Goal: Task Accomplishment & Management: Complete application form

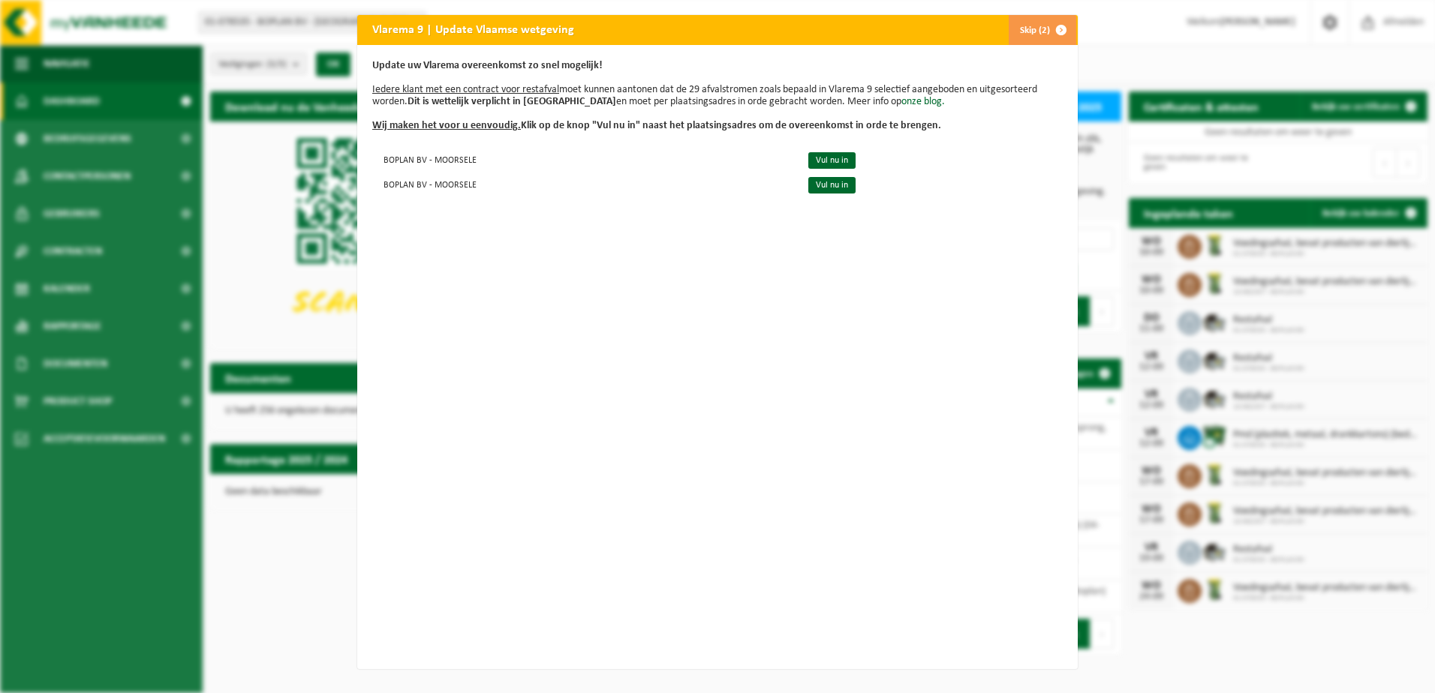
click at [1031, 26] on button "Skip (2)" at bounding box center [1042, 30] width 68 height 30
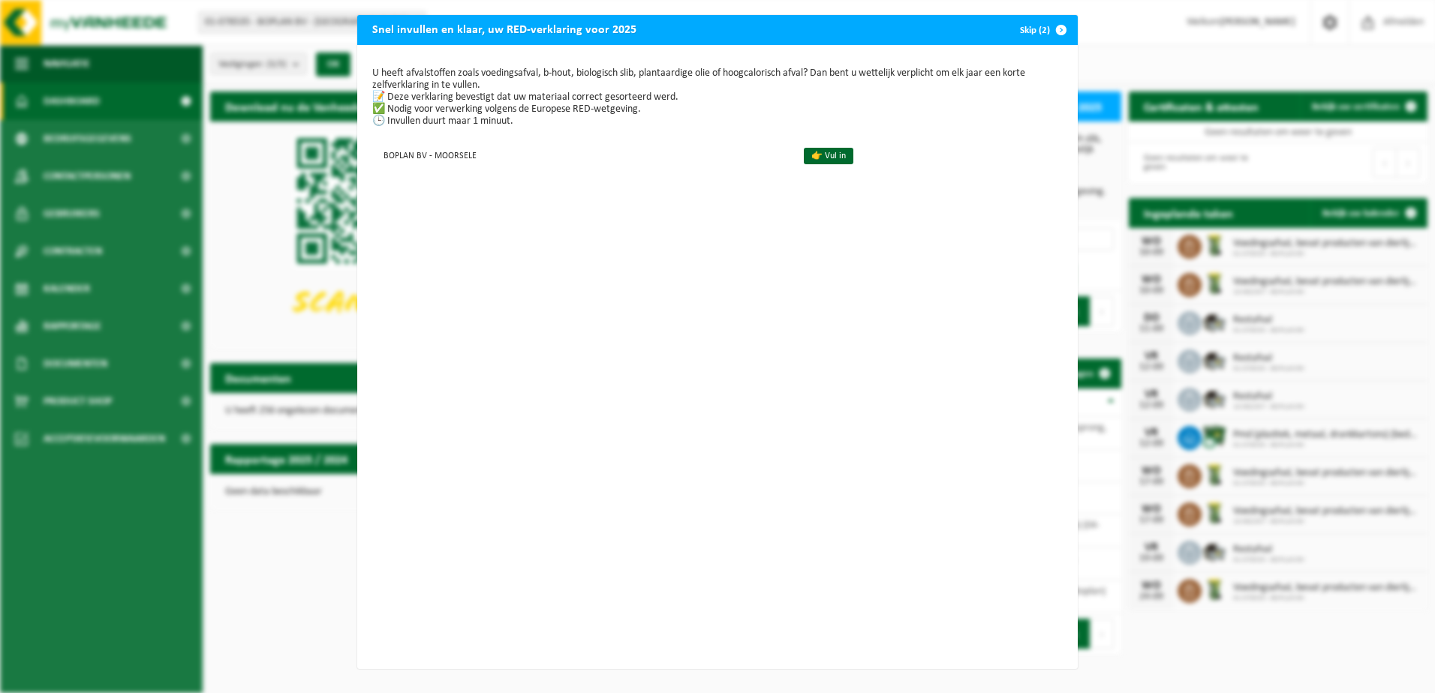
click at [1036, 34] on button "Skip (2)" at bounding box center [1042, 30] width 68 height 30
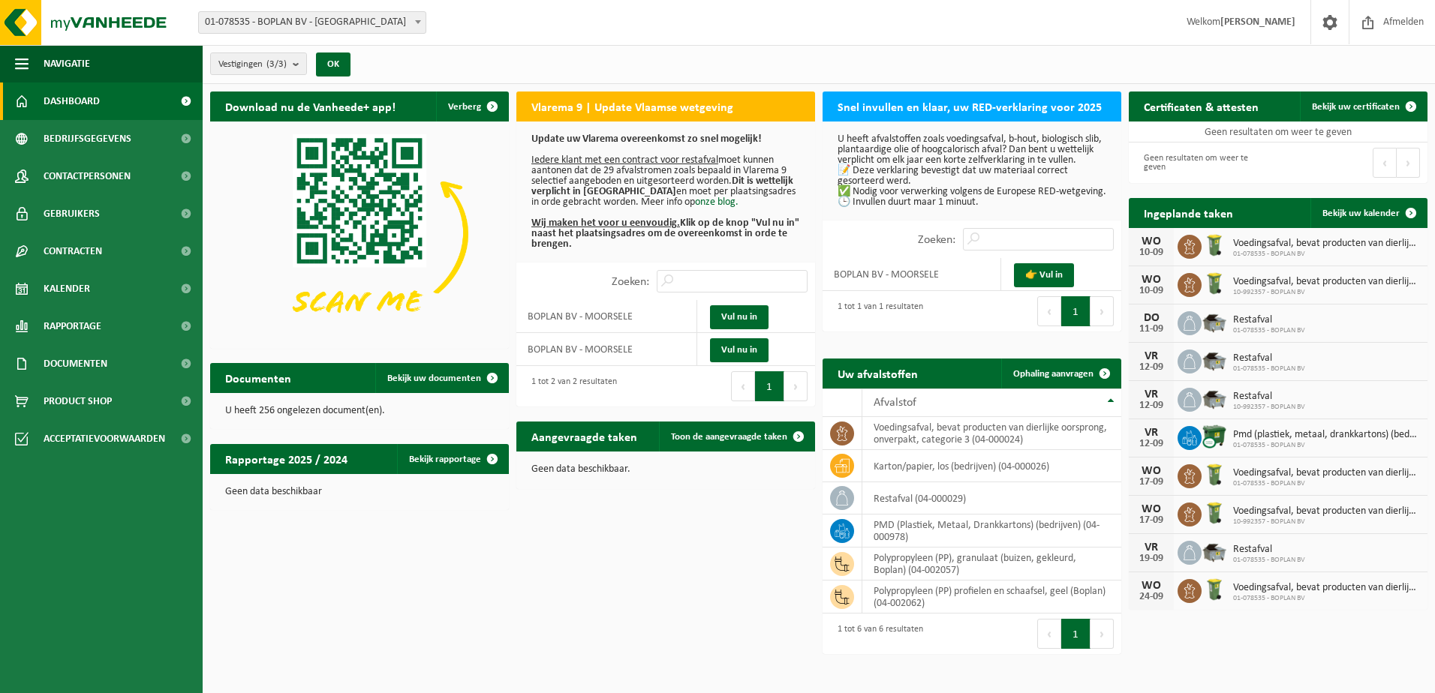
click at [303, 419] on div "U heeft 256 ongelezen document(en)." at bounding box center [359, 411] width 299 height 36
click at [474, 378] on span "Bekijk uw documenten" at bounding box center [434, 379] width 94 height 10
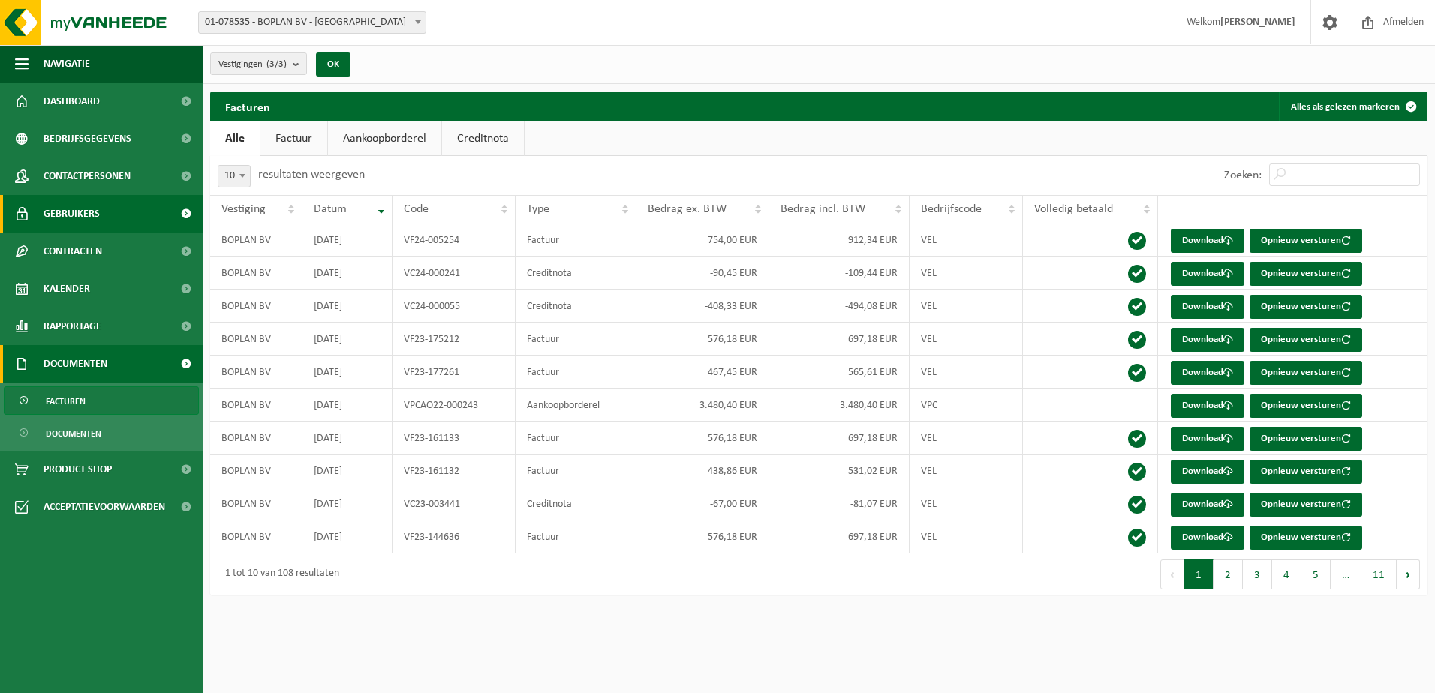
drag, startPoint x: 104, startPoint y: 96, endPoint x: 143, endPoint y: 224, distance: 133.6
click at [104, 96] on link "Dashboard" at bounding box center [101, 102] width 203 height 38
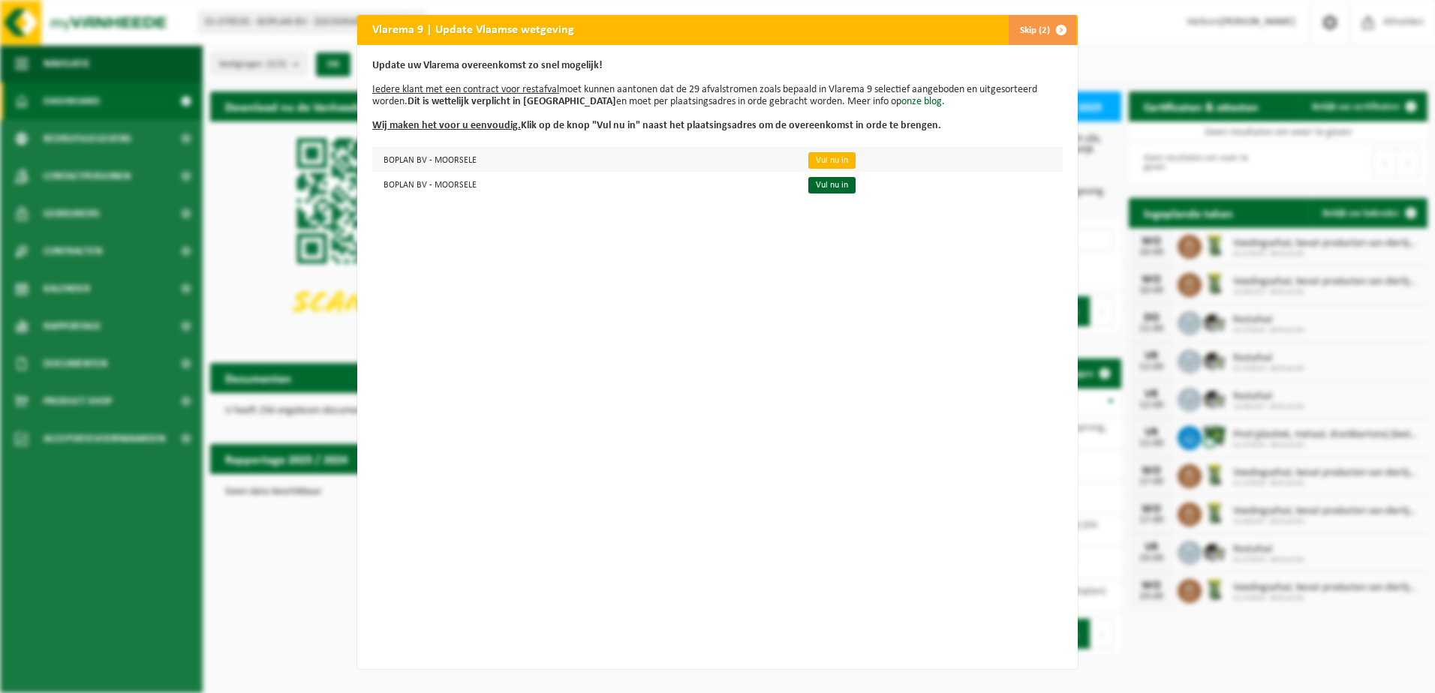
click at [833, 158] on link "Vul nu in" at bounding box center [831, 160] width 47 height 17
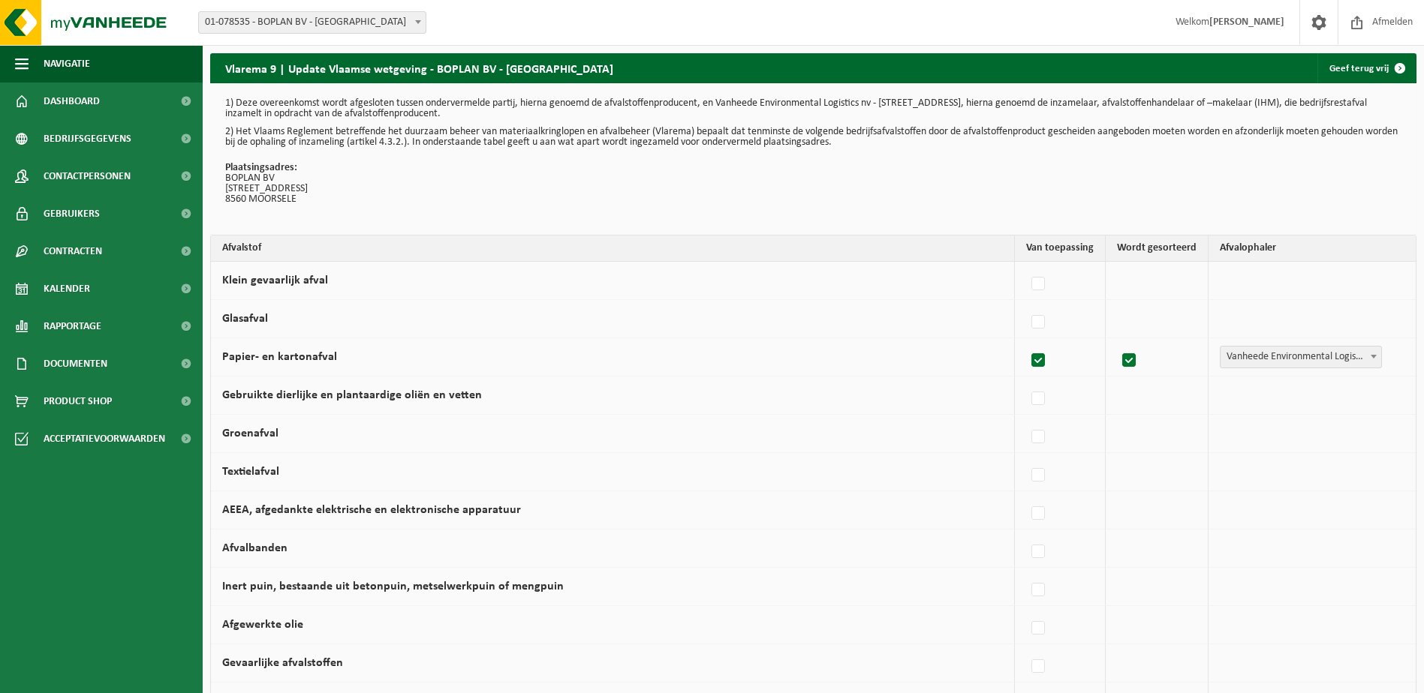
click at [1044, 362] on label at bounding box center [1038, 361] width 21 height 23
click at [1026, 342] on input "Papier- en kartonafval" at bounding box center [1025, 341] width 1 height 1
click at [1034, 358] on label at bounding box center [1038, 361] width 21 height 23
click at [1026, 342] on input "Papier- en kartonafval" at bounding box center [1025, 341] width 1 height 1
checkbox input "true"
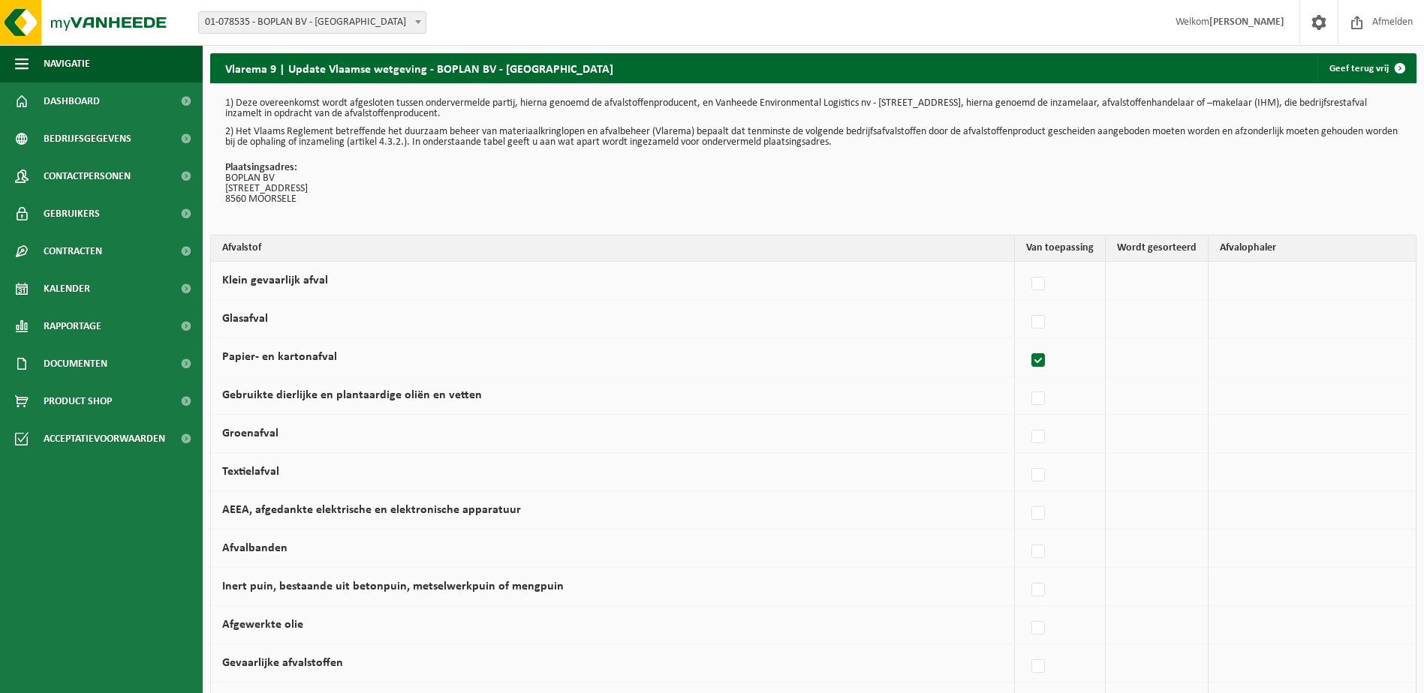
checkbox input "true"
click at [1297, 362] on span "Vanheede Environmental Logistics" at bounding box center [1300, 357] width 161 height 21
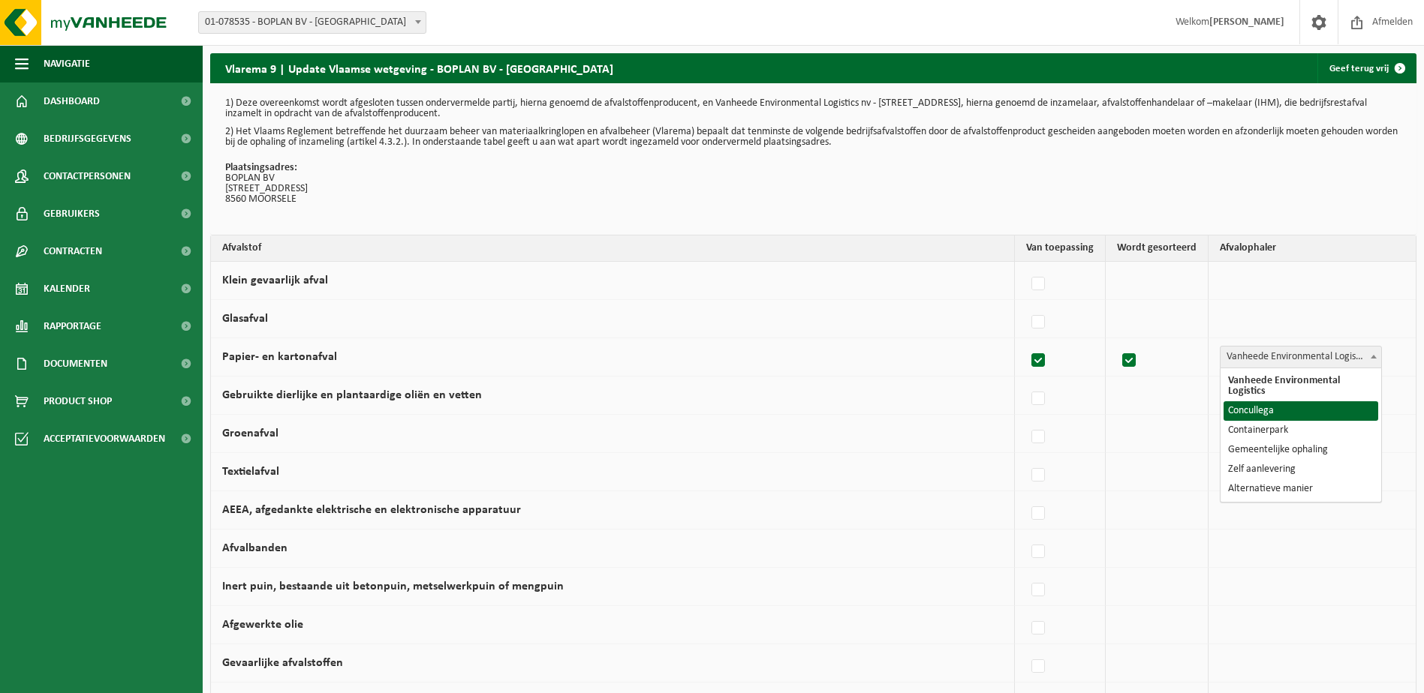
select select "Concullega"
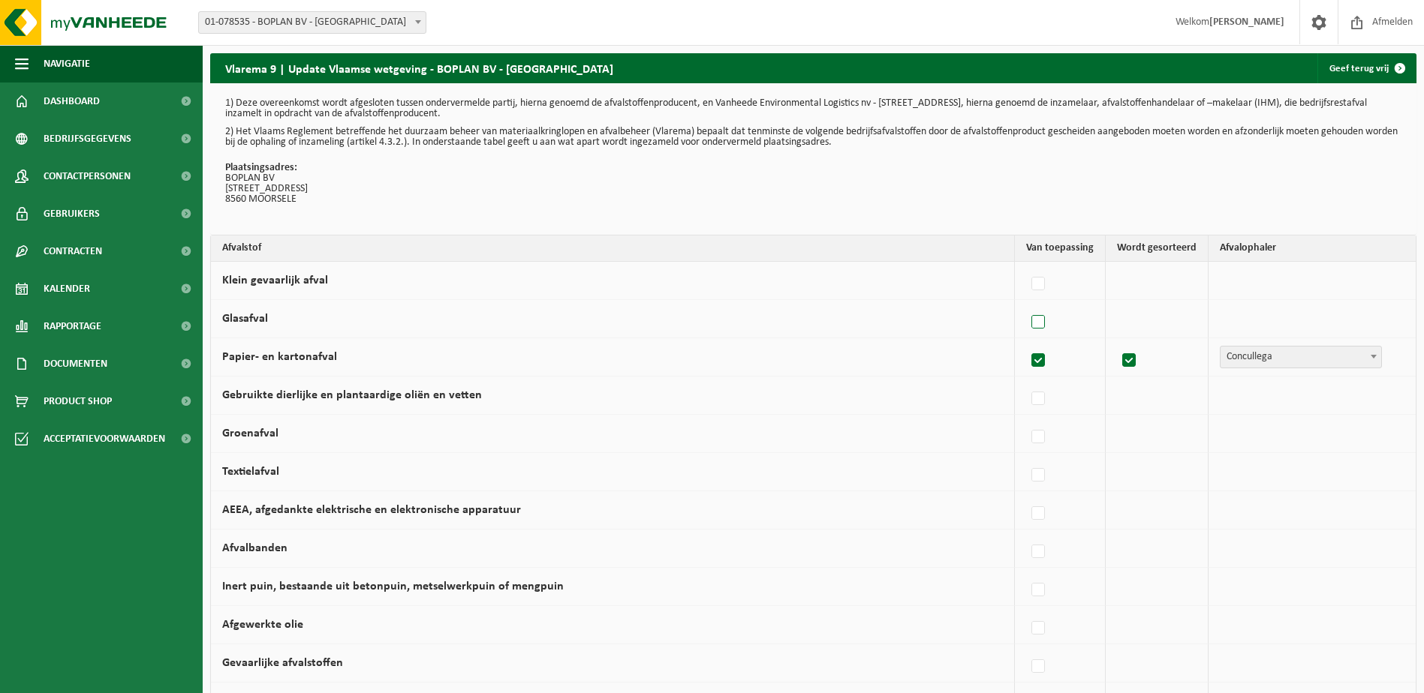
click at [1049, 323] on label at bounding box center [1038, 322] width 21 height 23
click at [1026, 304] on input "Glasafval" at bounding box center [1025, 303] width 1 height 1
checkbox input "true"
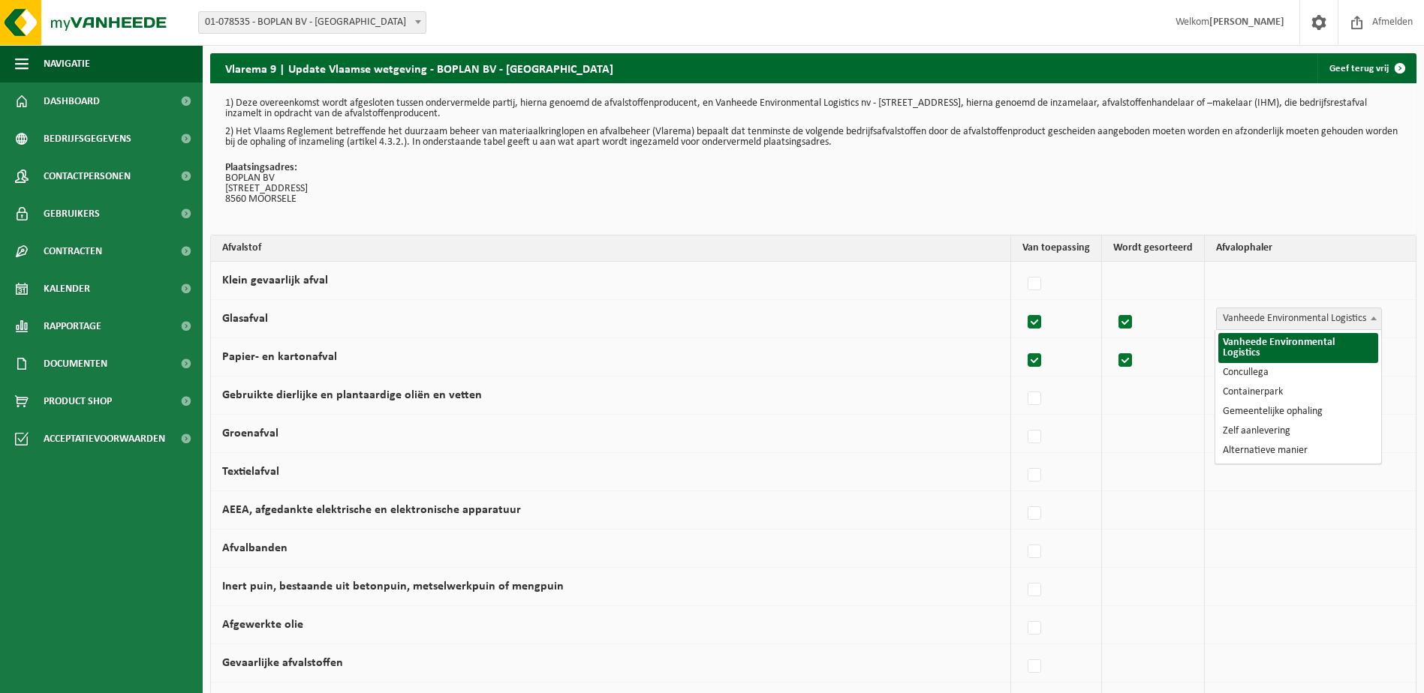
click at [1284, 308] on span "Vanheede Environmental Logistics" at bounding box center [1299, 319] width 166 height 23
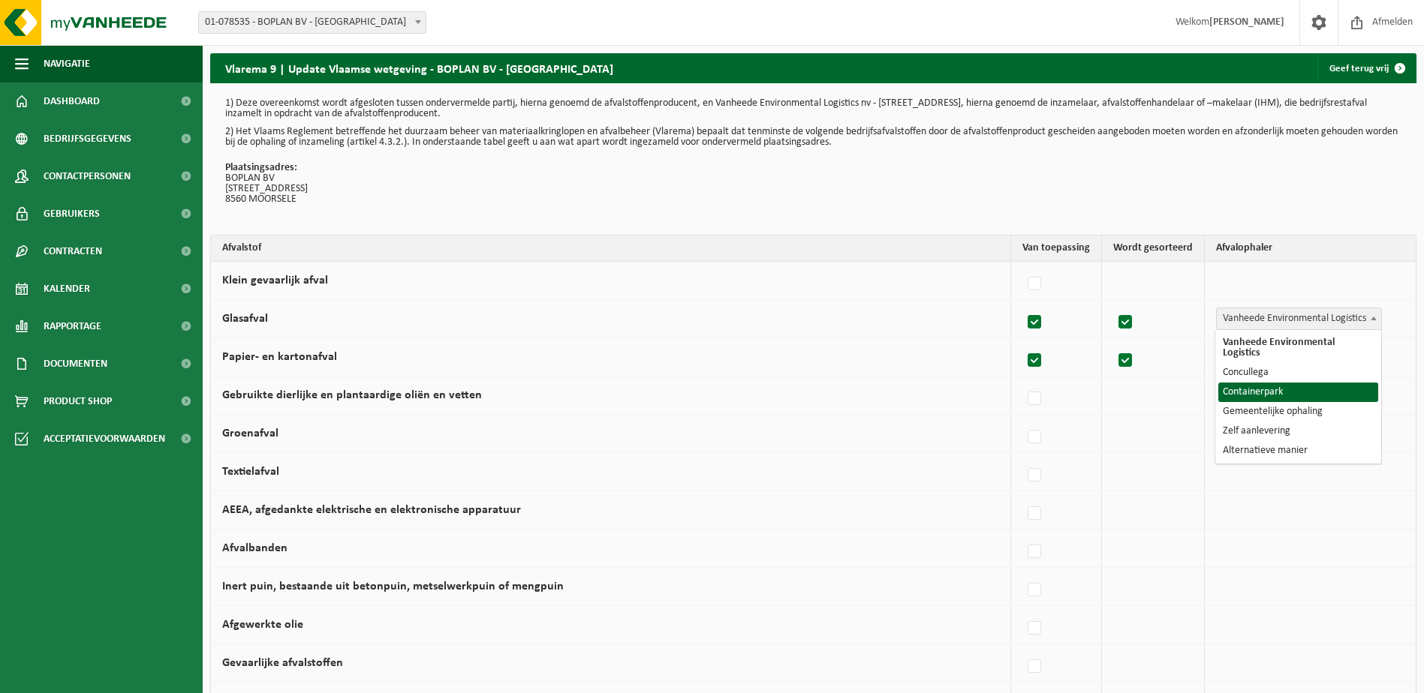
click at [1039, 320] on label at bounding box center [1034, 322] width 21 height 23
click at [1022, 304] on input "Glasafval" at bounding box center [1021, 303] width 1 height 1
checkbox input "false"
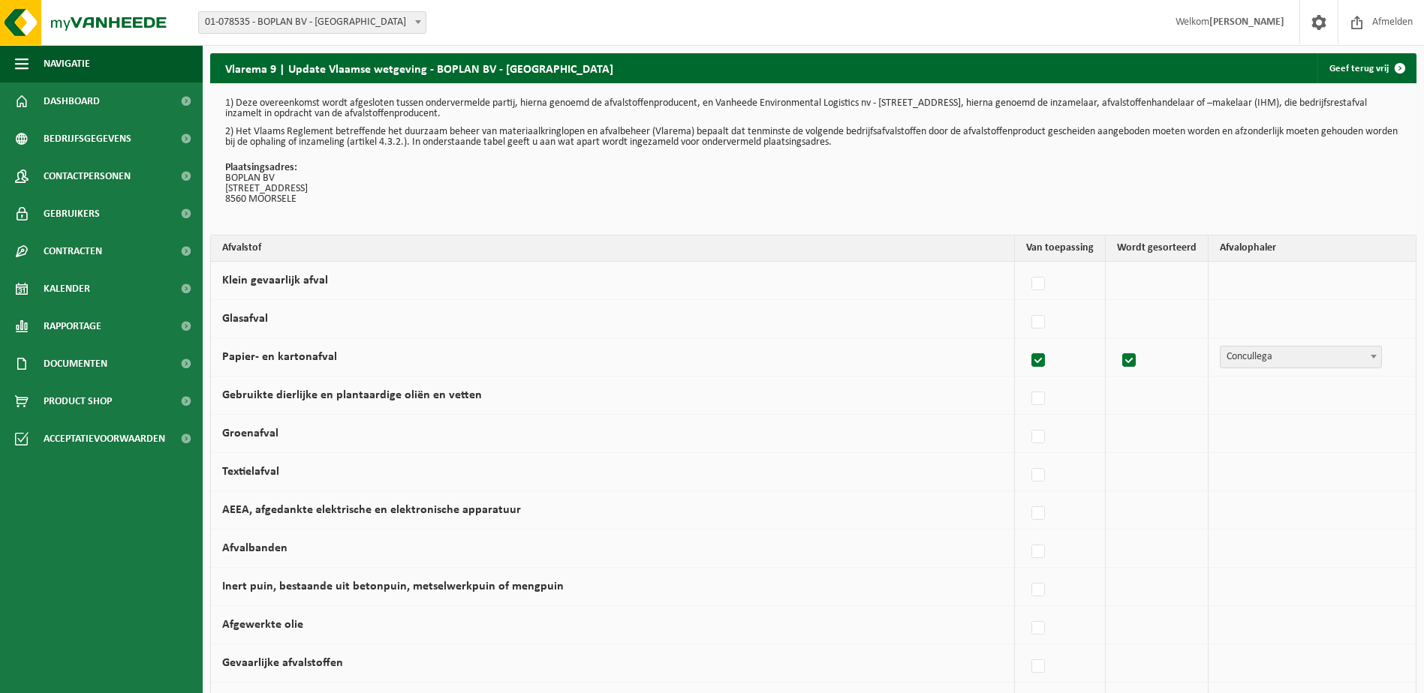
click at [1043, 355] on label at bounding box center [1038, 361] width 21 height 23
click at [1026, 342] on input "Papier- en kartonafval" at bounding box center [1025, 341] width 1 height 1
checkbox input "false"
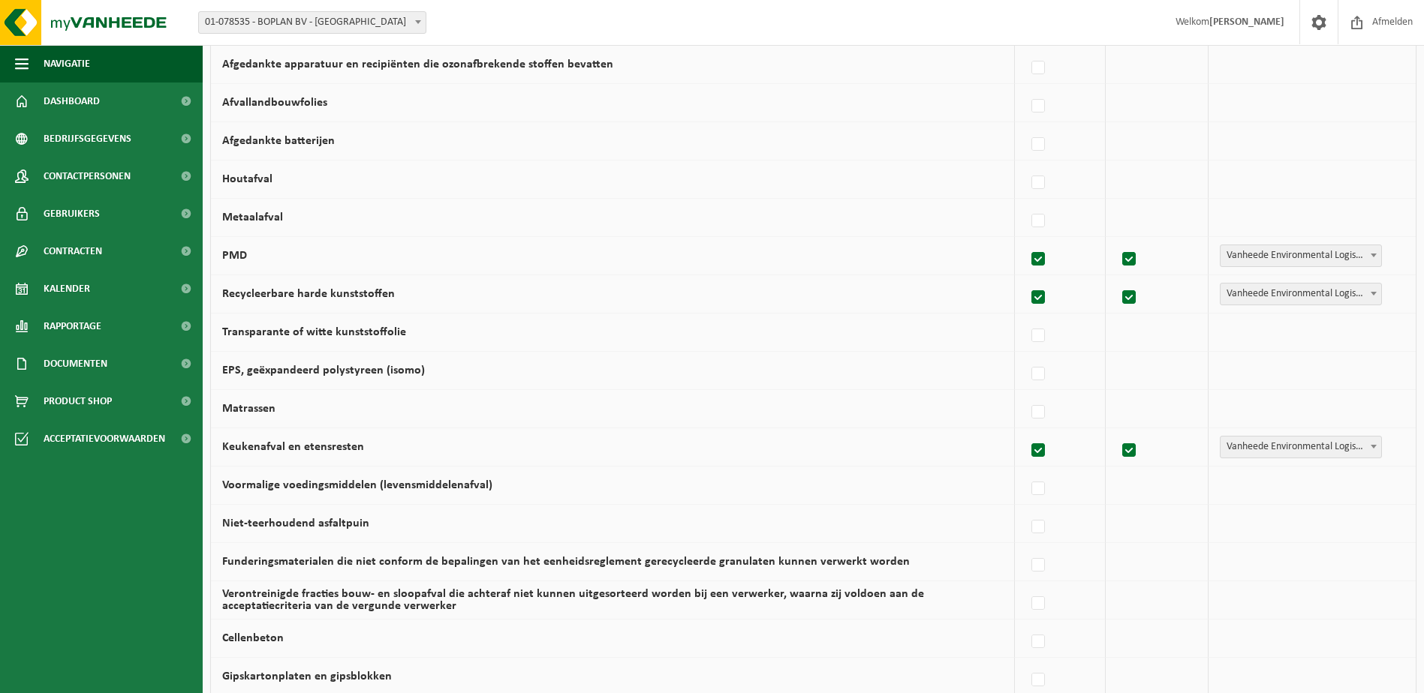
scroll to position [750, 0]
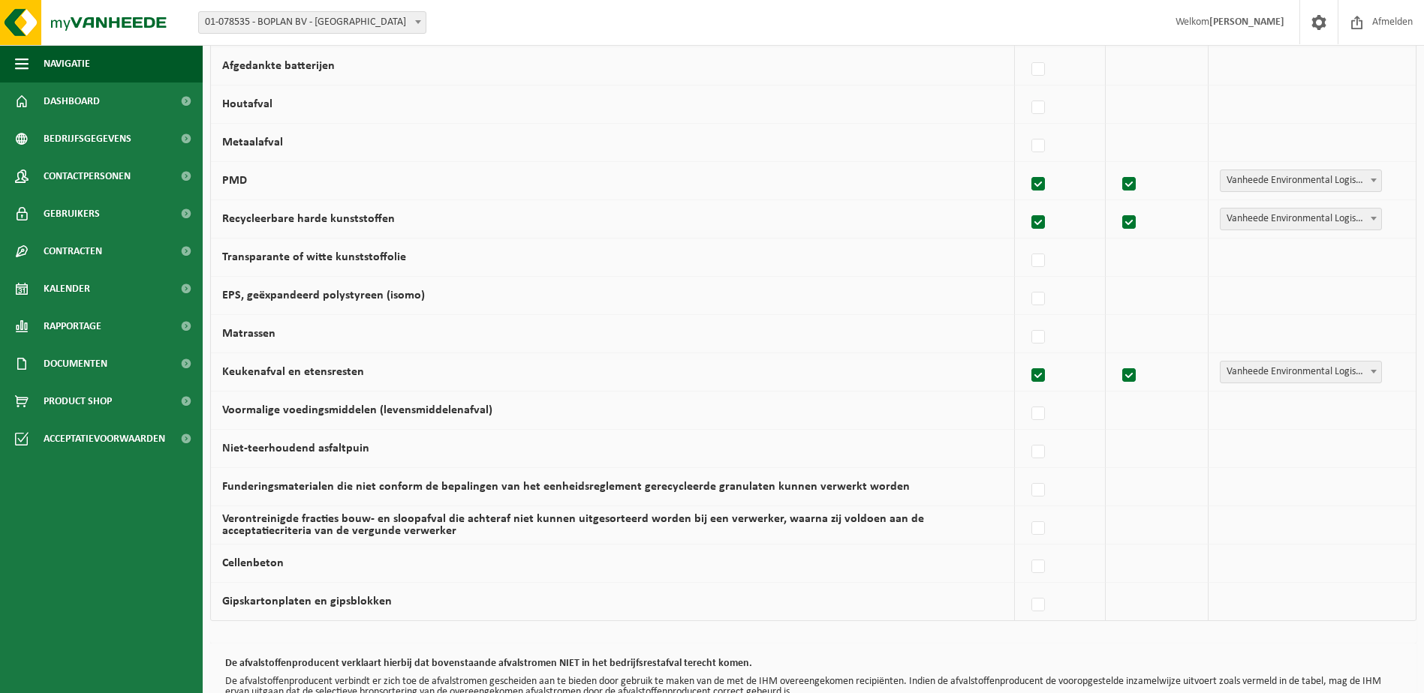
click at [1036, 221] on label at bounding box center [1038, 223] width 21 height 23
click at [1026, 204] on input "Recycleerbare harde kunststoffen" at bounding box center [1025, 203] width 1 height 1
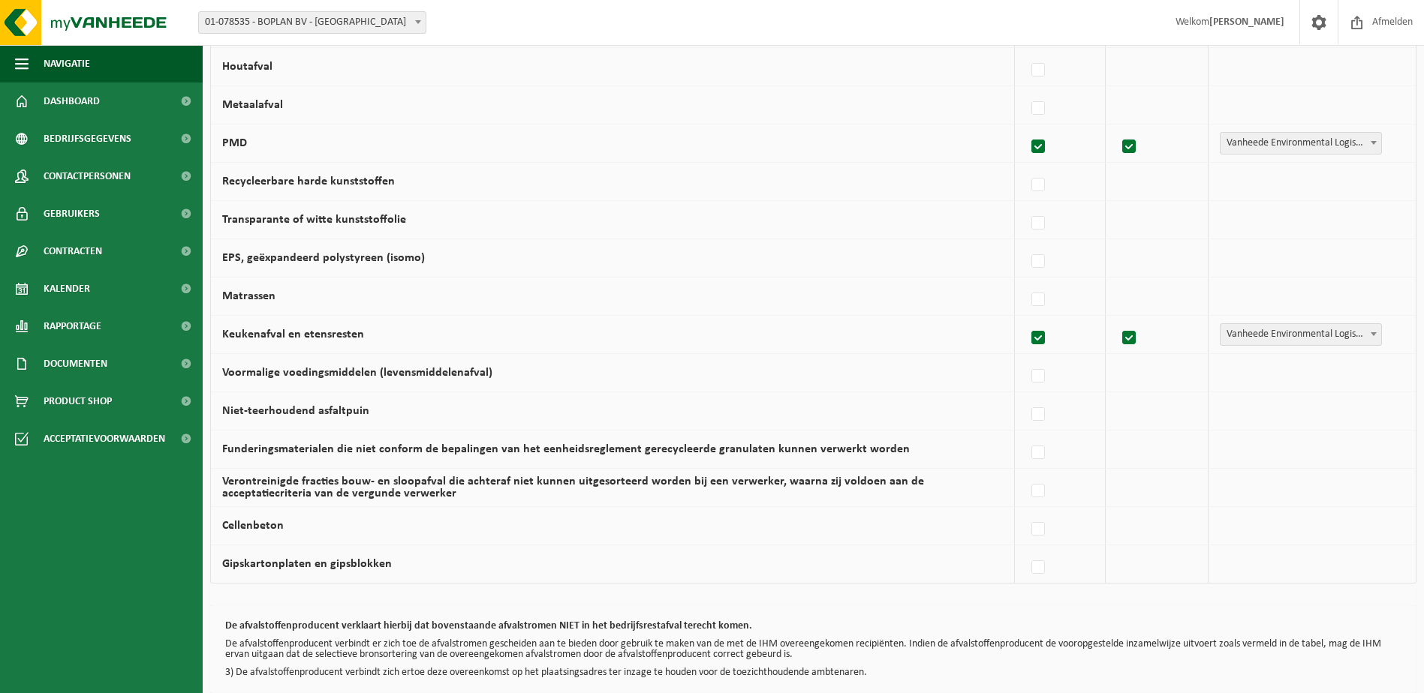
scroll to position [638, 0]
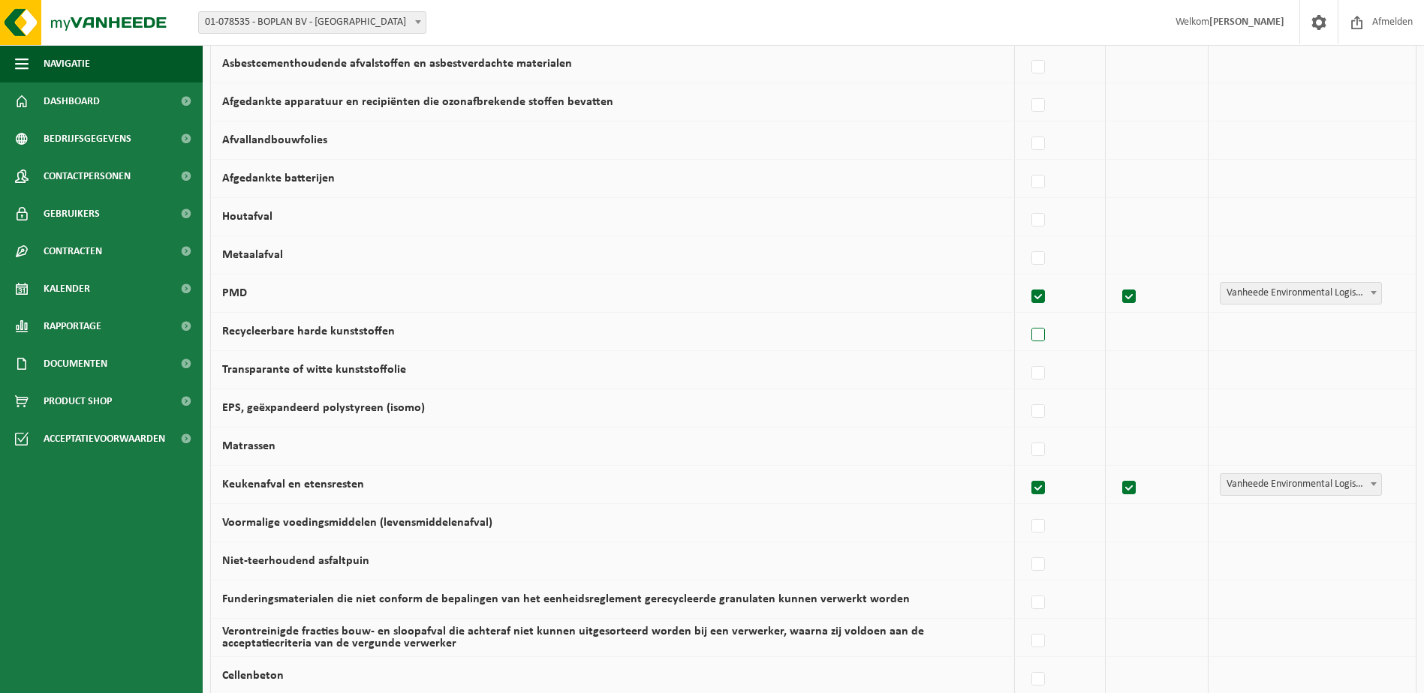
click at [1049, 330] on label at bounding box center [1038, 335] width 21 height 23
click at [1026, 317] on input "Recycleerbare harde kunststoffen" at bounding box center [1025, 316] width 1 height 1
checkbox input "true"
click at [1353, 332] on span "Vanheede Environmental Logistics" at bounding box center [1300, 331] width 161 height 21
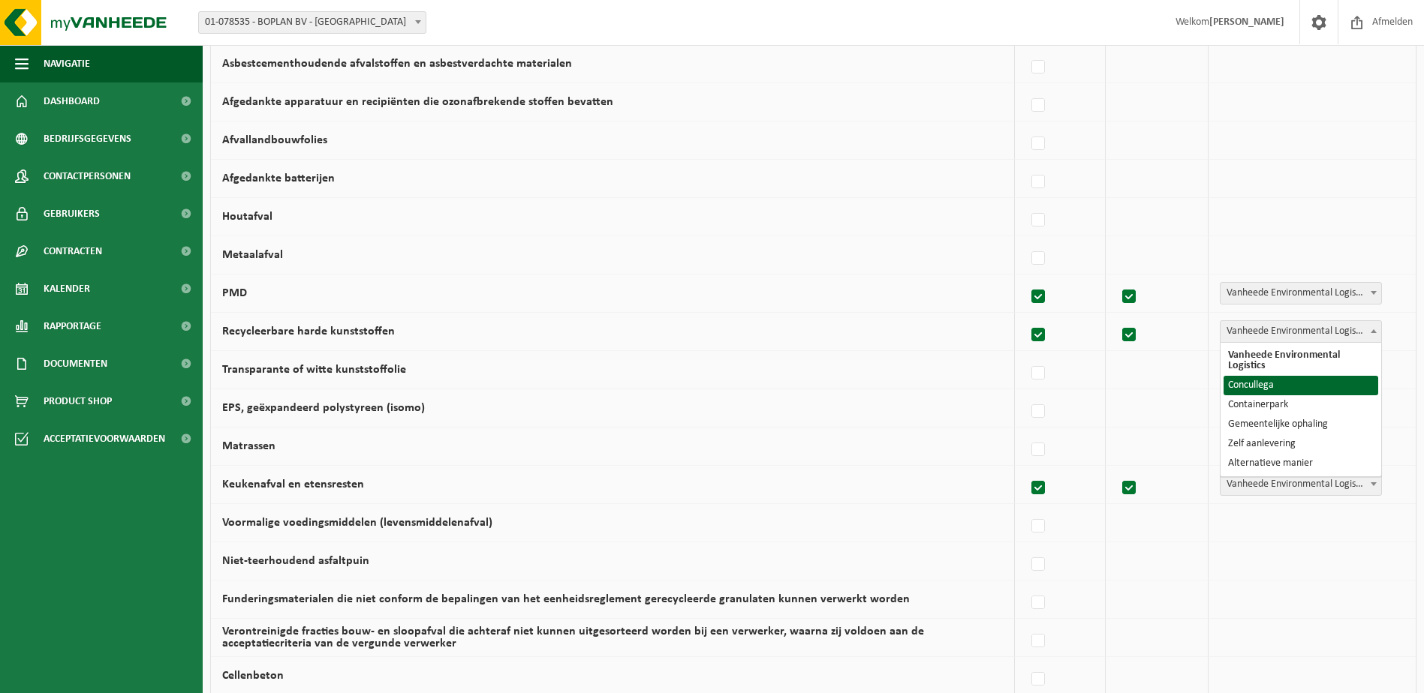
select select "Concullega"
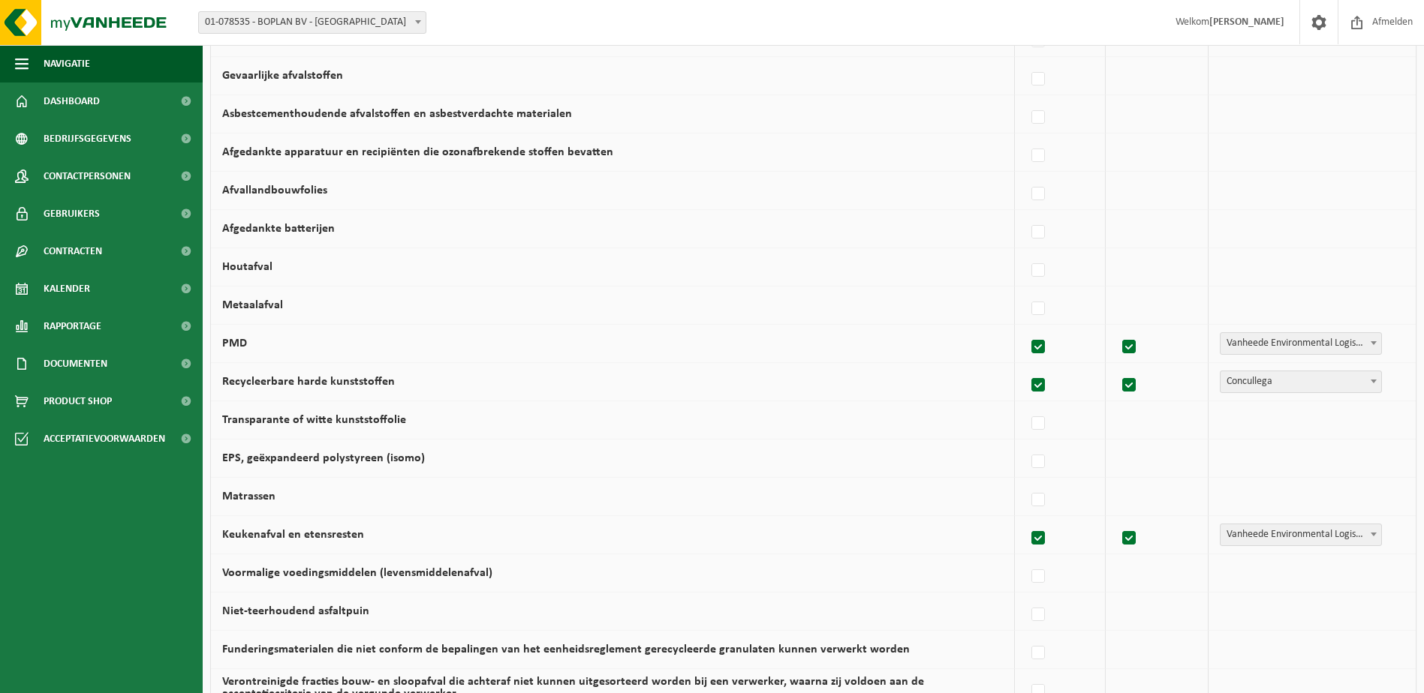
scroll to position [488, 0]
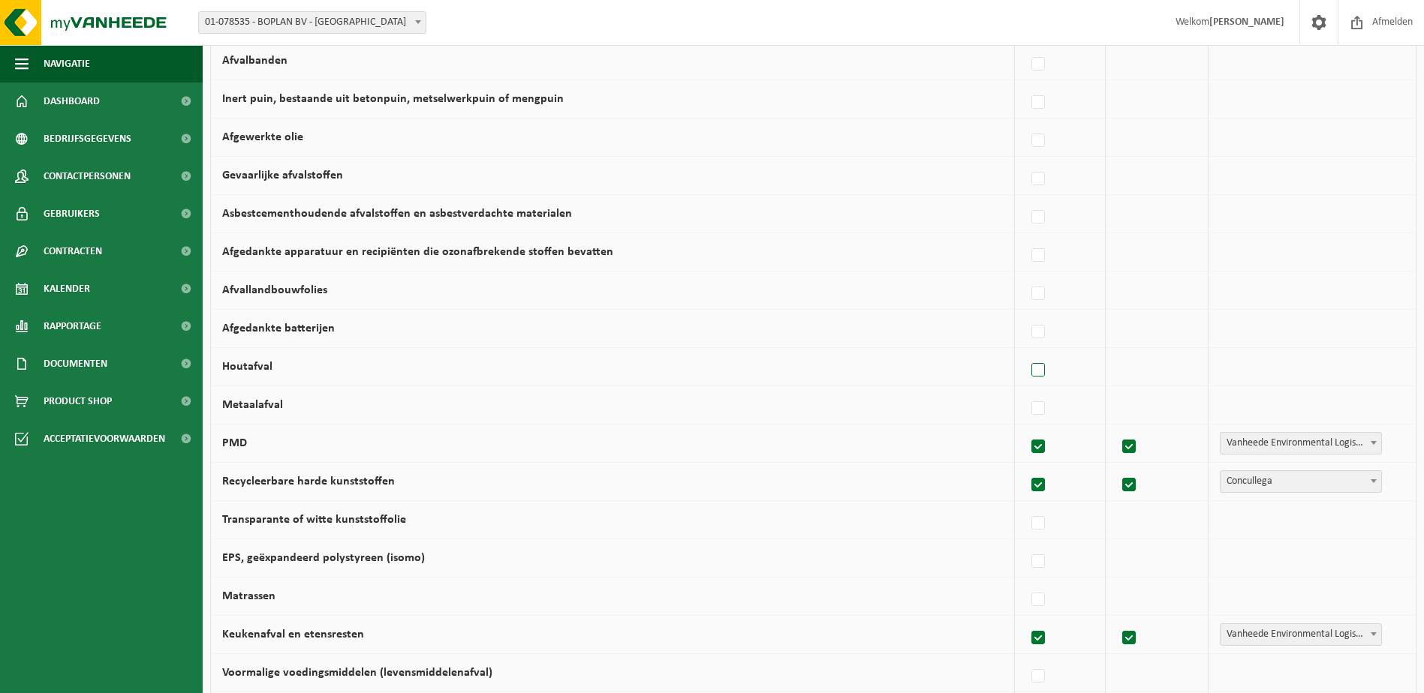
click at [1045, 368] on label at bounding box center [1038, 370] width 21 height 23
click at [1026, 352] on input "Houtafval" at bounding box center [1025, 351] width 1 height 1
checkbox input "true"
click at [1333, 367] on span "Vanheede Environmental Logistics" at bounding box center [1298, 366] width 164 height 21
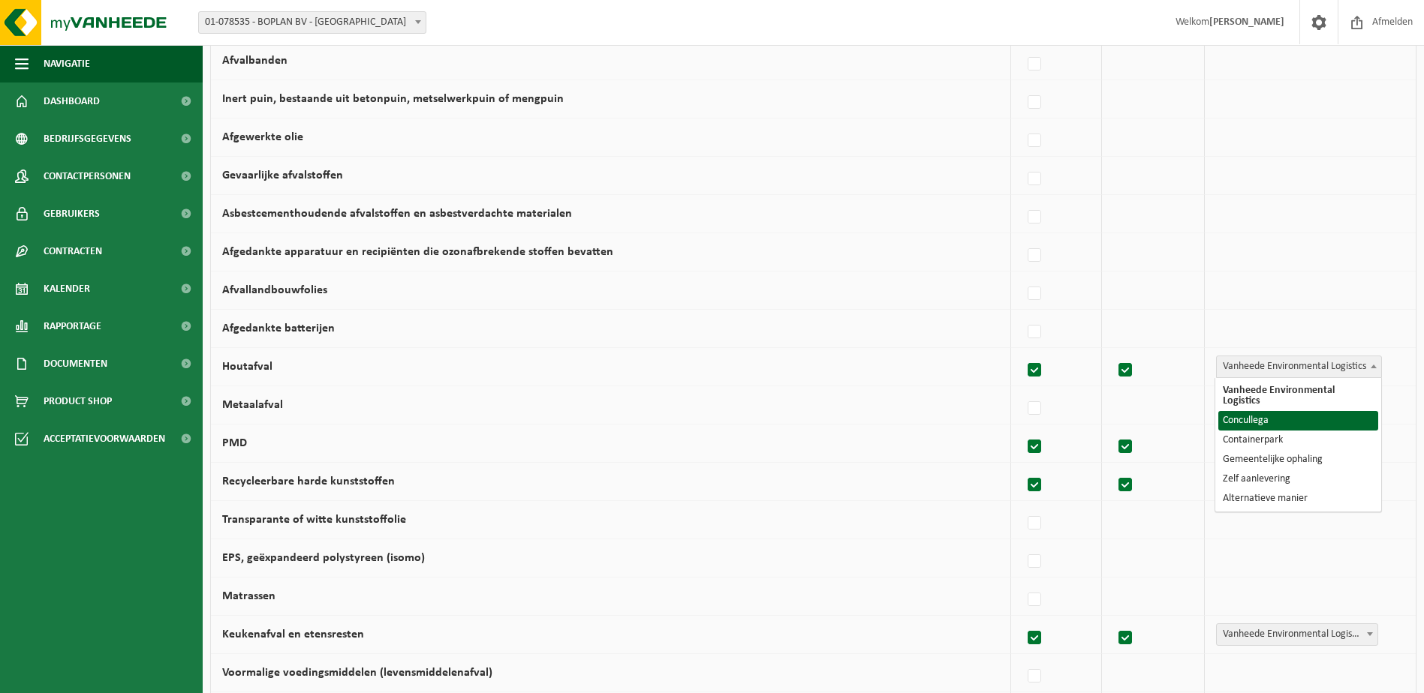
select select "Concullega"
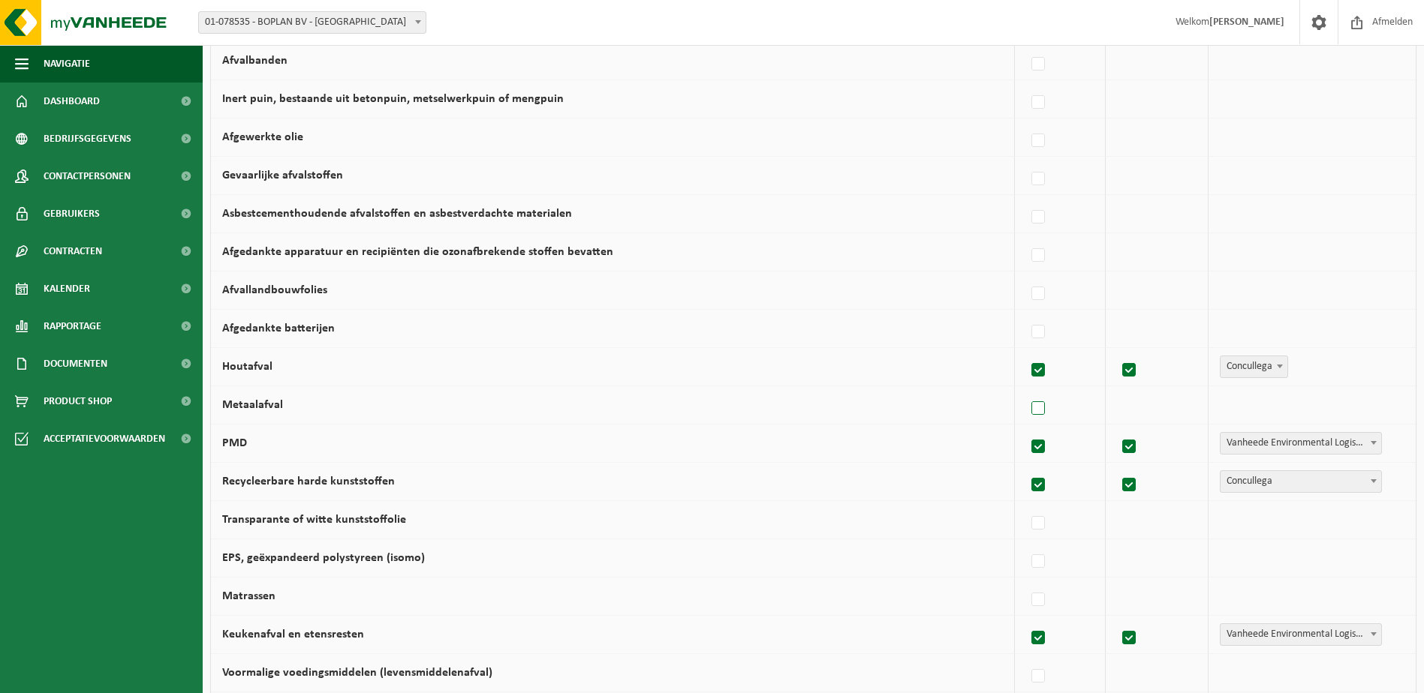
click at [1041, 408] on label at bounding box center [1038, 409] width 21 height 23
click at [1026, 390] on input "Metaalafval" at bounding box center [1025, 389] width 1 height 1
checkbox input "true"
click at [1292, 391] on td "Vanheede Environmental Logistics Concullega Containerpark Gemeentelijke ophalin…" at bounding box center [1309, 405] width 211 height 38
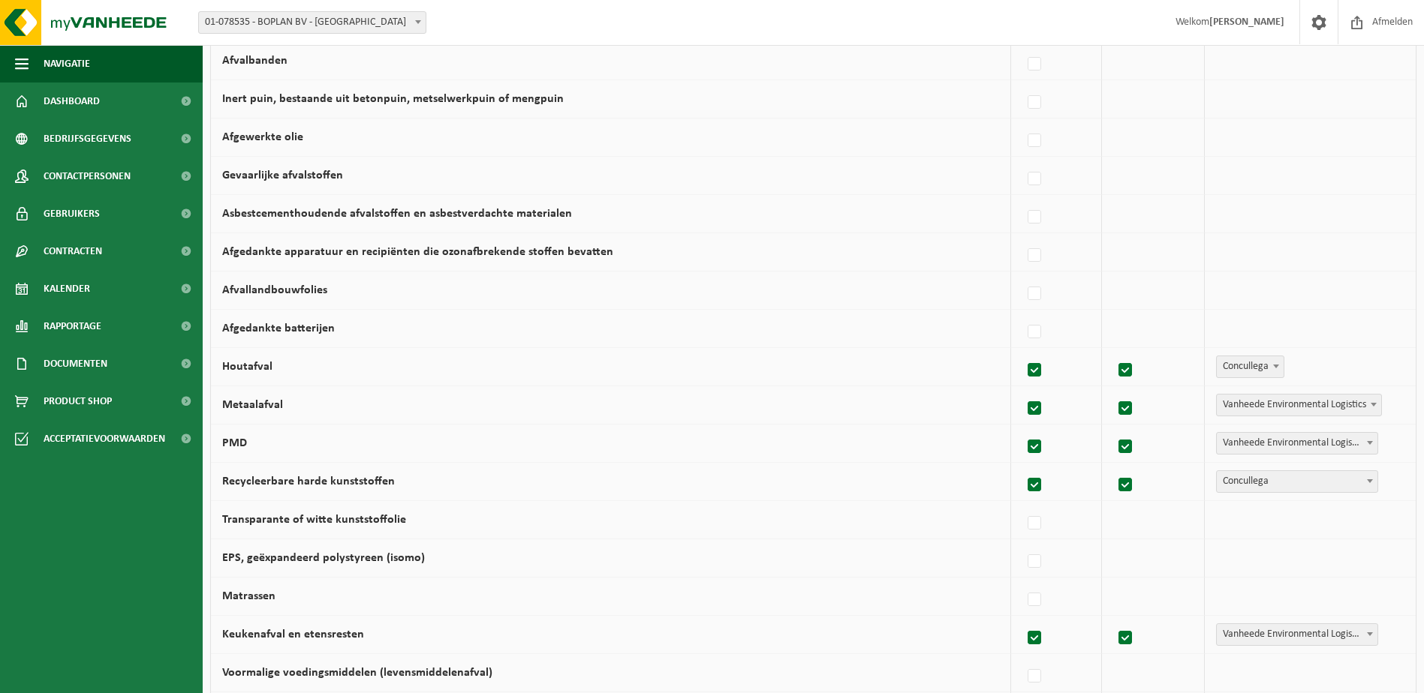
click at [1293, 410] on span "Vanheede Environmental Logistics" at bounding box center [1298, 405] width 164 height 21
select select "Concullega"
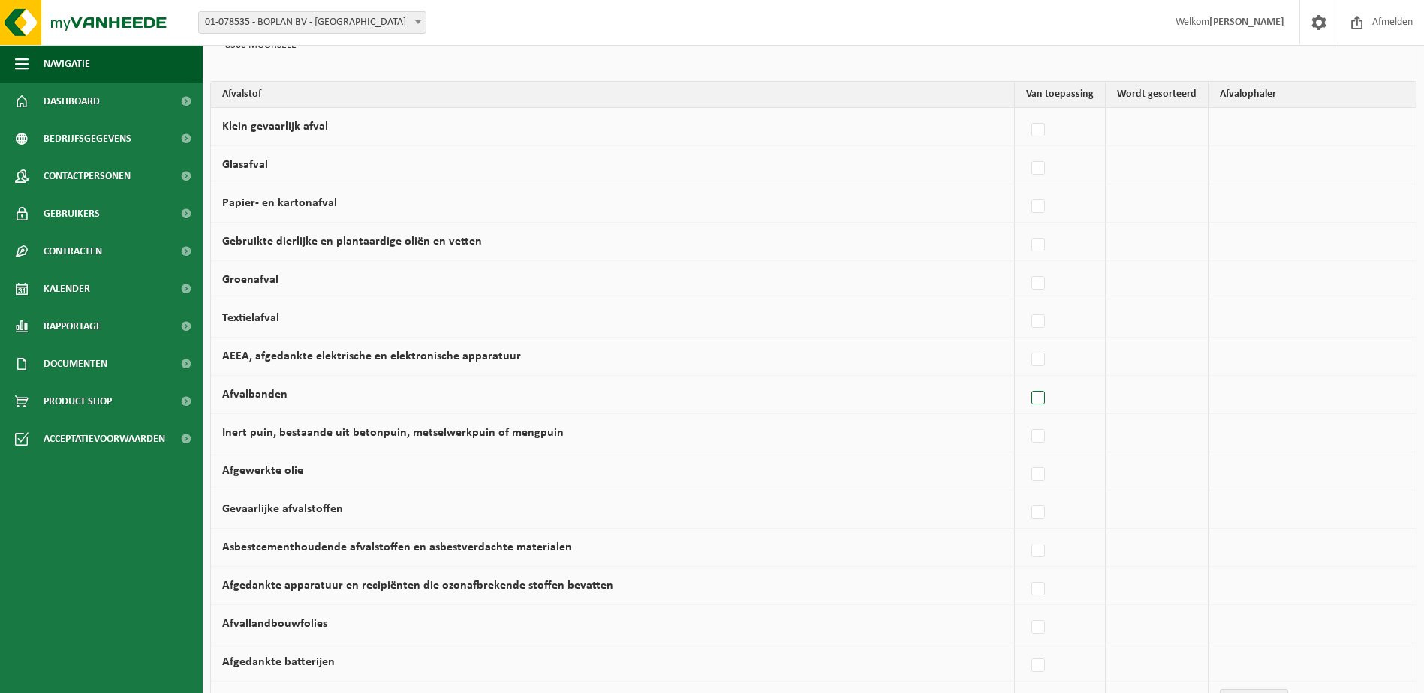
scroll to position [113, 0]
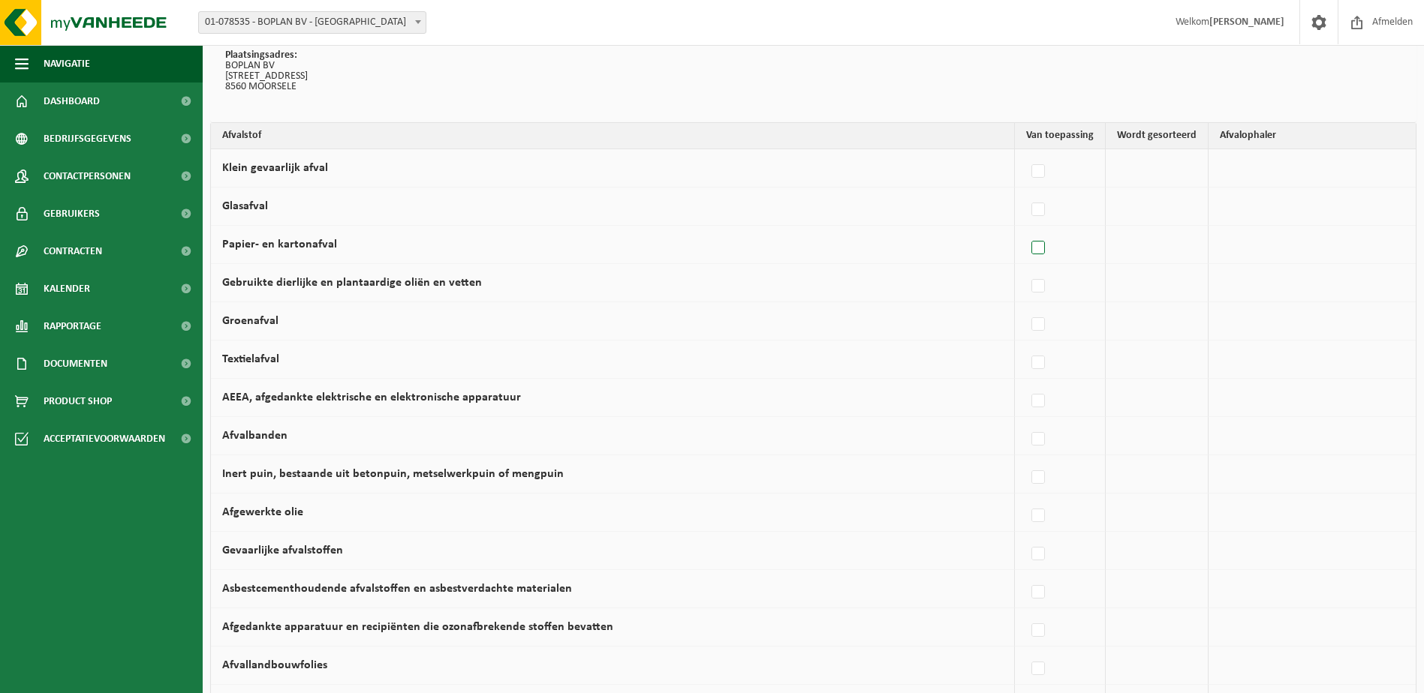
click at [1042, 243] on label at bounding box center [1038, 248] width 21 height 23
click at [1026, 230] on input "Papier- en kartonafval" at bounding box center [1025, 229] width 1 height 1
checkbox input "true"
click at [1246, 235] on span "Concullega" at bounding box center [1300, 244] width 161 height 21
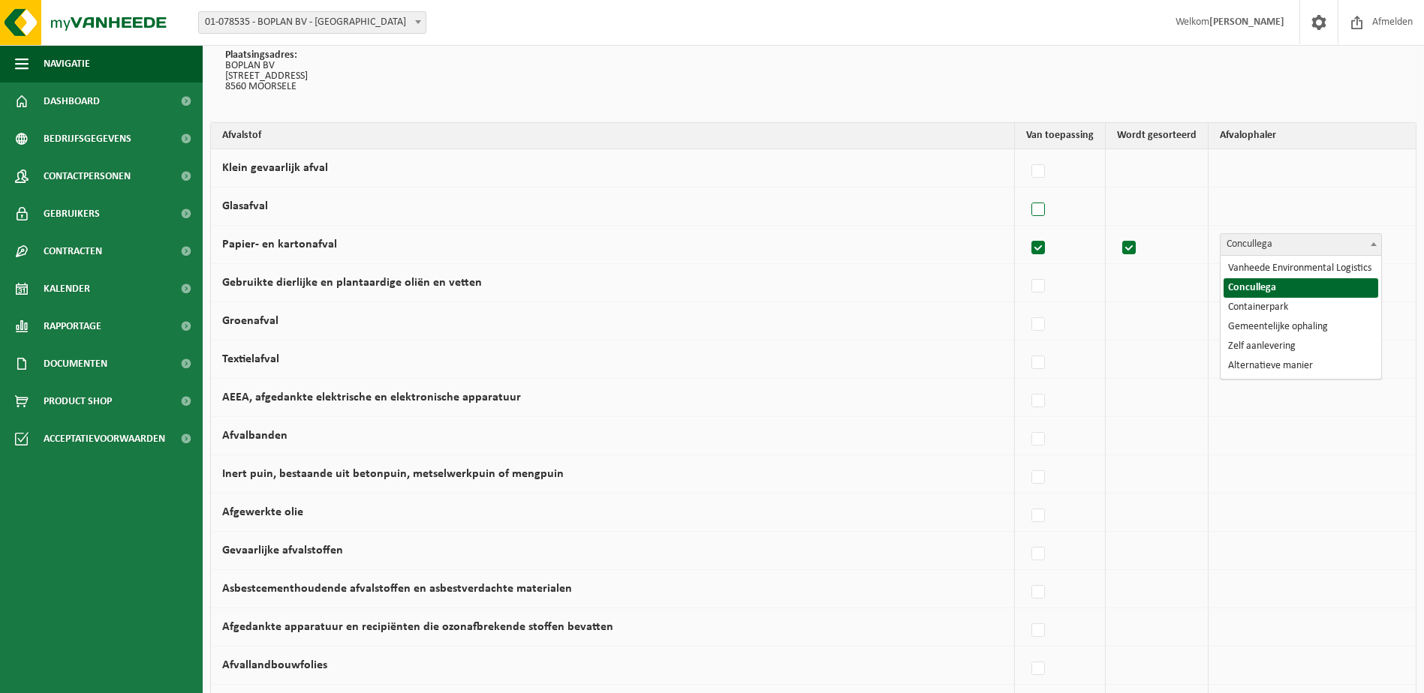
click at [1049, 212] on label at bounding box center [1038, 210] width 21 height 23
click at [1026, 191] on input "Glasafval" at bounding box center [1025, 191] width 1 height 1
checkbox input "true"
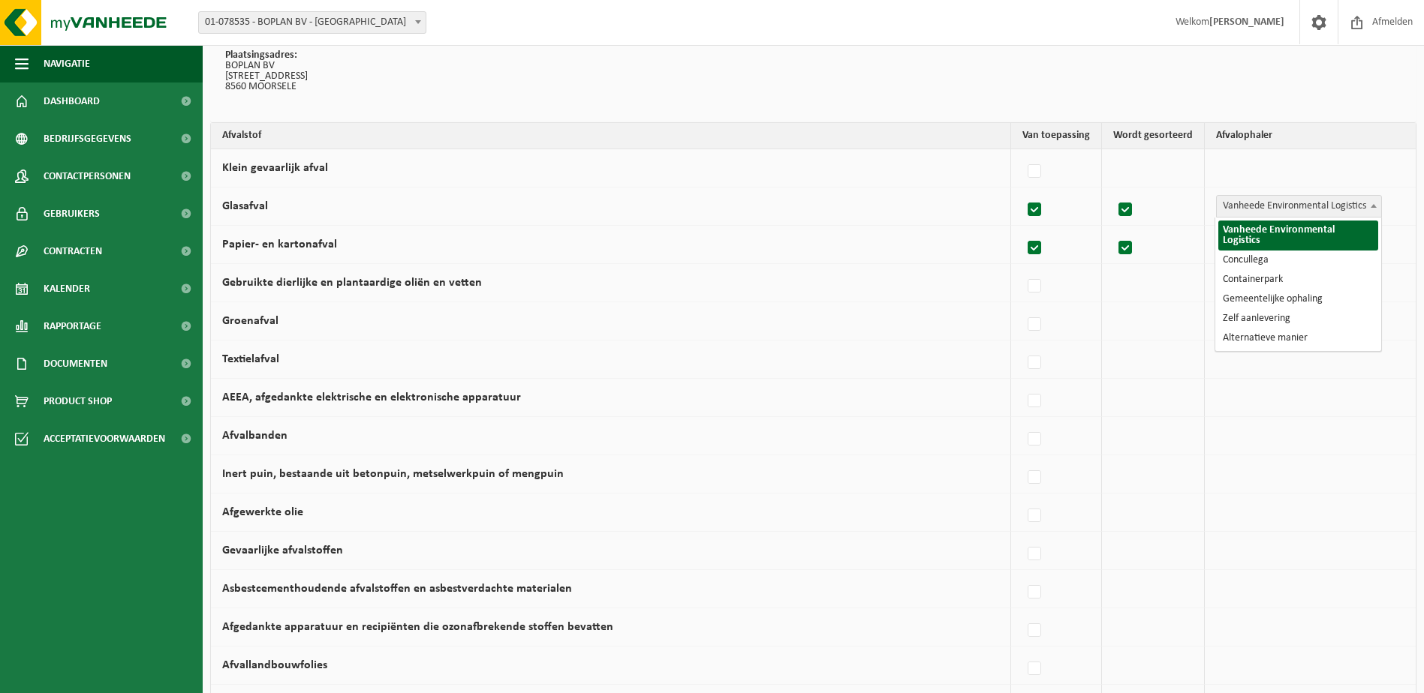
click at [1356, 210] on span "Vanheede Environmental Logistics" at bounding box center [1298, 206] width 164 height 21
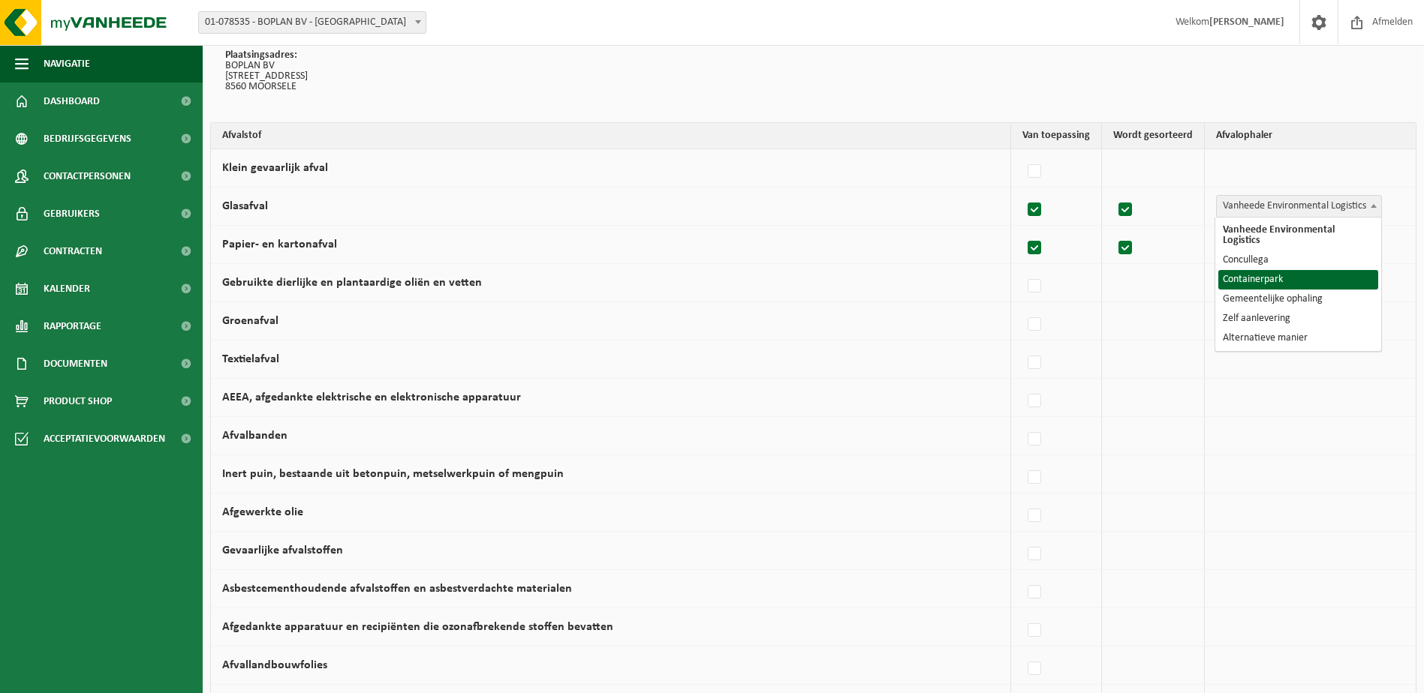
select select "Containerpark"
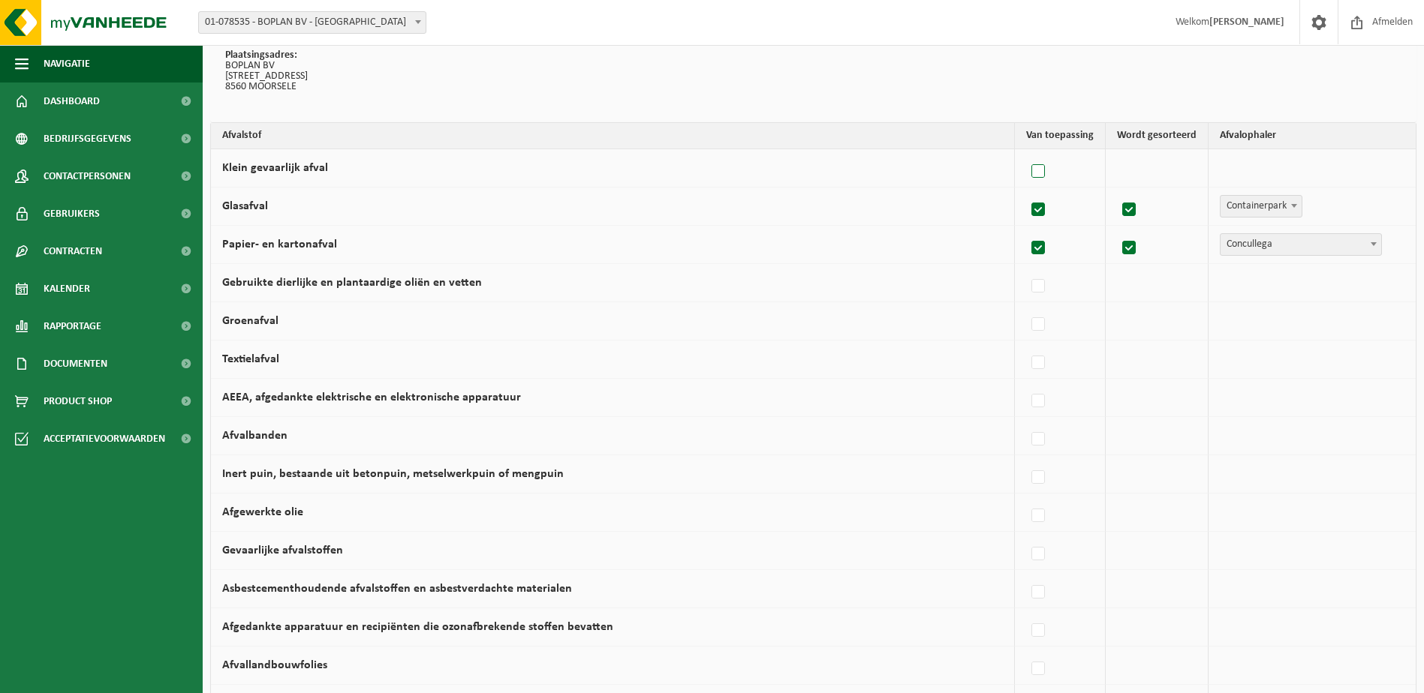
click at [1046, 171] on label at bounding box center [1038, 172] width 21 height 23
click at [1026, 153] on input "Klein gevaarlijk afval" at bounding box center [1025, 152] width 1 height 1
checkbox input "true"
click at [1251, 170] on span "Vanheede Environmental Logistics" at bounding box center [1298, 168] width 164 height 21
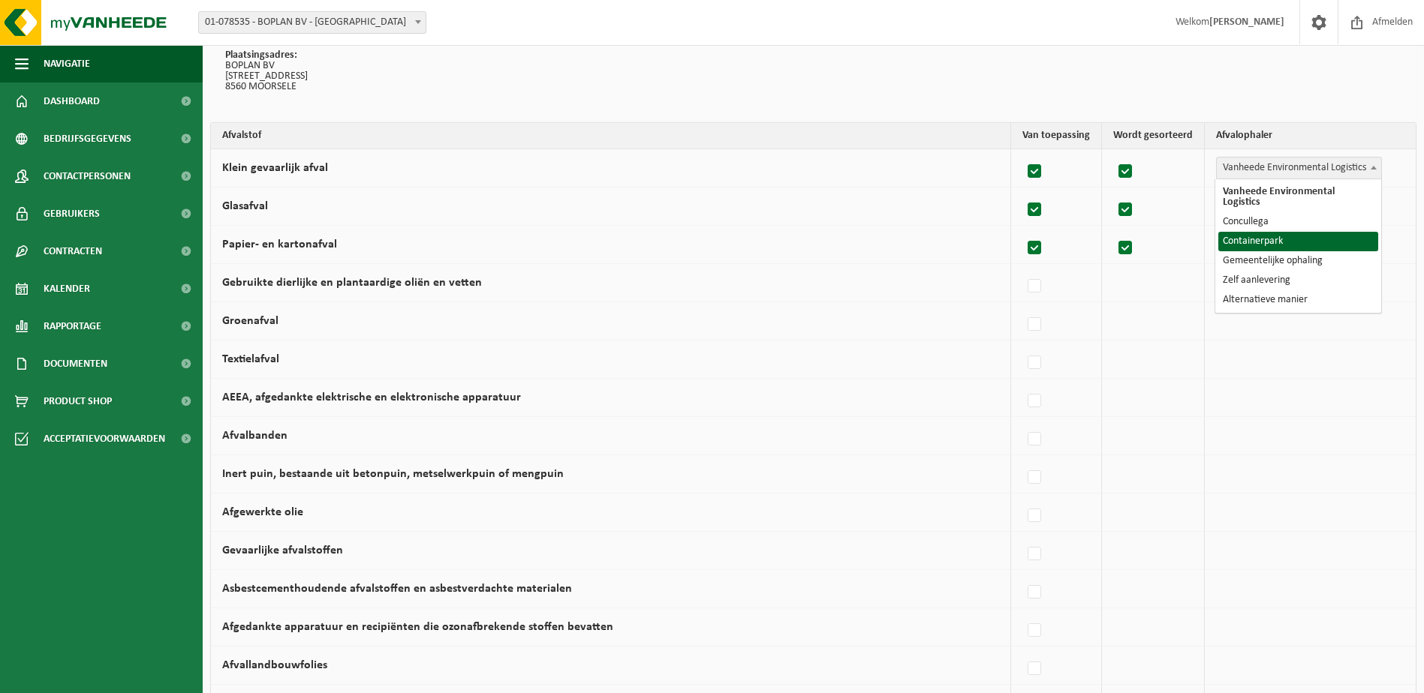
select select "Containerpark"
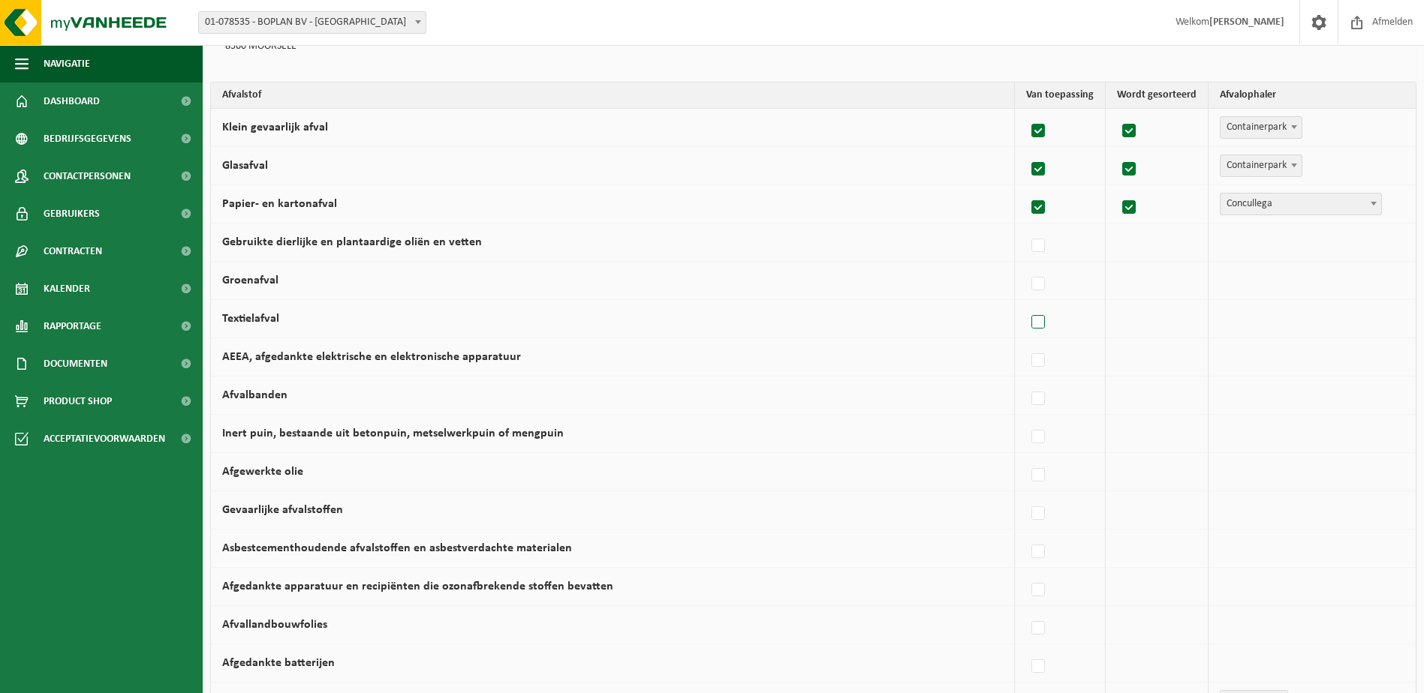
scroll to position [188, 0]
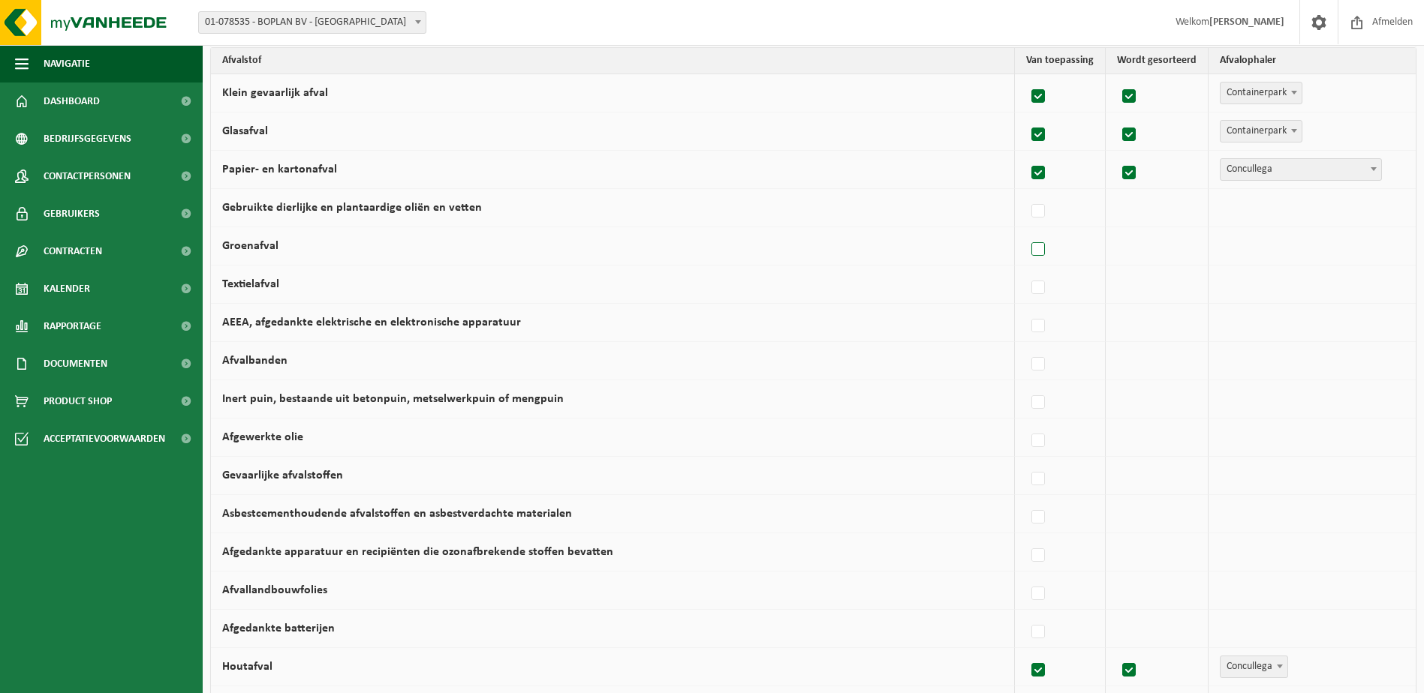
click at [1041, 255] on label at bounding box center [1038, 250] width 21 height 23
click at [1026, 231] on input "Groenafval" at bounding box center [1025, 230] width 1 height 1
checkbox input "true"
click at [1264, 249] on span "Vanheede Environmental Logistics" at bounding box center [1298, 246] width 164 height 21
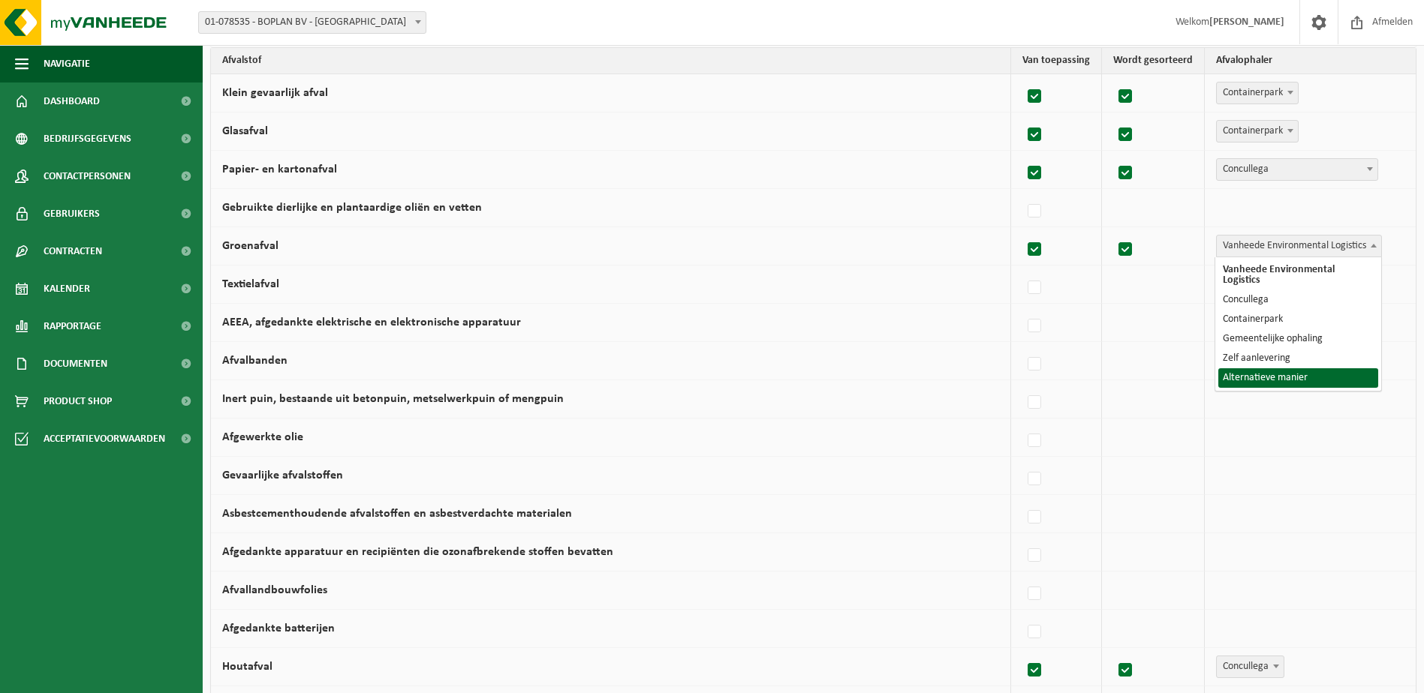
select select "Alternatieve manier"
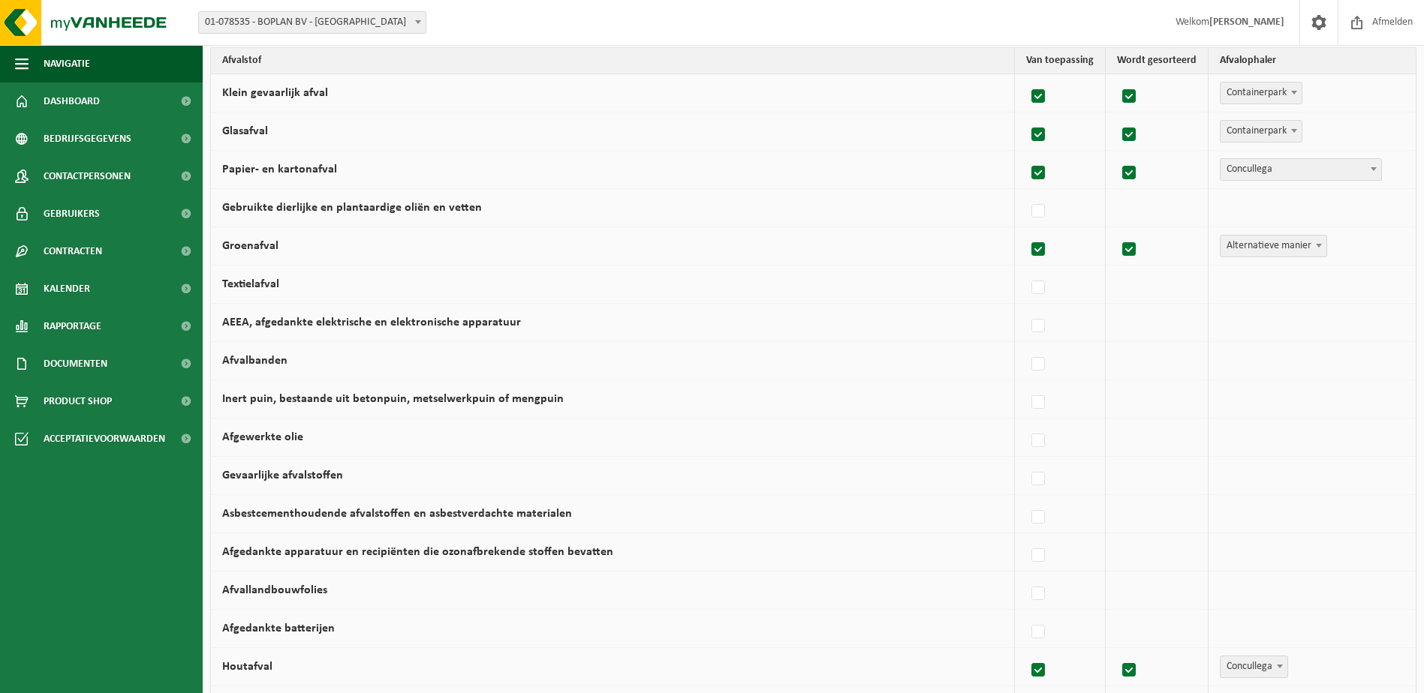
scroll to position [263, 0]
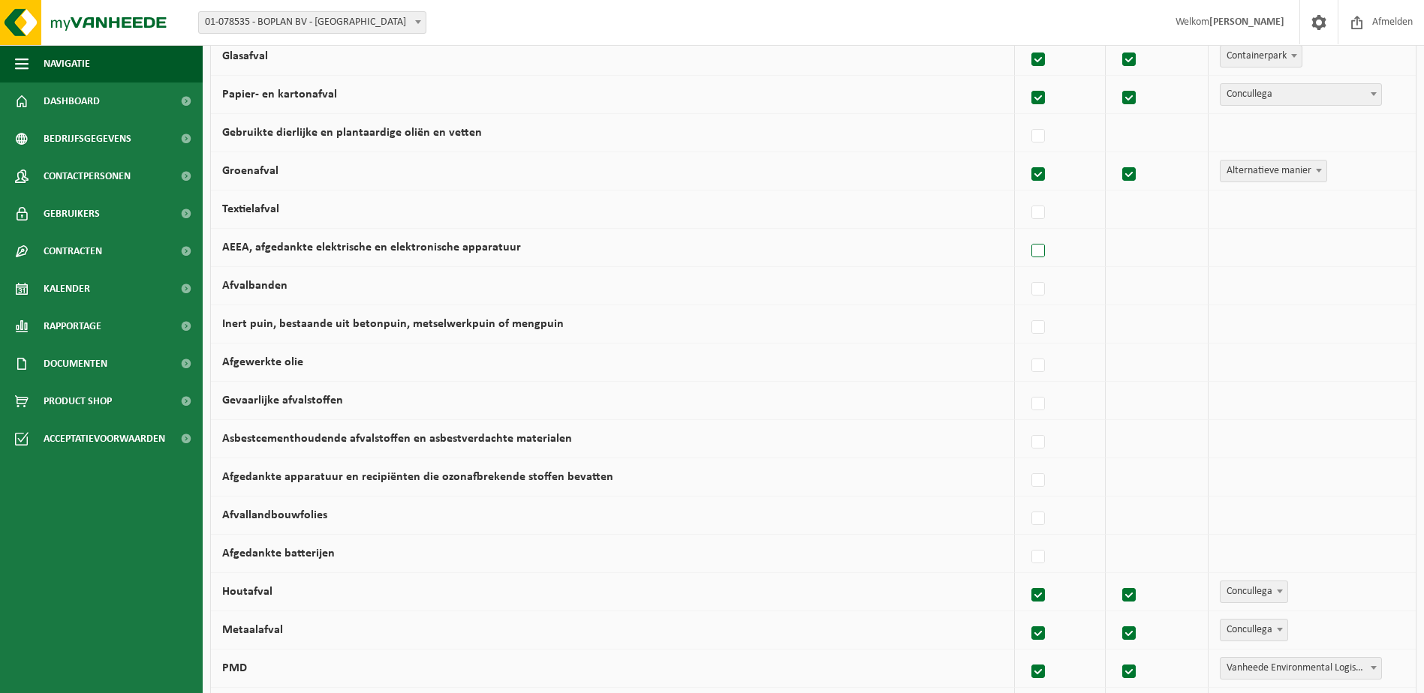
click at [1036, 253] on label at bounding box center [1038, 251] width 21 height 23
click at [1026, 233] on input "AEEA, afgedankte elektrische en elektronische apparatuur" at bounding box center [1025, 232] width 1 height 1
checkbox input "true"
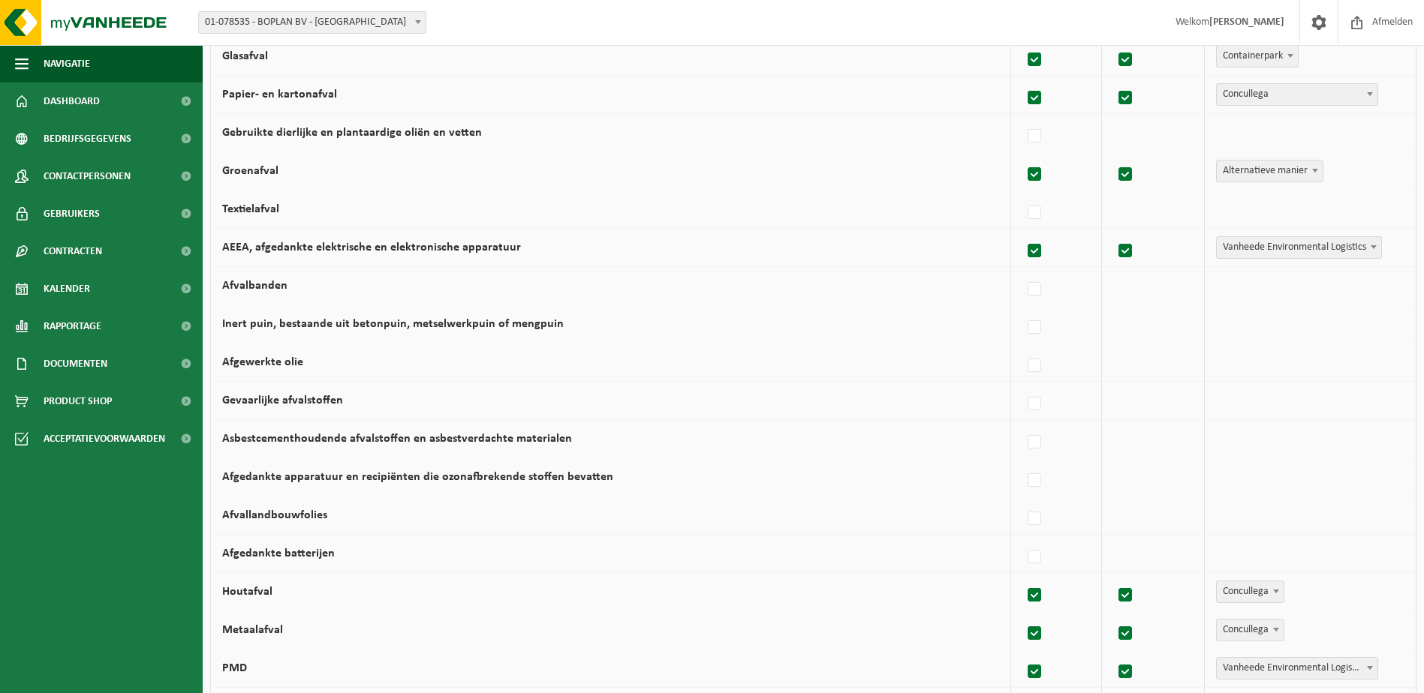
click at [1264, 245] on span "Vanheede Environmental Logistics" at bounding box center [1298, 247] width 164 height 21
select select "Containerpark"
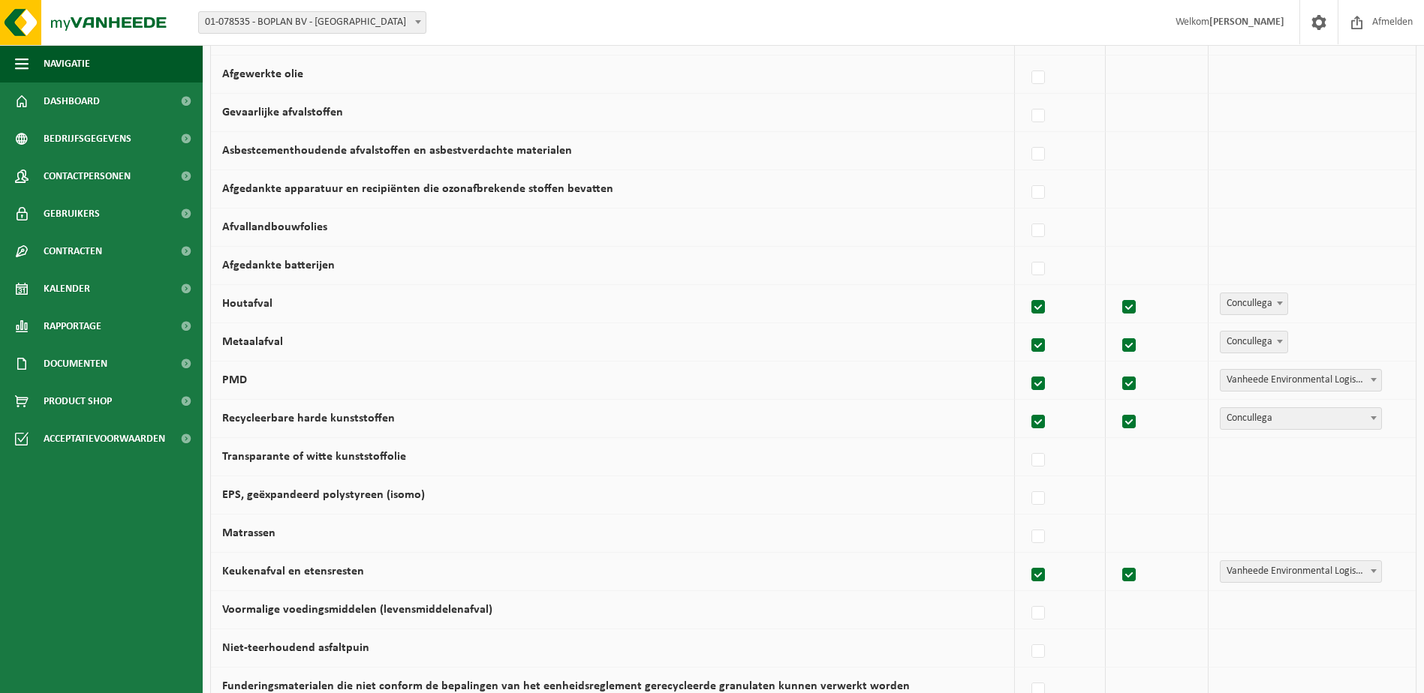
scroll to position [563, 0]
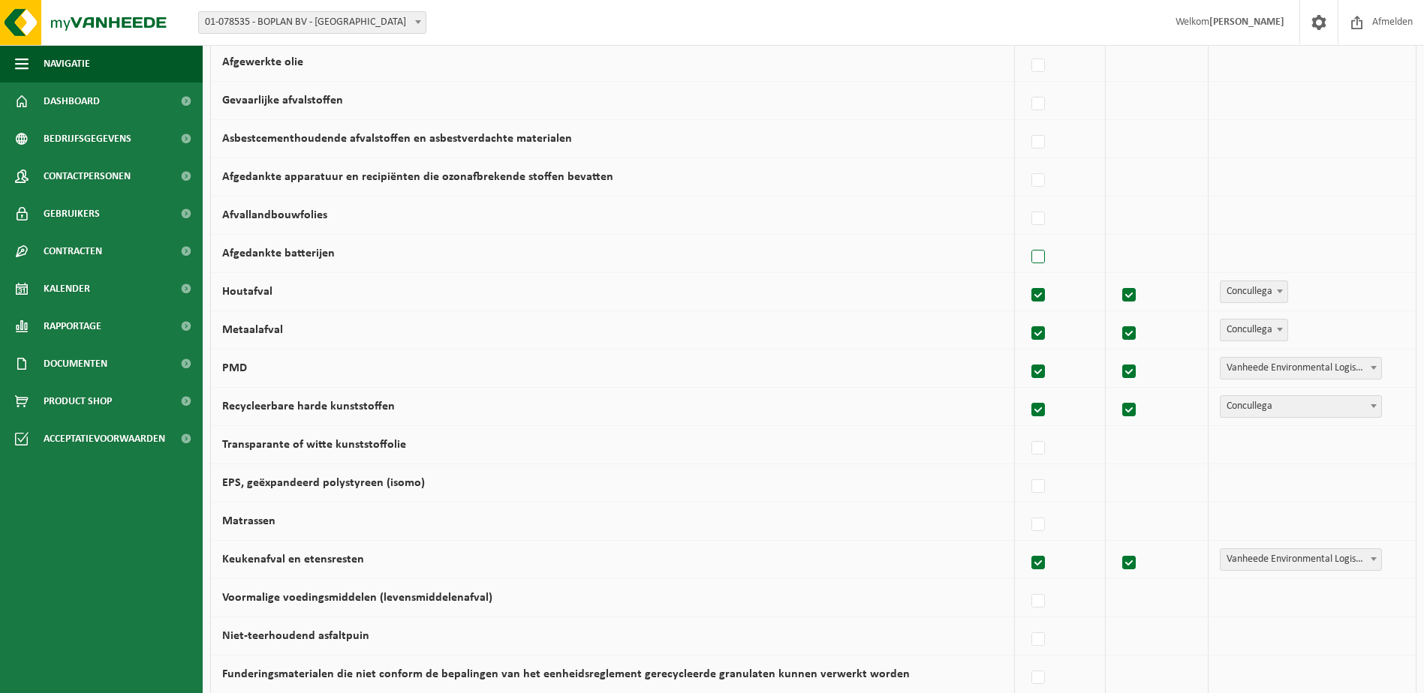
click at [1040, 256] on label at bounding box center [1038, 257] width 21 height 23
click at [1026, 239] on input "Afgedankte batterijen" at bounding box center [1025, 238] width 1 height 1
checkbox input "true"
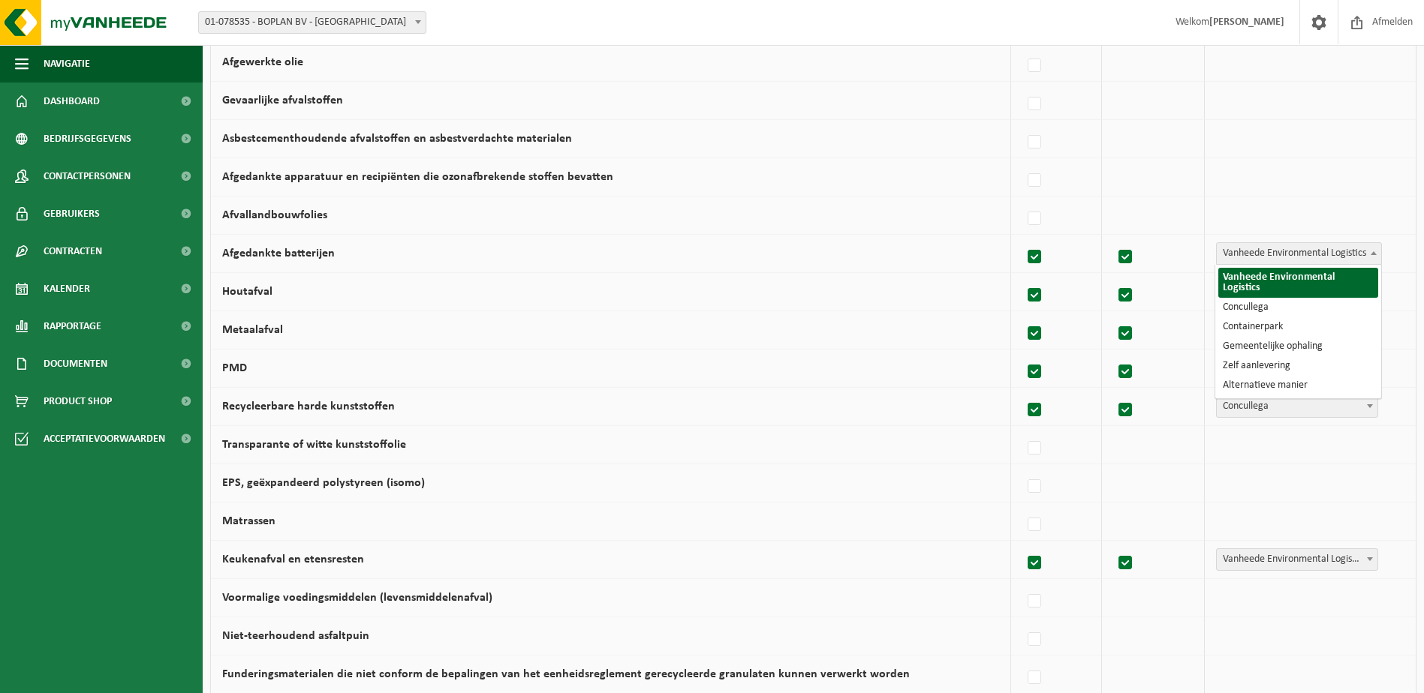
click at [1240, 257] on span "Vanheede Environmental Logistics" at bounding box center [1298, 253] width 164 height 21
click at [1030, 254] on label at bounding box center [1034, 257] width 21 height 23
click at [1022, 239] on input "Afgedankte batterijen" at bounding box center [1021, 238] width 1 height 1
checkbox input "false"
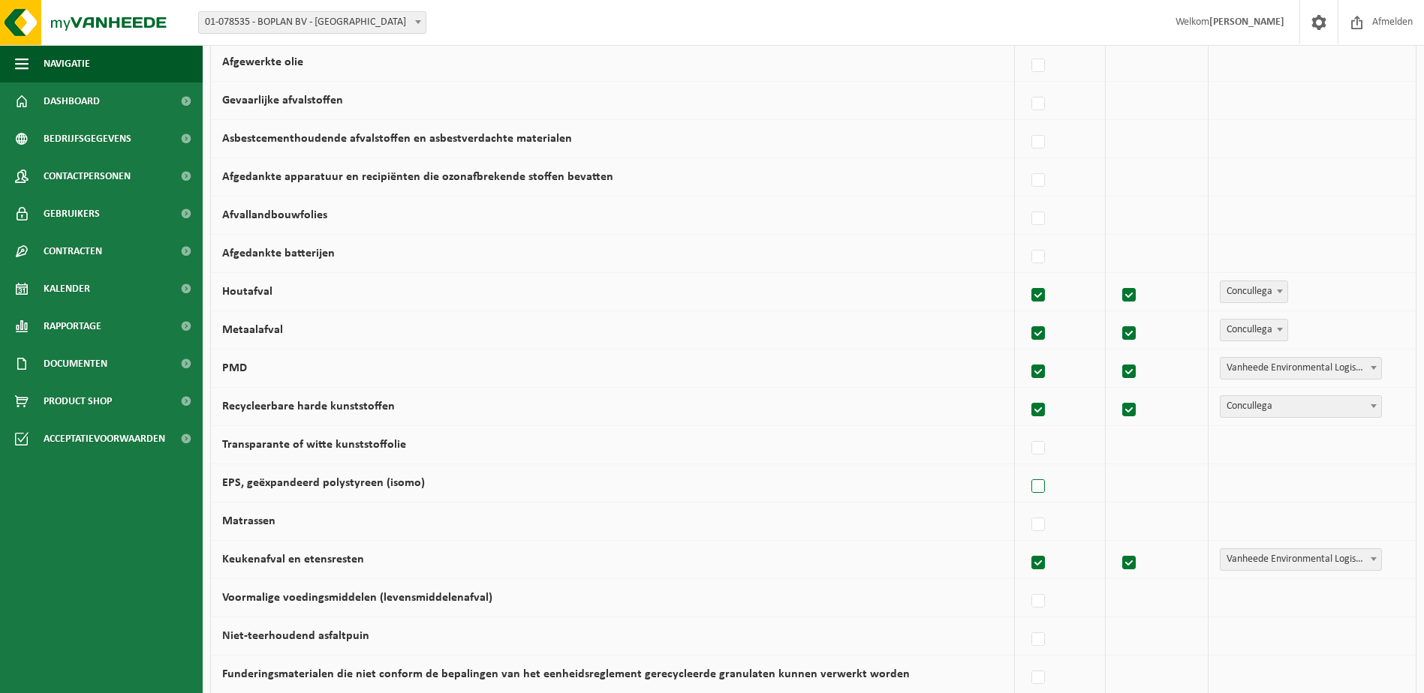
click at [1049, 495] on label at bounding box center [1038, 487] width 21 height 23
click at [1026, 468] on input "EPS, geëxpandeerd polystyreen (isomo)" at bounding box center [1025, 467] width 1 height 1
checkbox input "true"
click at [1253, 484] on span "Vanheede Environmental Logistics" at bounding box center [1298, 483] width 164 height 21
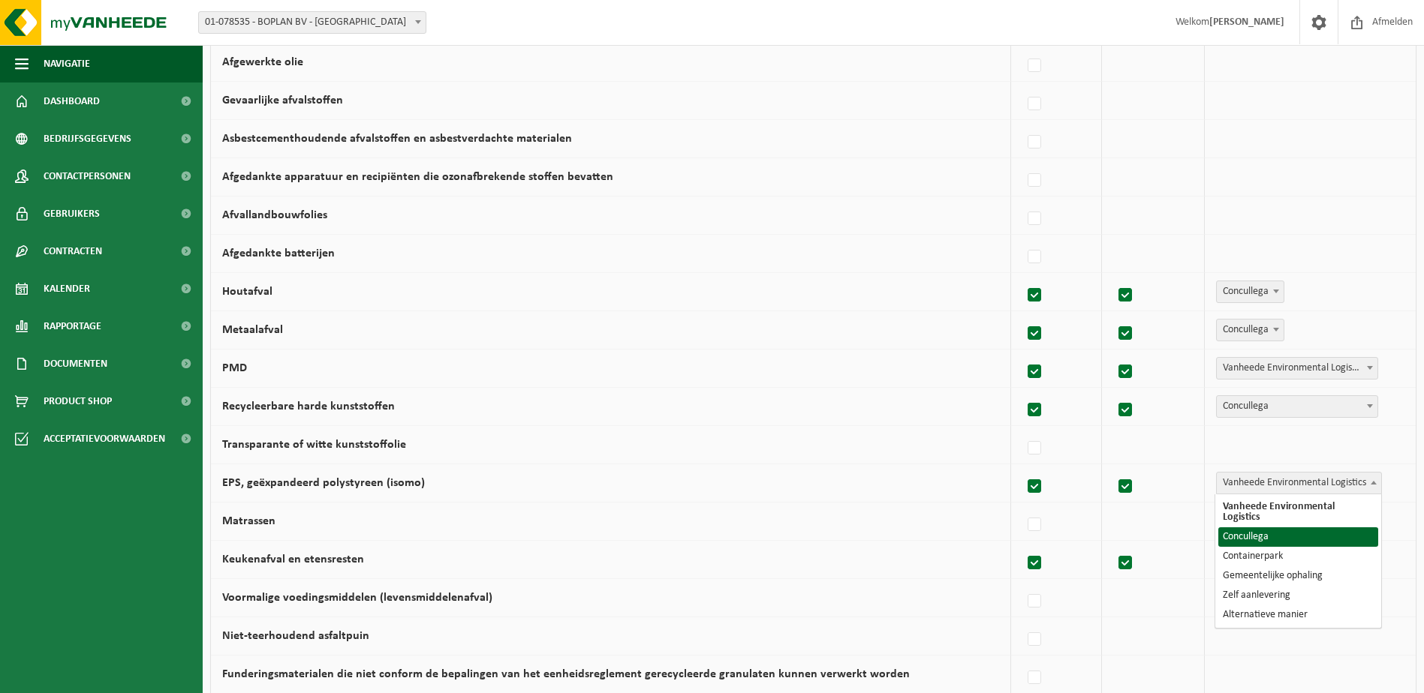
select select "Concullega"
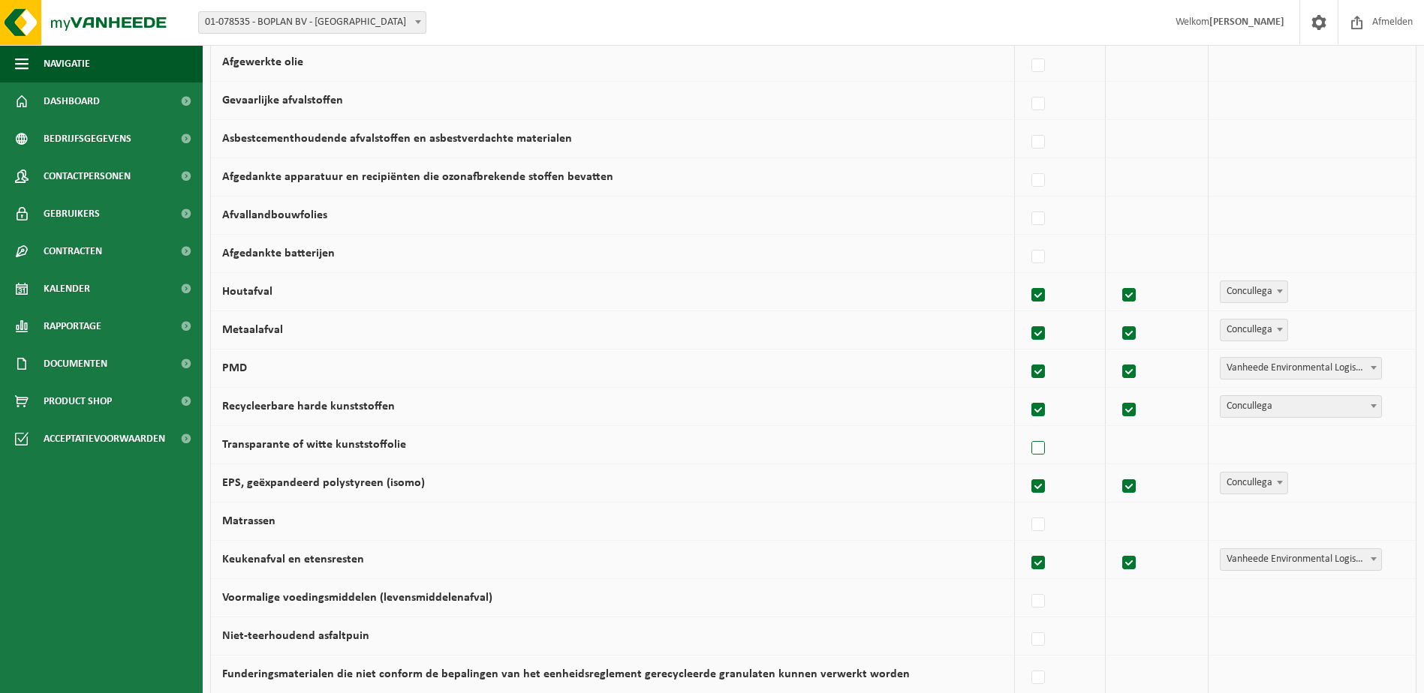
click at [1048, 449] on label at bounding box center [1038, 448] width 21 height 23
click at [1026, 430] on input "Transparante of witte kunststoffolie" at bounding box center [1025, 429] width 1 height 1
checkbox input "true"
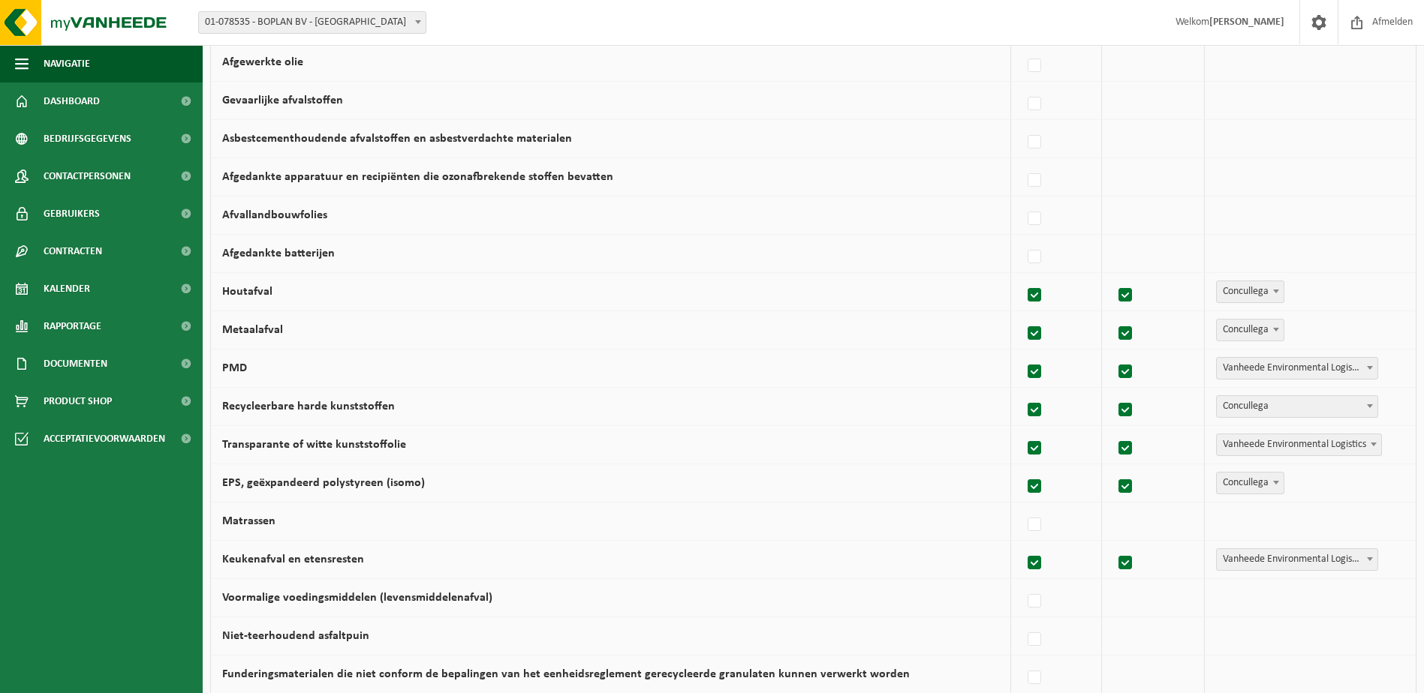
click at [1306, 446] on span "Vanheede Environmental Logistics" at bounding box center [1298, 444] width 164 height 21
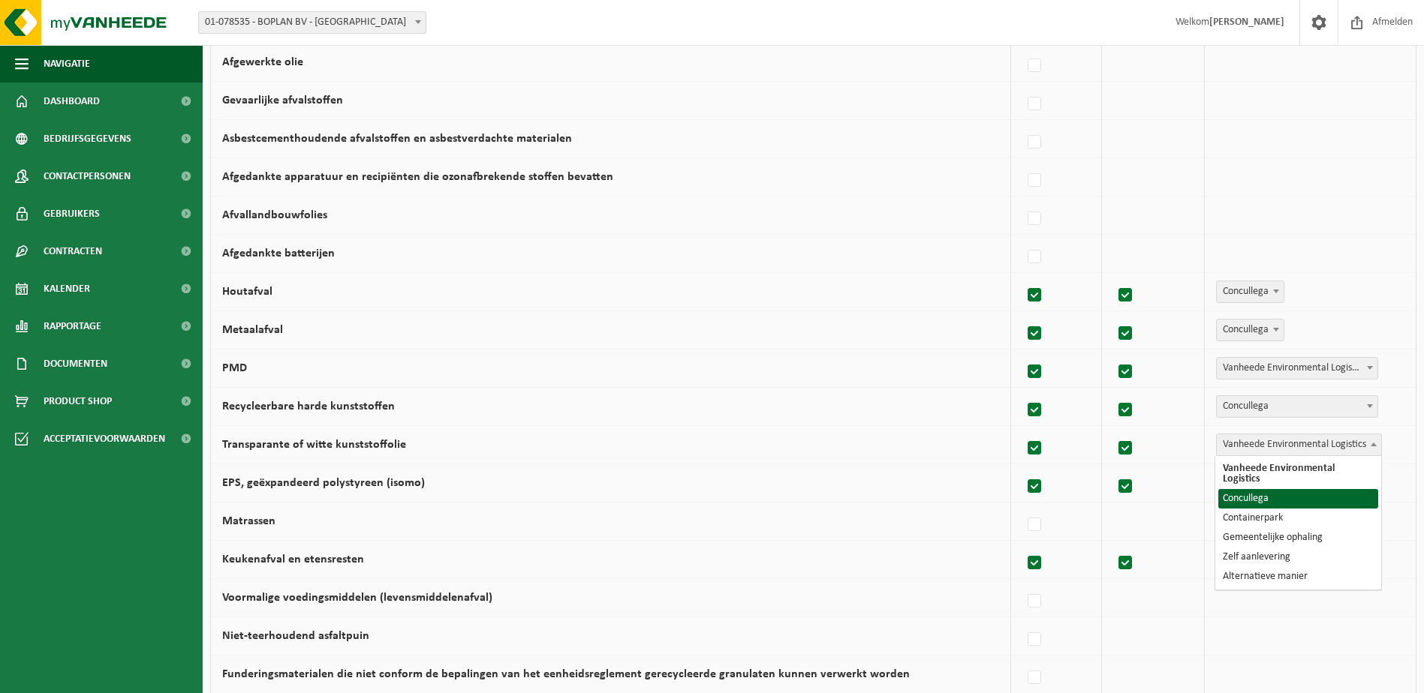
select select "Concullega"
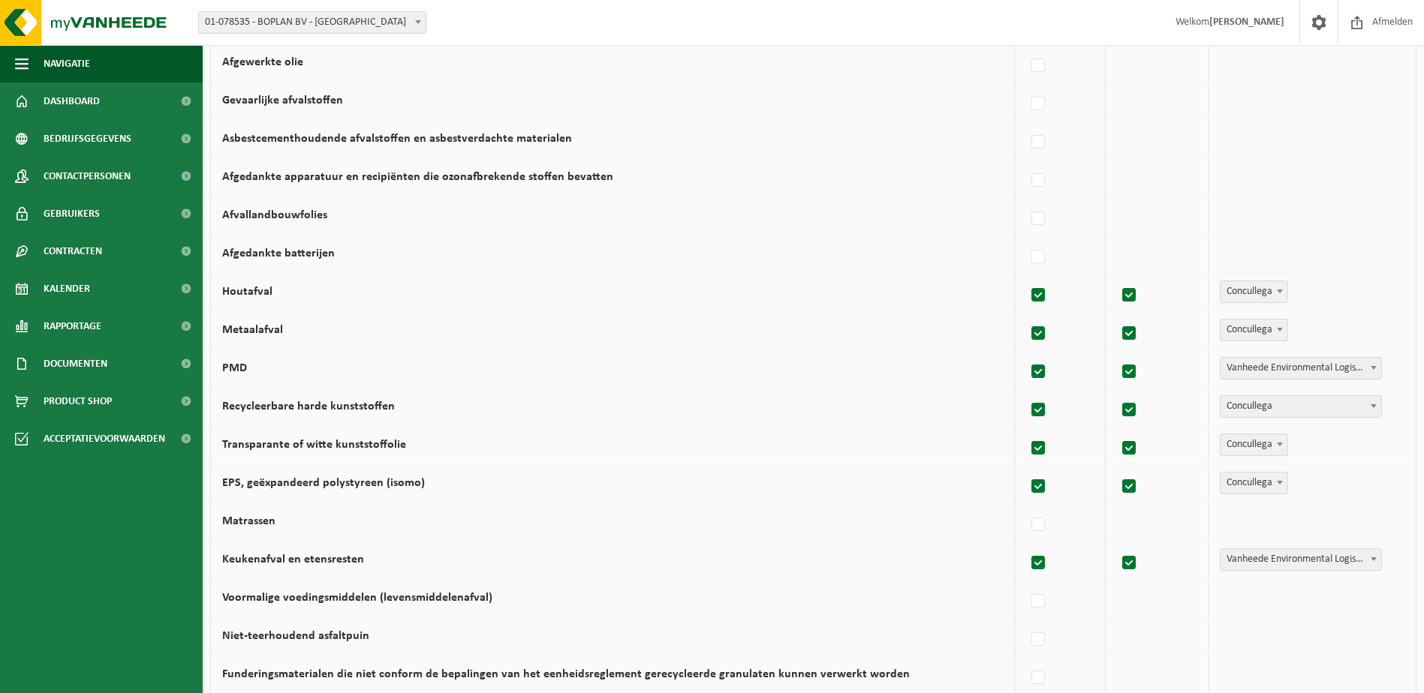
scroll to position [863, 0]
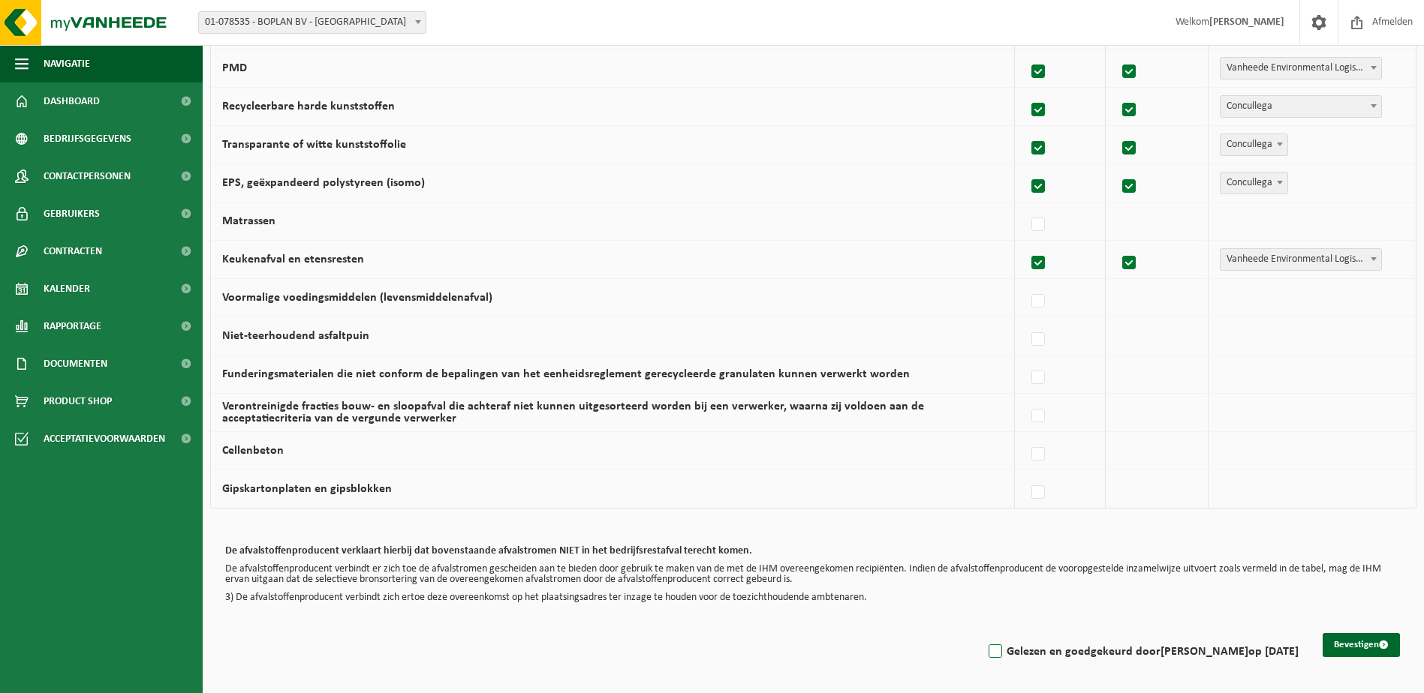
click at [1132, 647] on label "Gelezen en goedgekeurd door BERT PROVOOST op 04/09/25" at bounding box center [1141, 652] width 313 height 23
click at [983, 633] on input "Gelezen en goedgekeurd door BERT PROVOOST op 04/09/25" at bounding box center [982, 633] width 1 height 1
checkbox input "true"
click at [1372, 651] on button "Bevestigen" at bounding box center [1360, 645] width 77 height 24
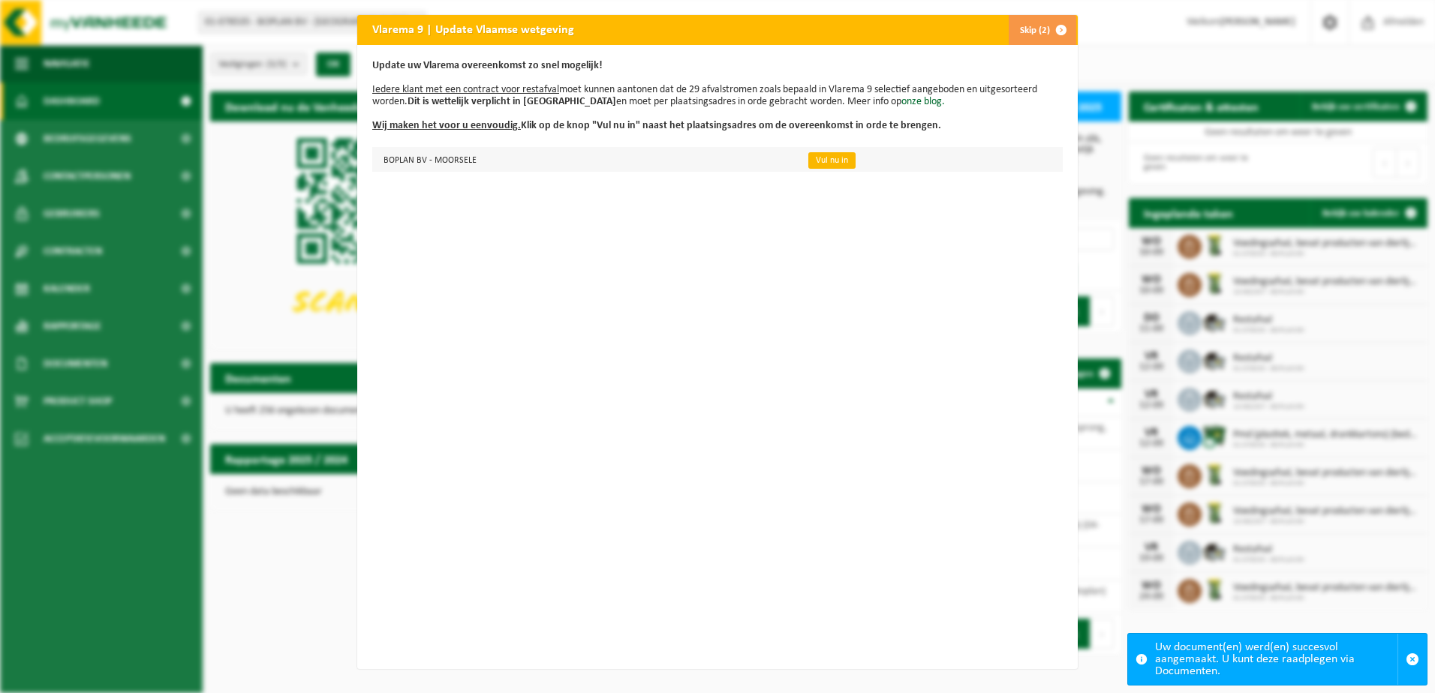
click at [815, 162] on link "Vul nu in" at bounding box center [831, 160] width 47 height 17
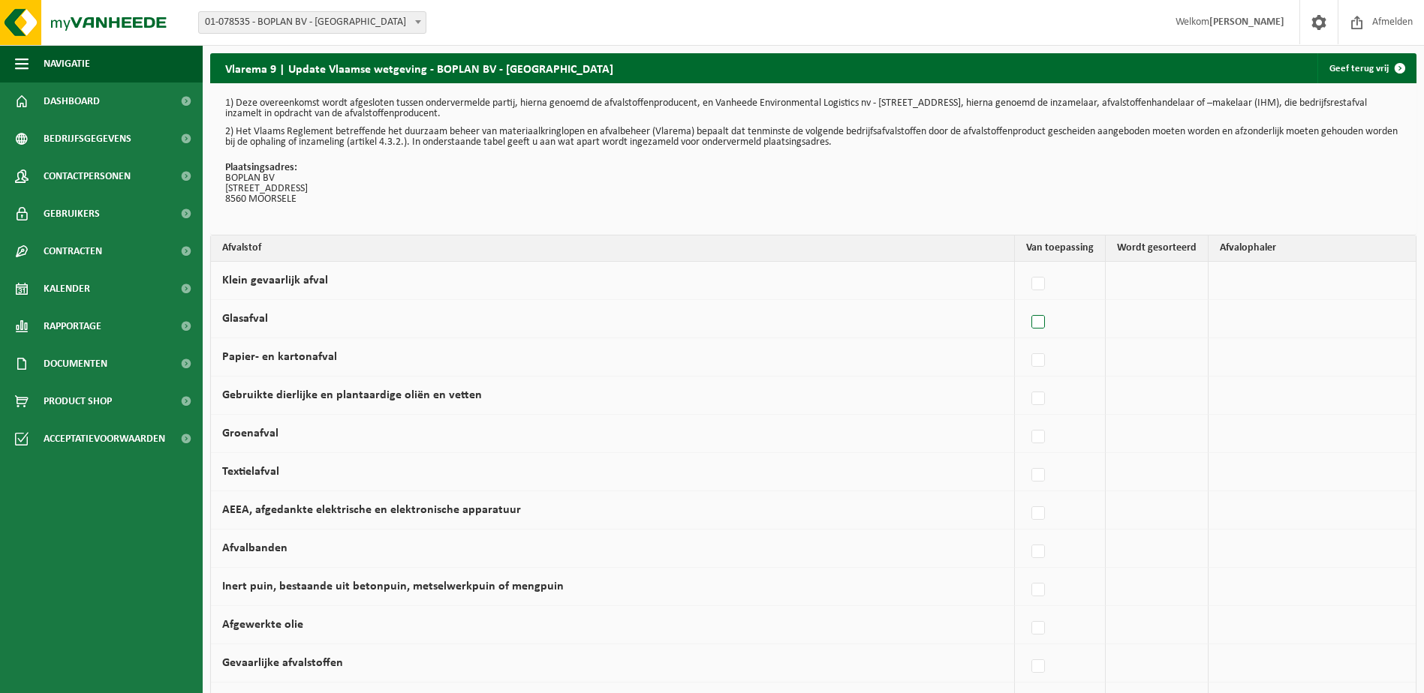
click at [1042, 325] on label at bounding box center [1038, 322] width 21 height 23
click at [1026, 304] on input "Glasafval" at bounding box center [1025, 303] width 1 height 1
checkbox input "true"
click at [1036, 284] on label at bounding box center [1034, 284] width 21 height 23
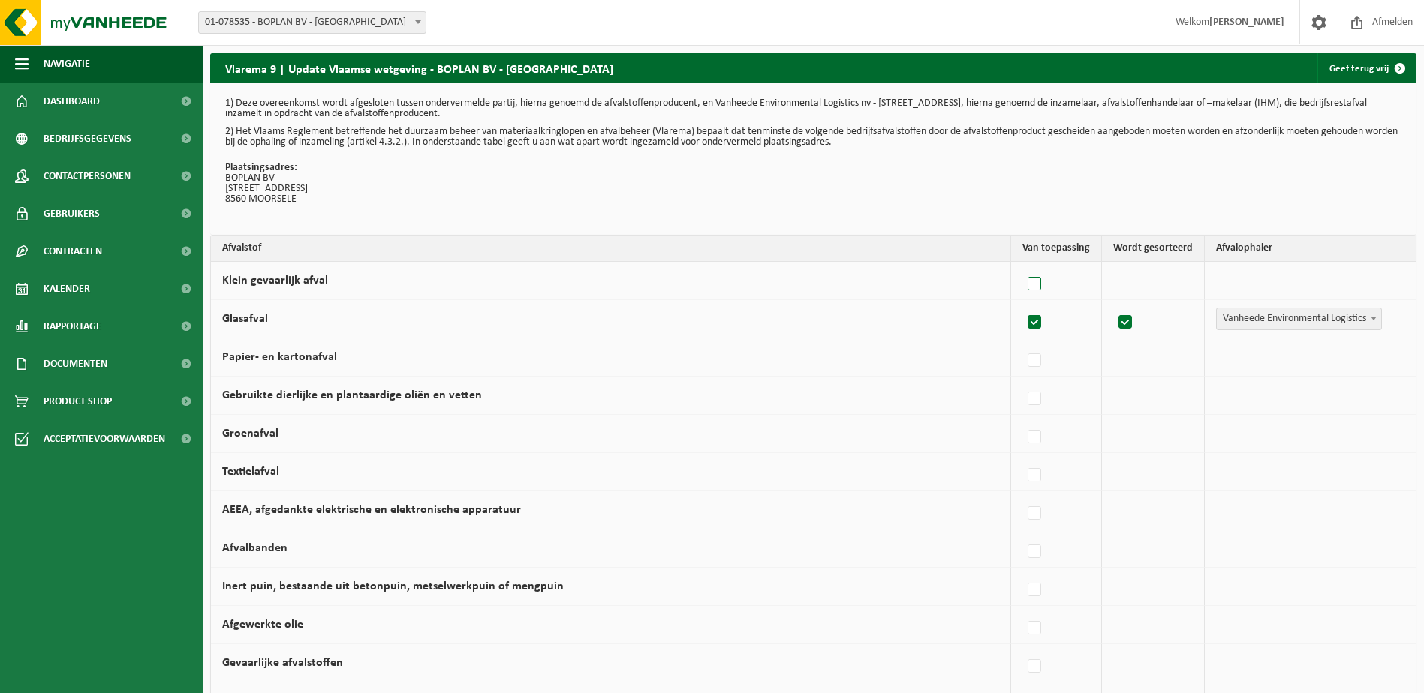
click at [1022, 266] on input "Klein gevaarlijk afval" at bounding box center [1021, 265] width 1 height 1
checkbox input "true"
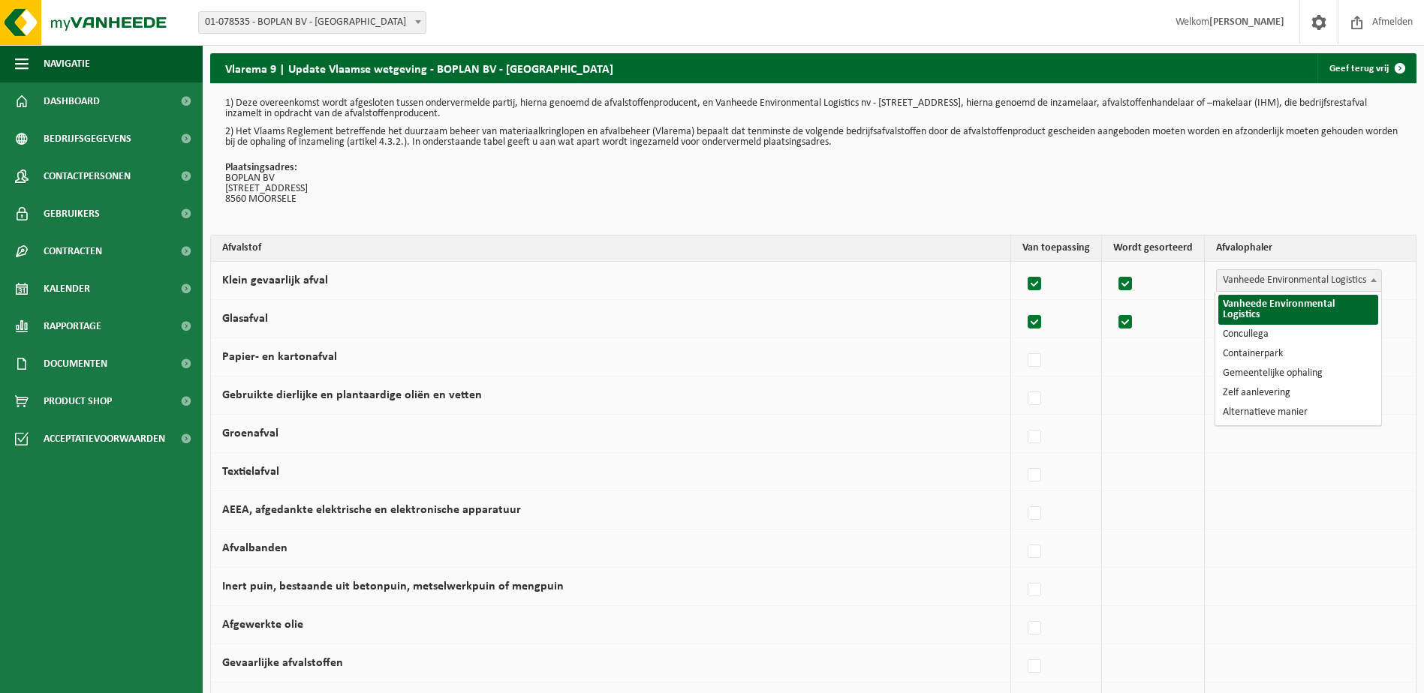
click at [1265, 279] on span "Vanheede Environmental Logistics" at bounding box center [1298, 280] width 164 height 21
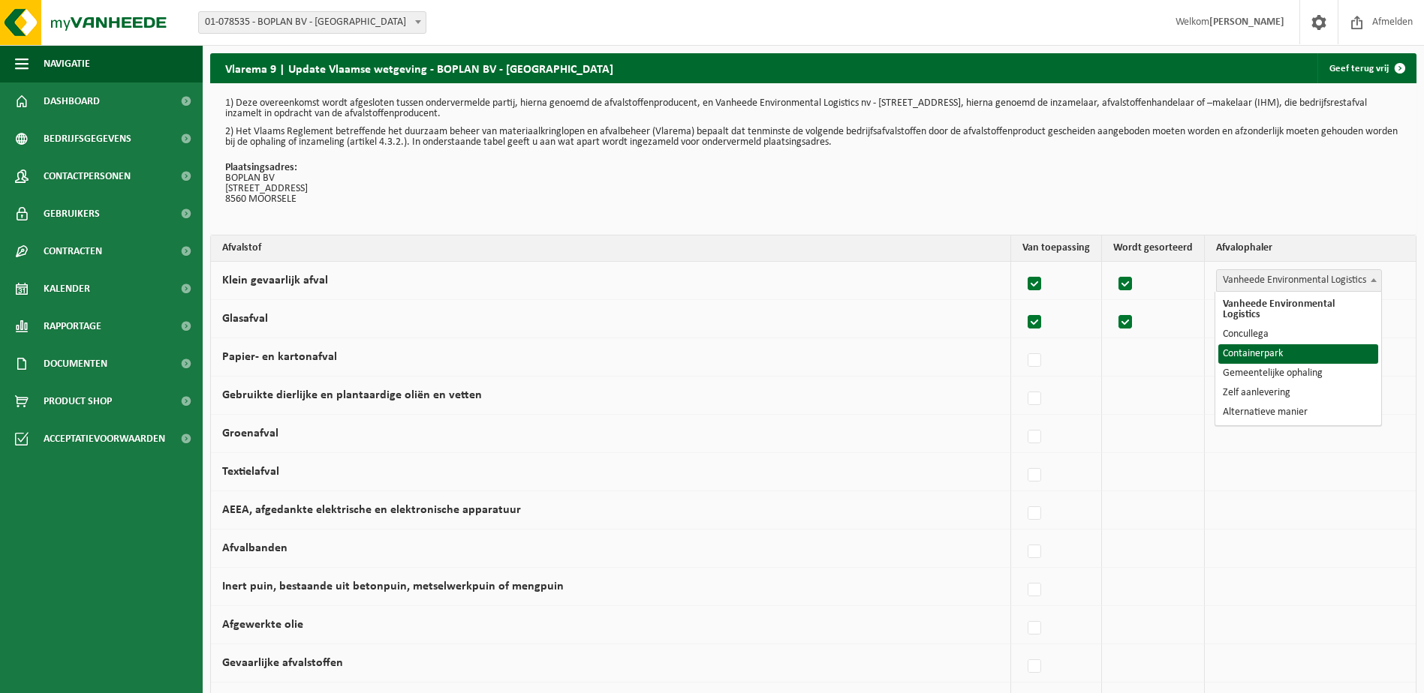
select select "Containerpark"
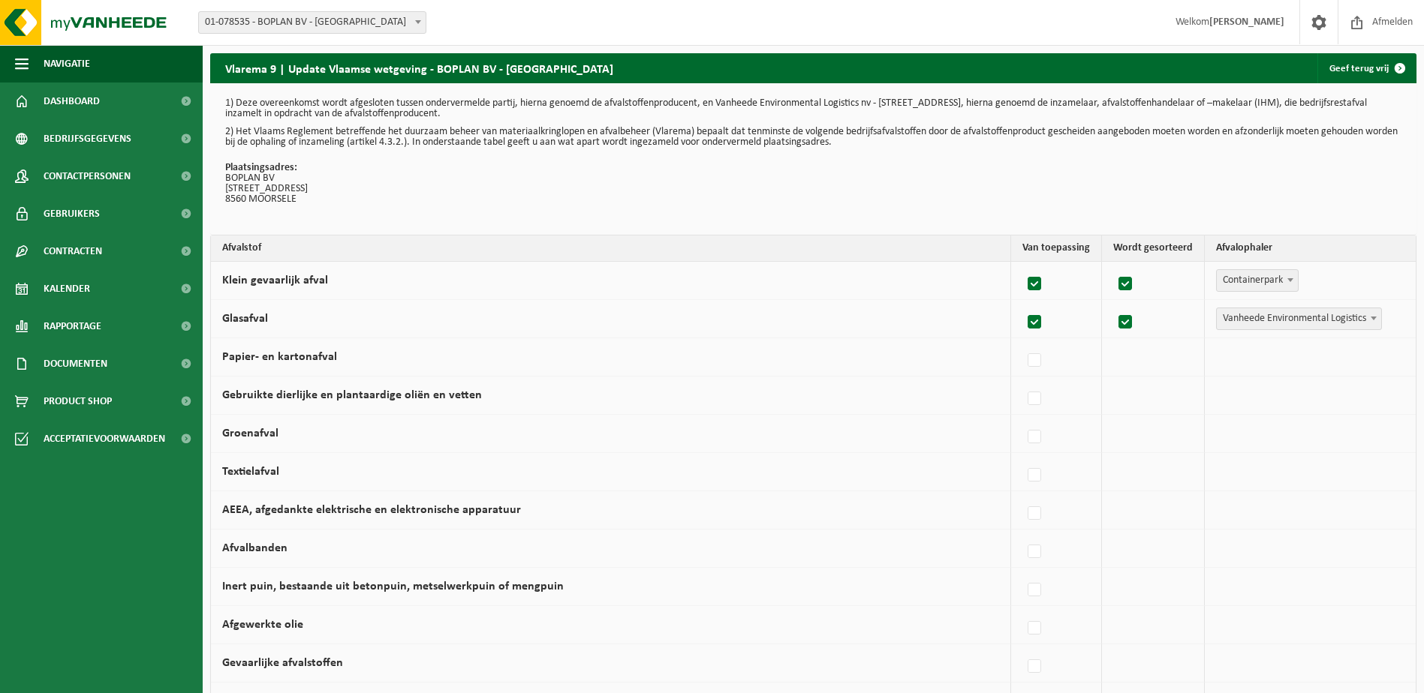
click at [1273, 321] on span "Vanheede Environmental Logistics" at bounding box center [1298, 318] width 164 height 21
select select "Containerpark"
click at [1042, 363] on label at bounding box center [1038, 361] width 21 height 23
click at [1026, 342] on input "Papier- en kartonafval" at bounding box center [1025, 341] width 1 height 1
checkbox input "true"
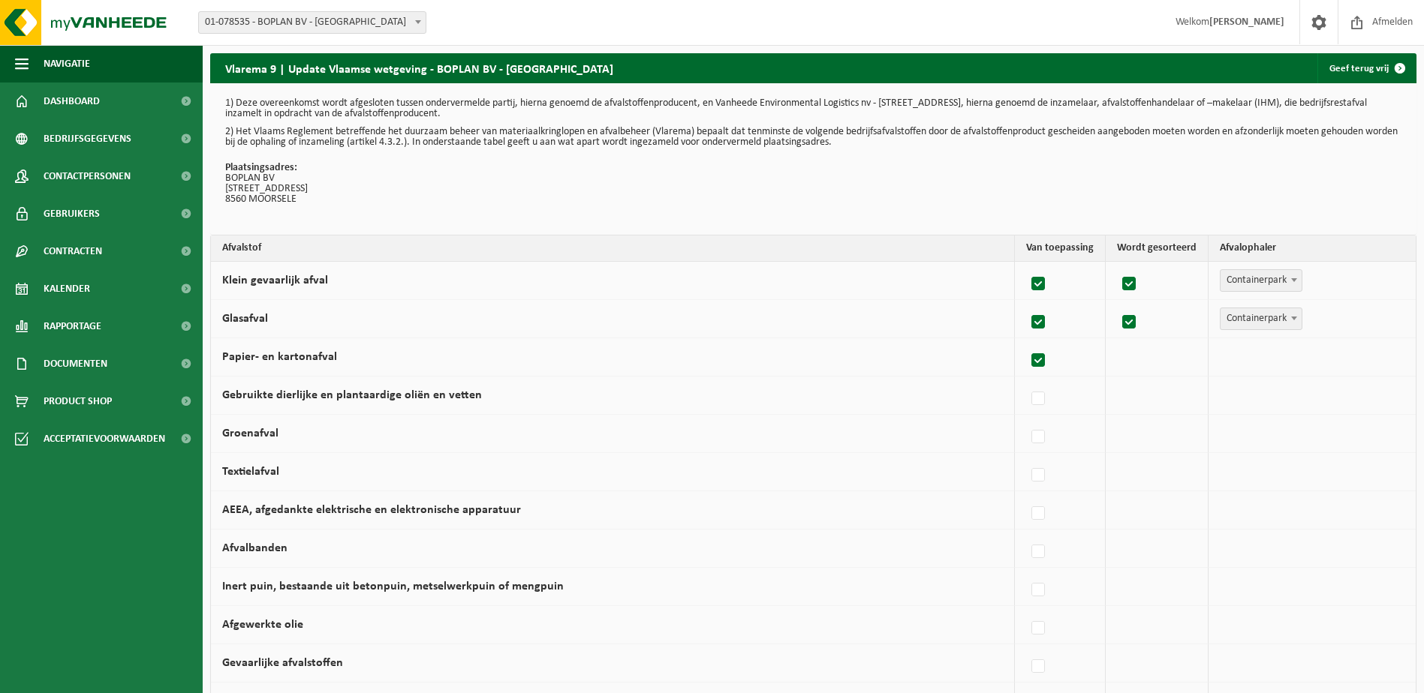
checkbox input "true"
click at [1285, 359] on span "Vanheede Environmental Logistics" at bounding box center [1298, 357] width 164 height 21
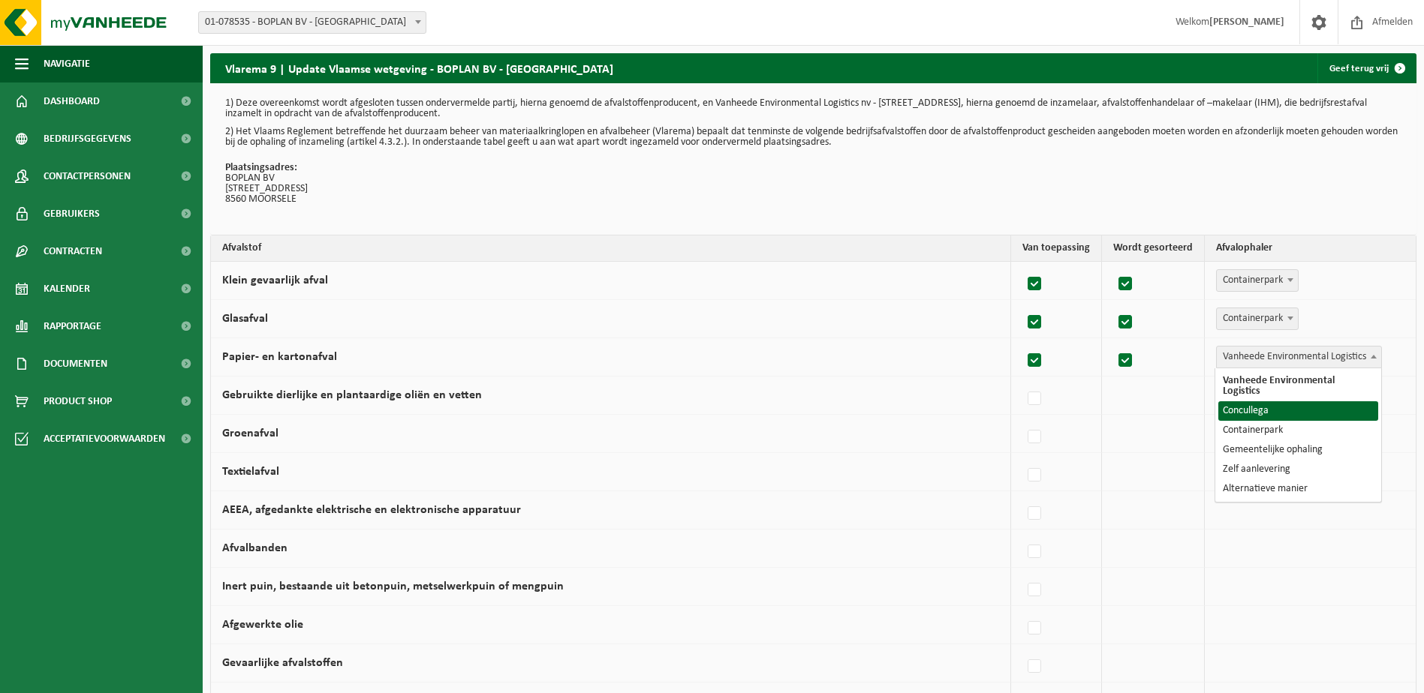
select select "Concullega"
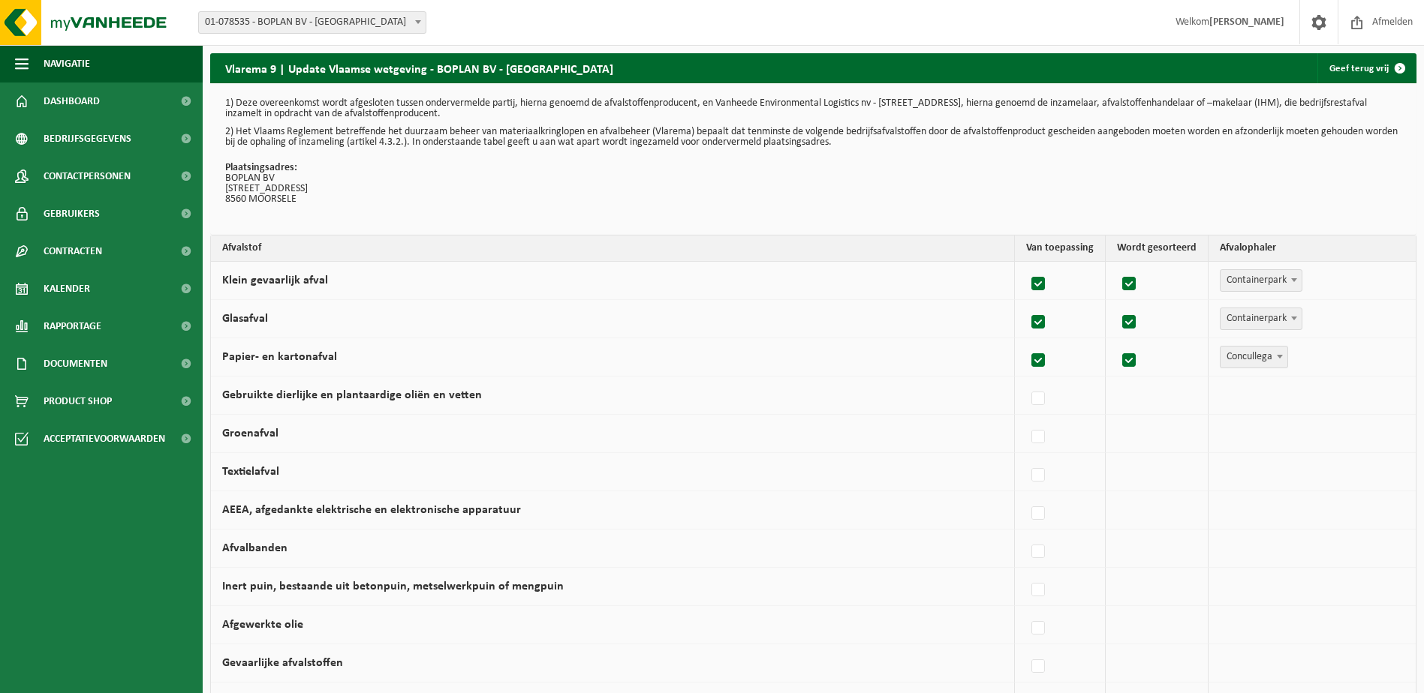
scroll to position [300, 0]
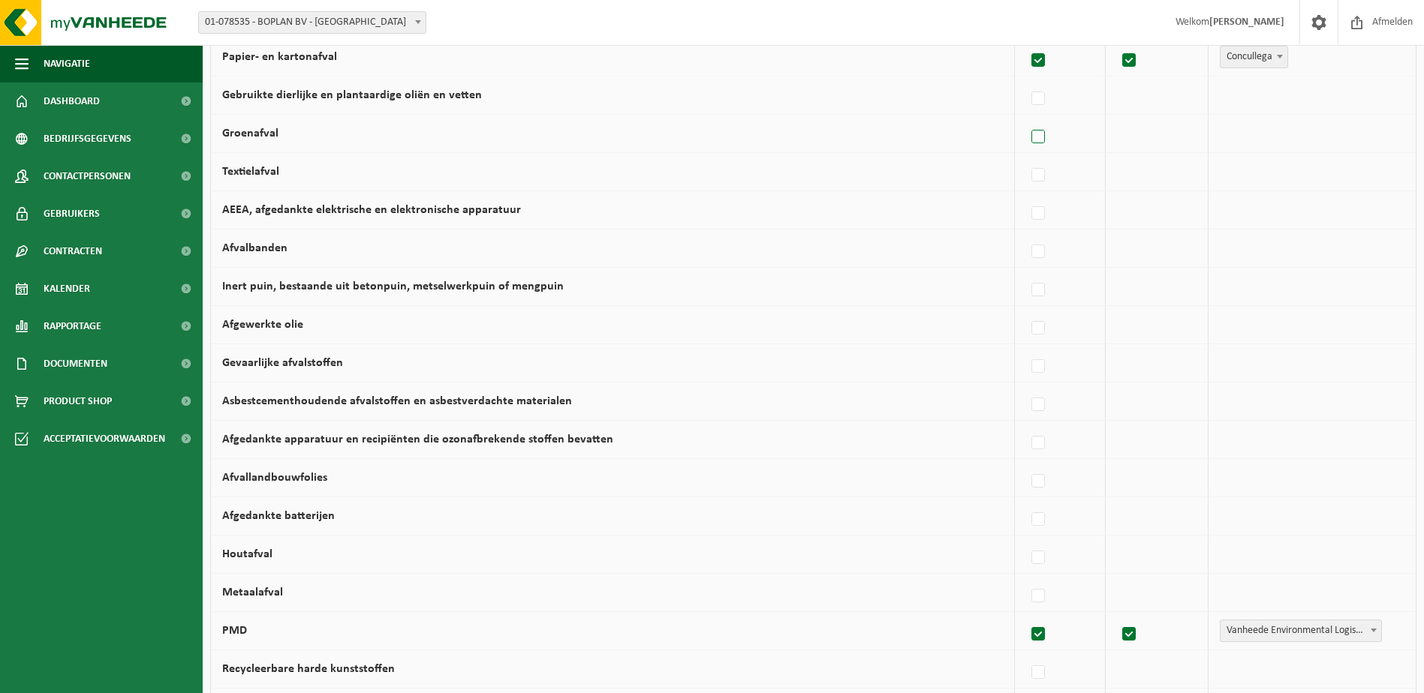
click at [1043, 143] on label at bounding box center [1038, 137] width 21 height 23
click at [1026, 119] on input "Groenafval" at bounding box center [1025, 118] width 1 height 1
checkbox input "true"
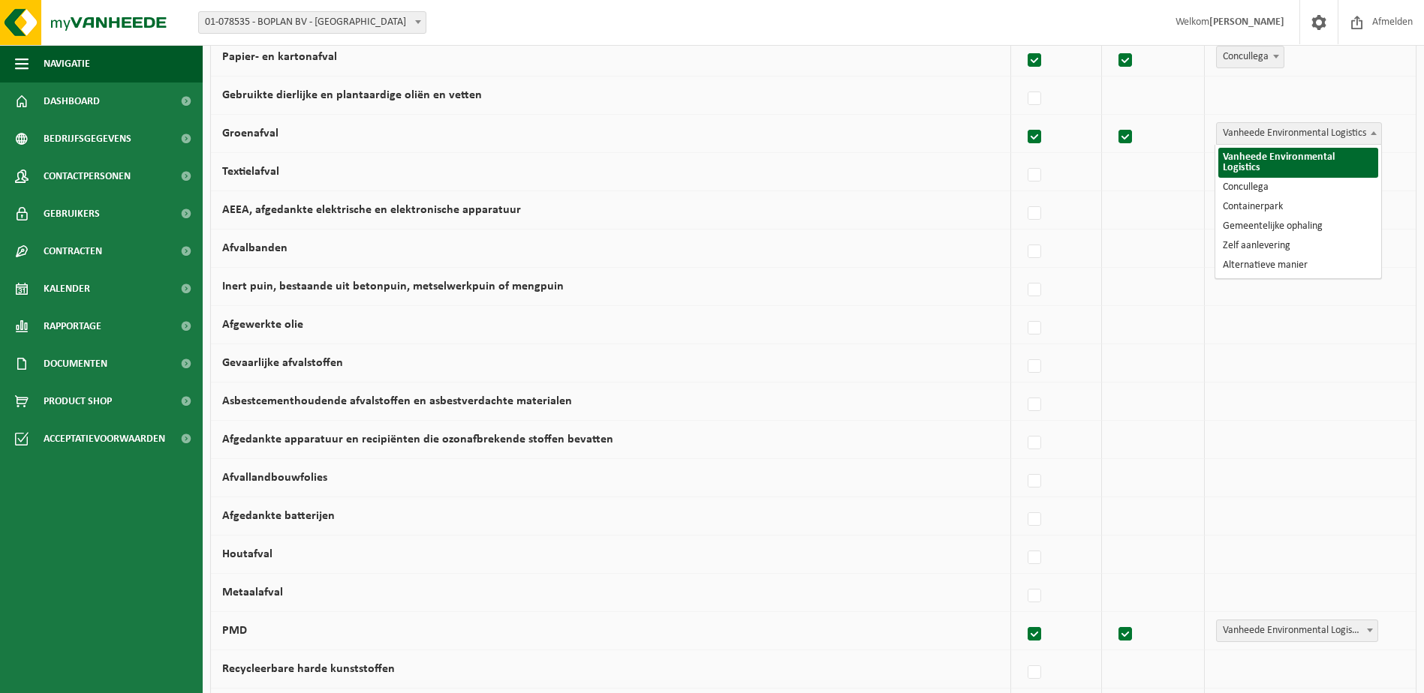
click at [1243, 141] on span "Vanheede Environmental Logistics" at bounding box center [1298, 133] width 164 height 21
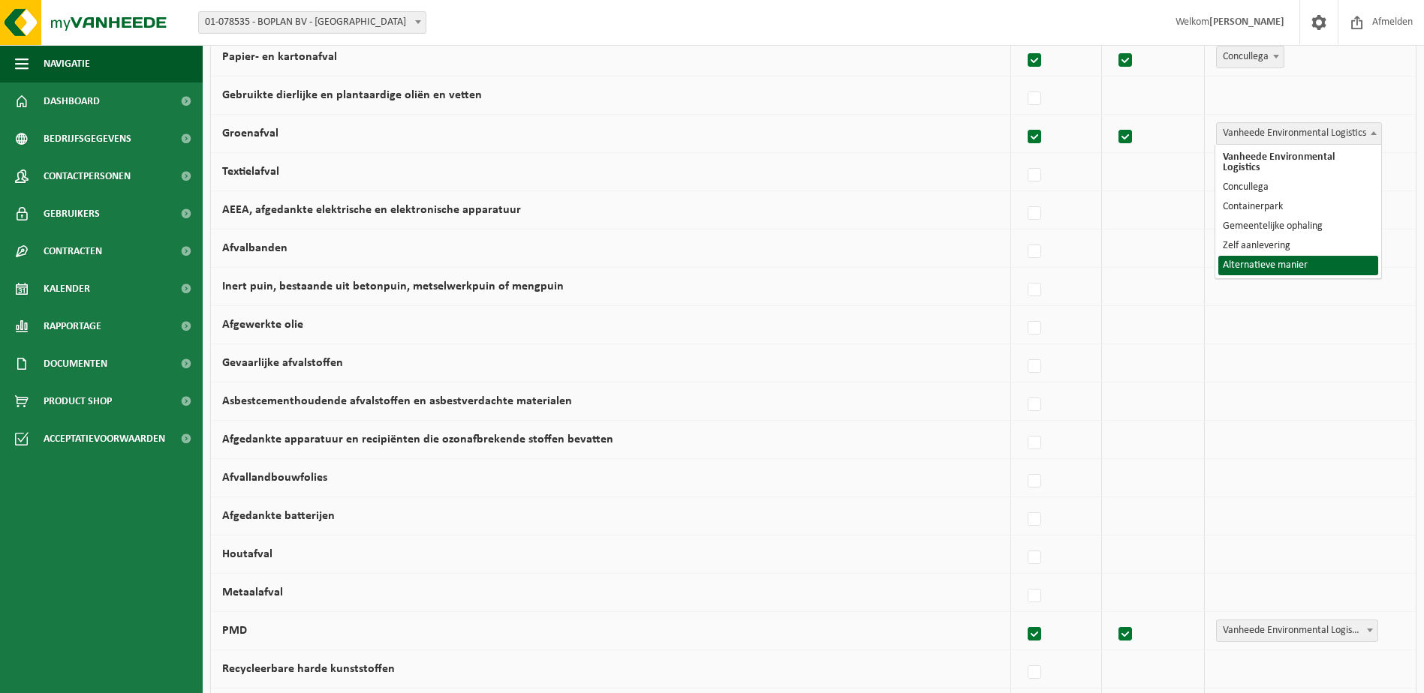
select select "Alternatieve manier"
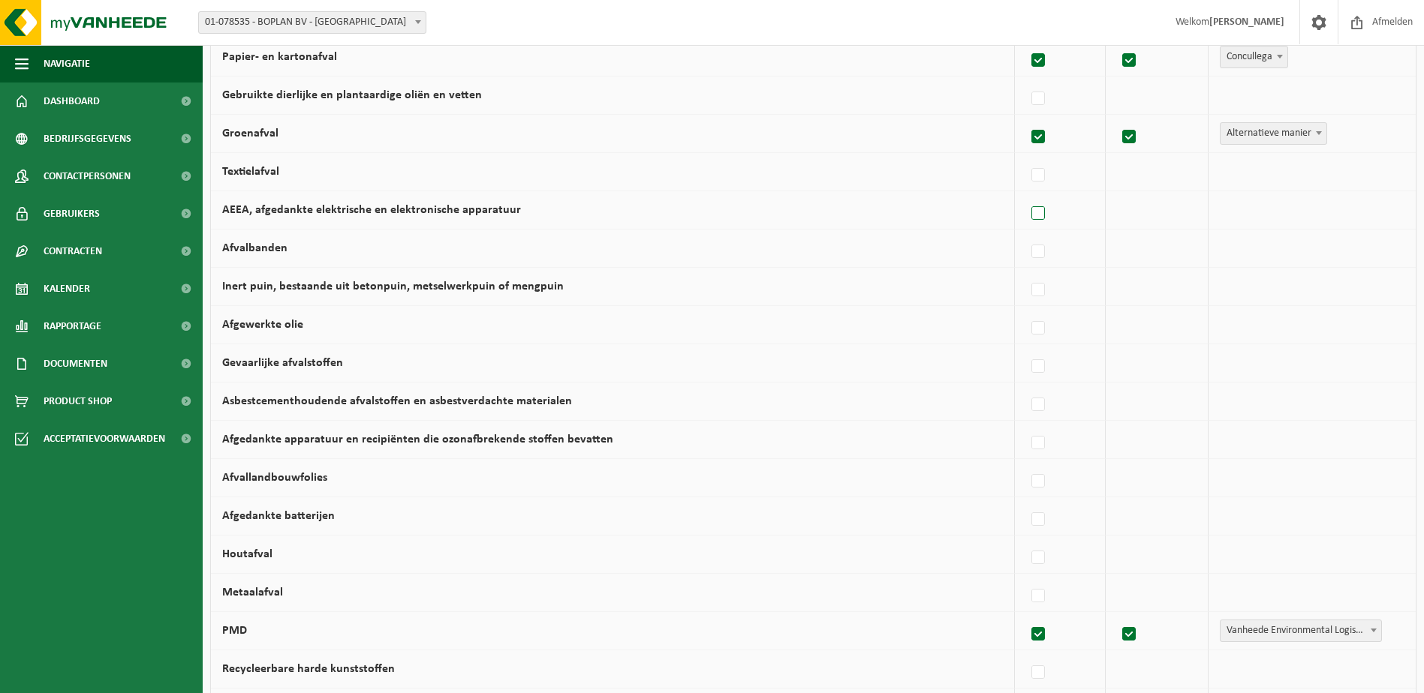
click at [1043, 212] on label at bounding box center [1038, 214] width 21 height 23
click at [1026, 195] on input "AEEA, afgedankte elektrische en elektronische apparatuur" at bounding box center [1025, 194] width 1 height 1
checkbox input "true"
click at [1256, 214] on span "Vanheede Environmental Logistics" at bounding box center [1298, 210] width 164 height 21
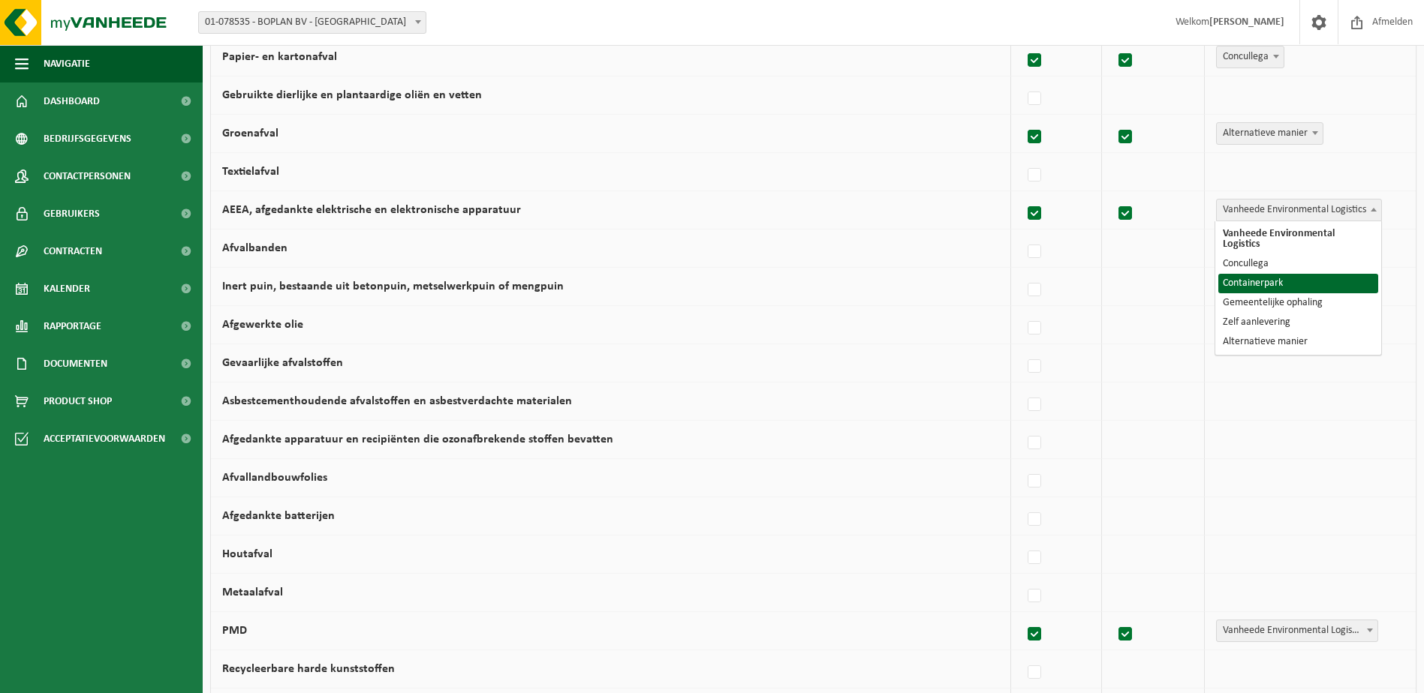
select select "Containerpark"
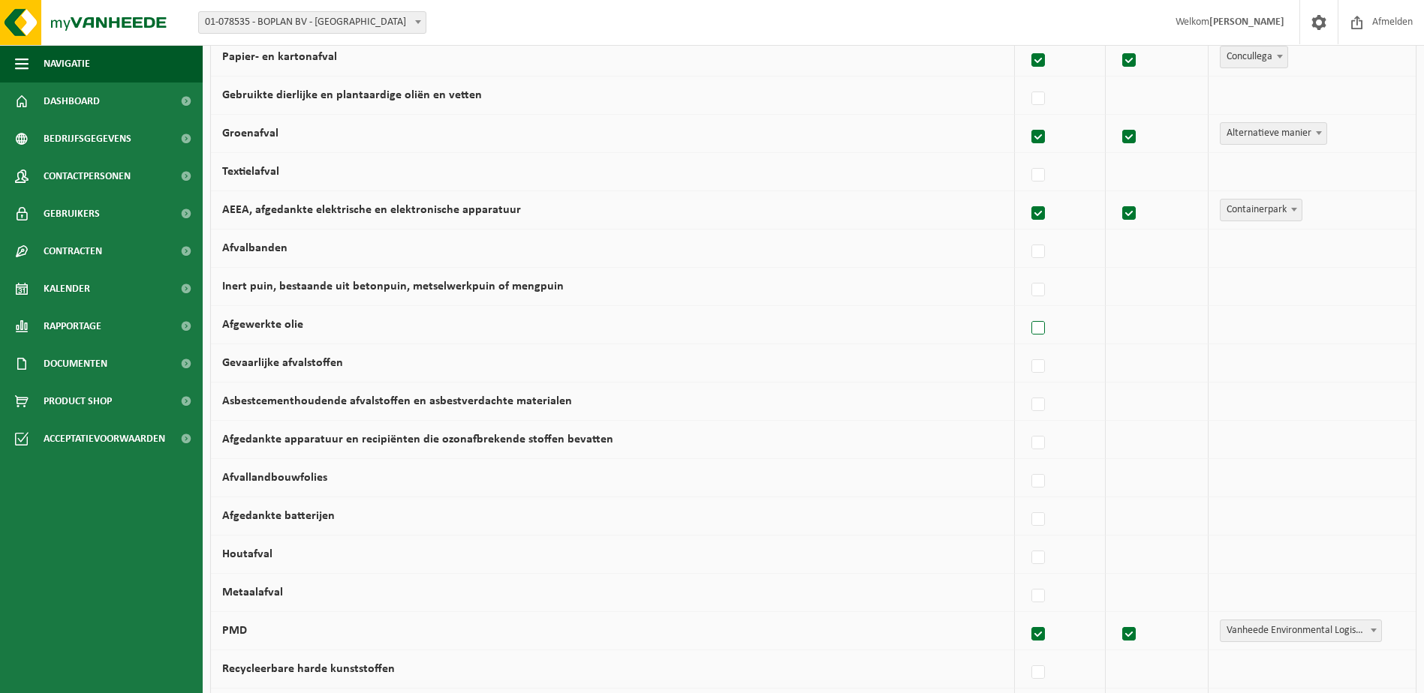
click at [1039, 328] on label at bounding box center [1038, 328] width 21 height 23
click at [1026, 310] on input "Afgewerkte olie" at bounding box center [1025, 309] width 1 height 1
checkbox input "true"
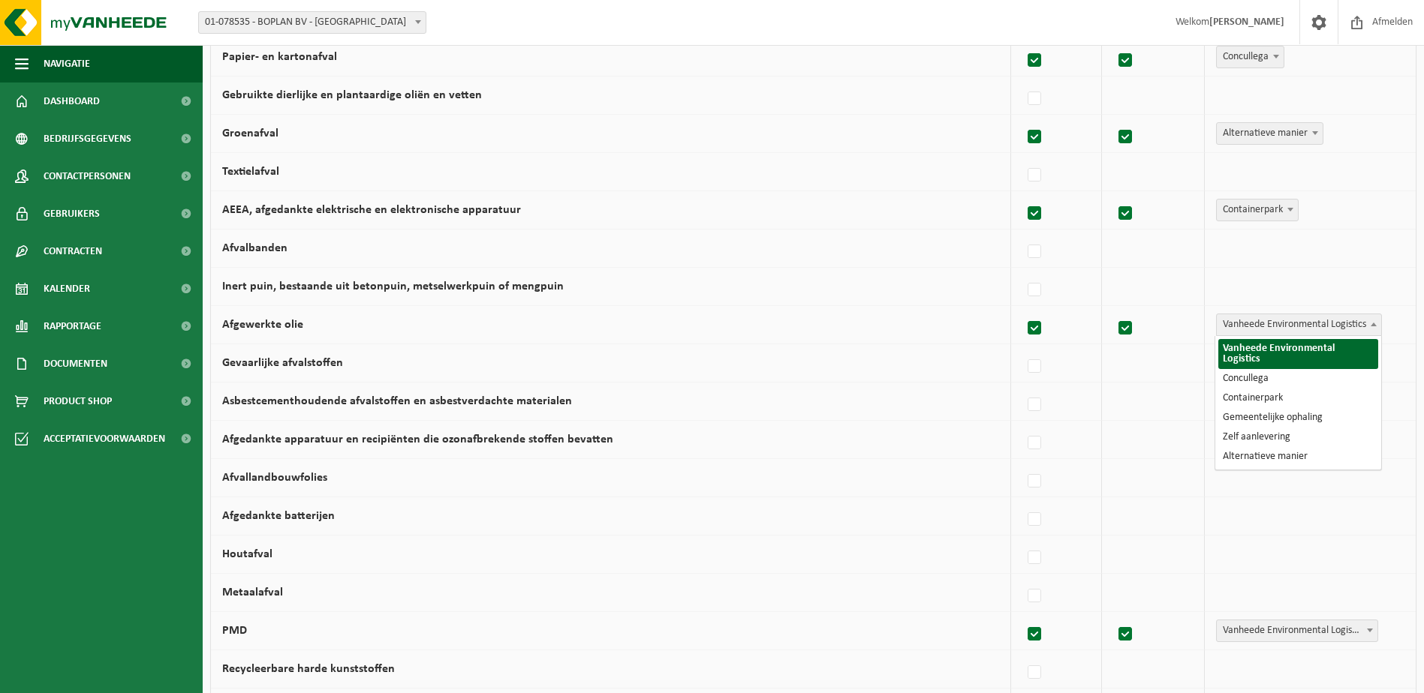
click at [1255, 317] on span "Vanheede Environmental Logistics" at bounding box center [1298, 324] width 164 height 21
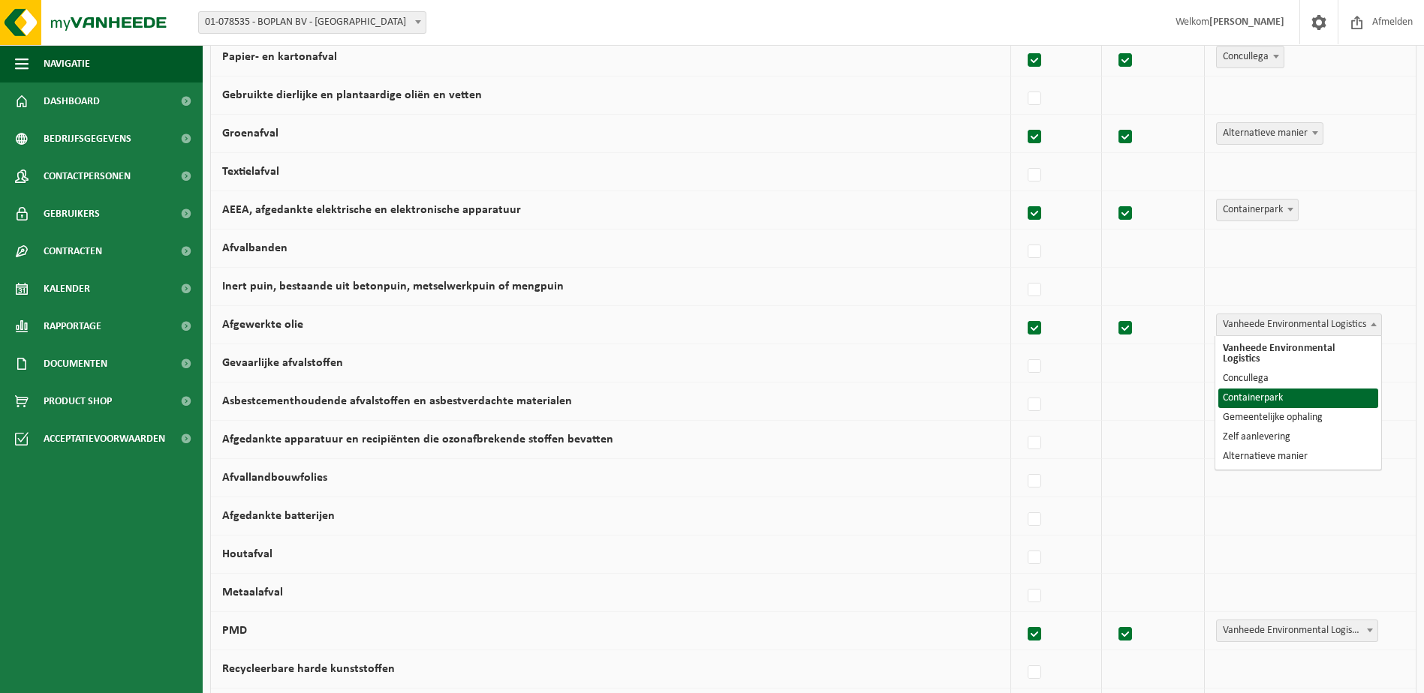
select select "Containerpark"
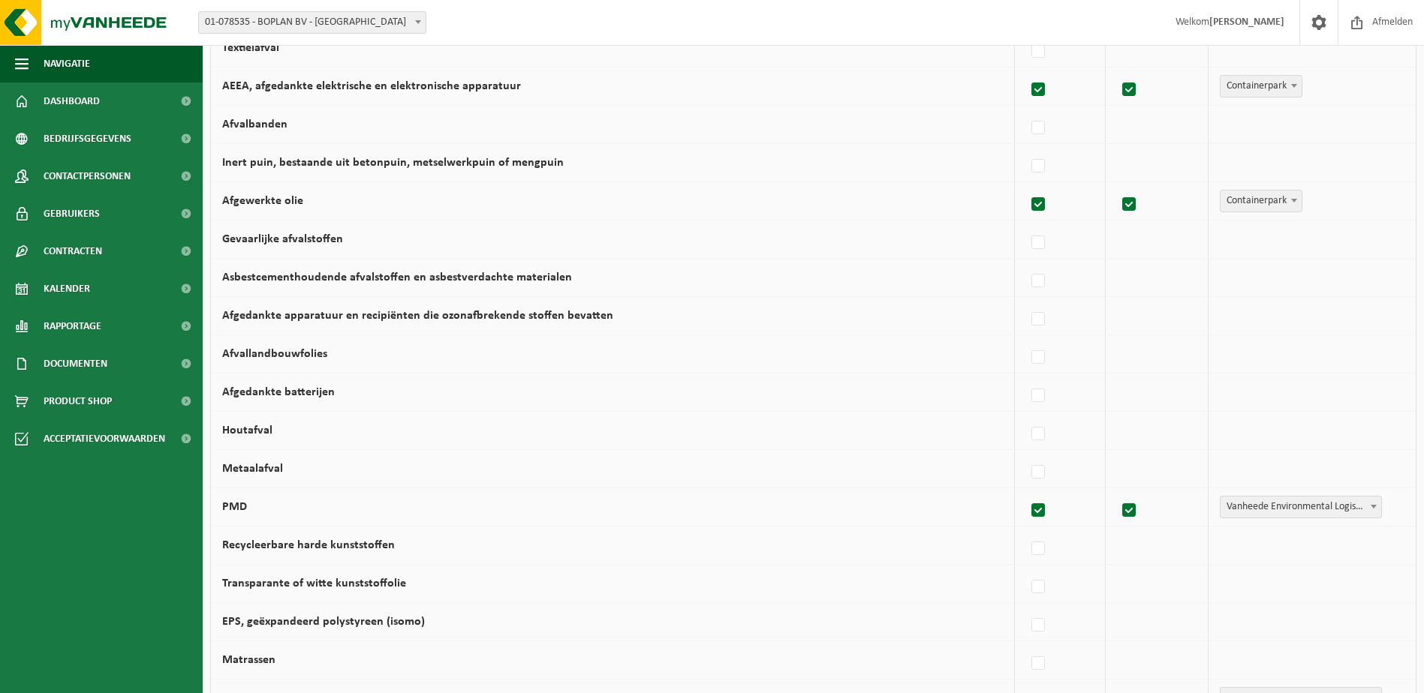
scroll to position [525, 0]
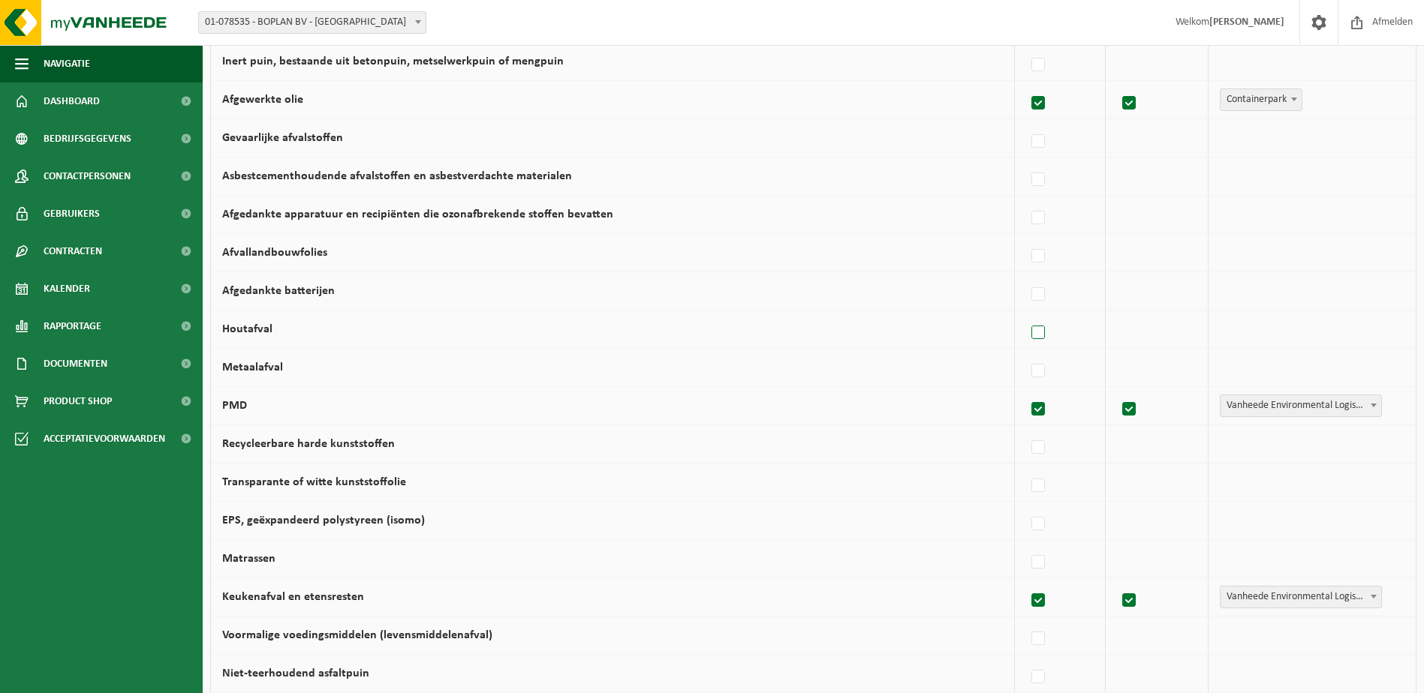
click at [1042, 332] on label at bounding box center [1038, 333] width 21 height 23
click at [1026, 314] on input "Houtafval" at bounding box center [1025, 314] width 1 height 1
checkbox input "true"
click at [1282, 340] on span "Vanheede Environmental Logistics" at bounding box center [1299, 329] width 166 height 23
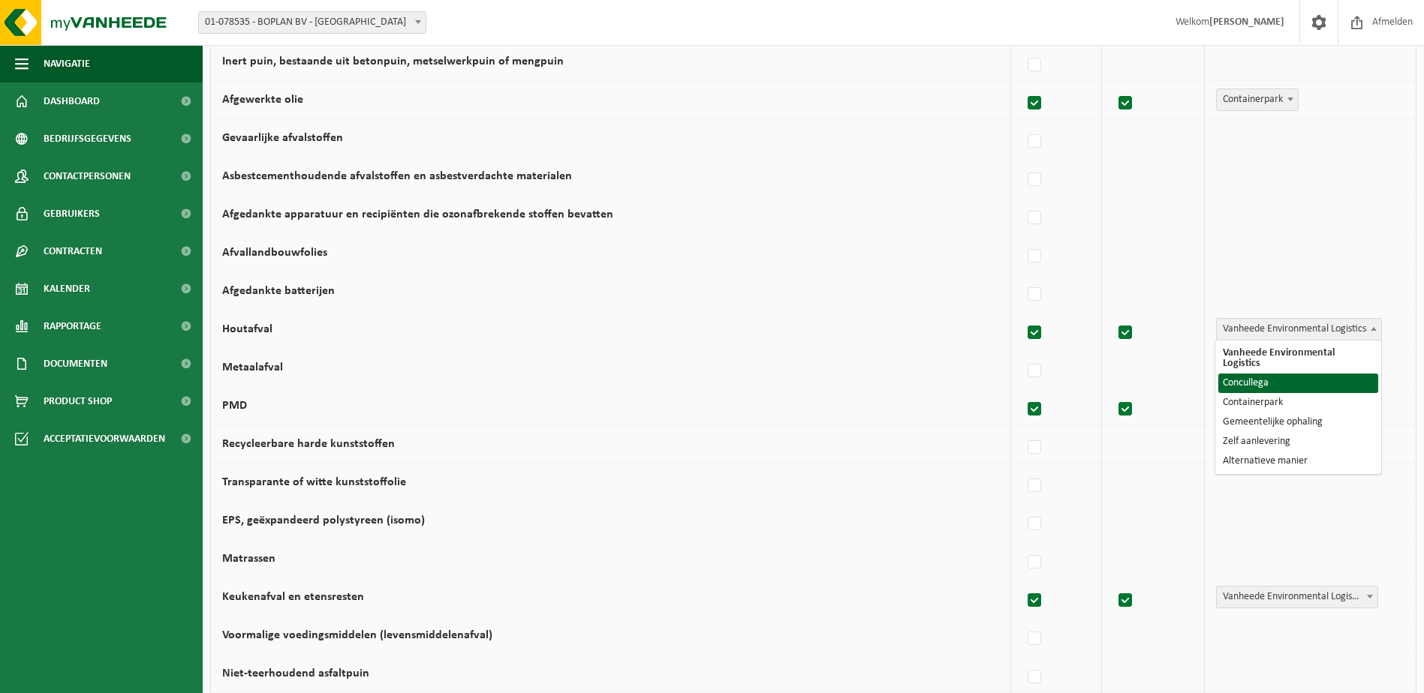
select select "Concullega"
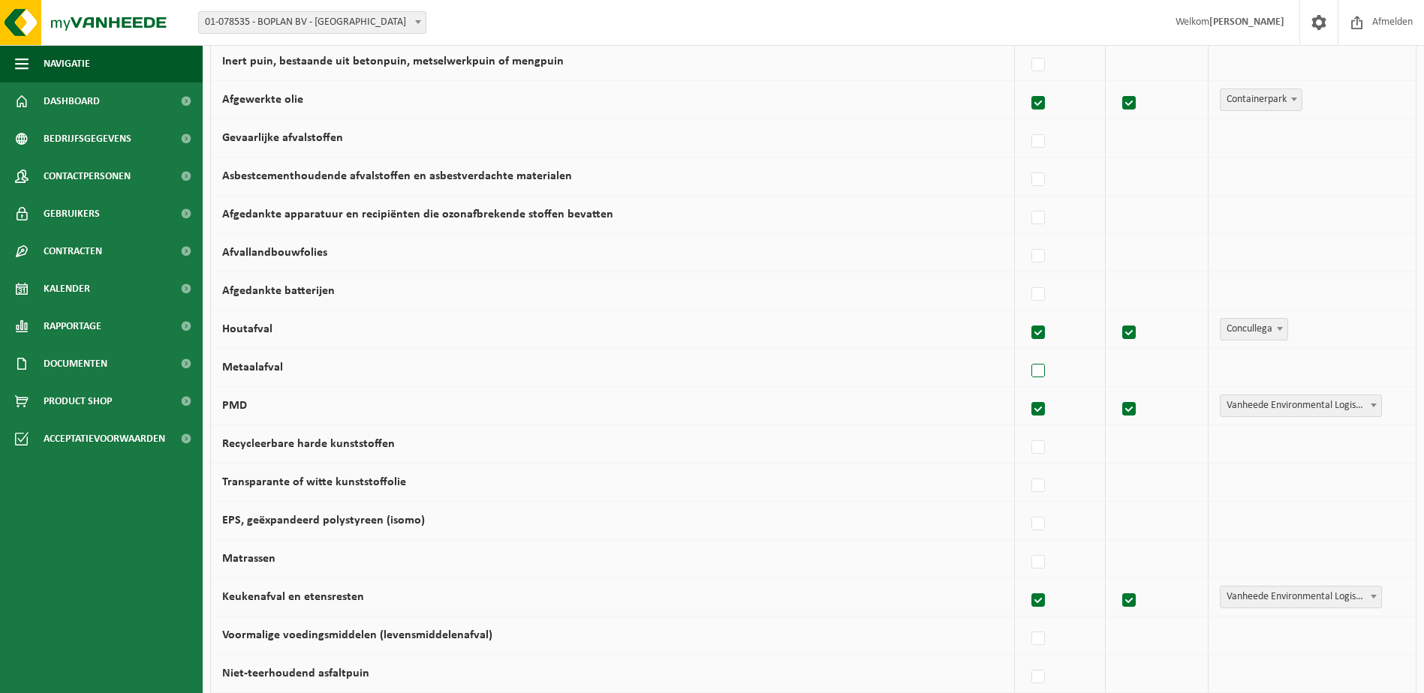
click at [1039, 376] on label at bounding box center [1038, 371] width 21 height 23
click at [1026, 353] on input "Metaalafval" at bounding box center [1025, 352] width 1 height 1
checkbox input "true"
click at [1297, 379] on td "Vanheede Environmental Logistics Concullega Containerpark Gemeentelijke ophalin…" at bounding box center [1309, 368] width 211 height 38
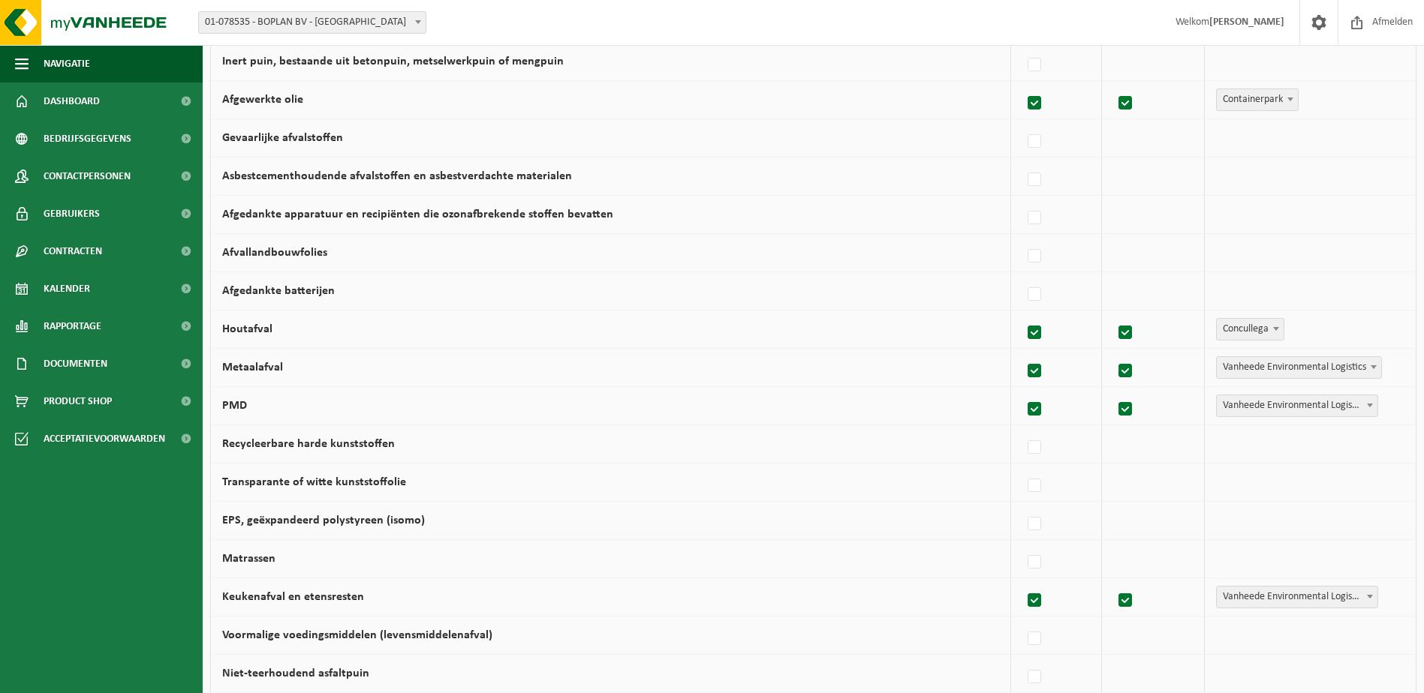
click at [1277, 359] on span "Vanheede Environmental Logistics" at bounding box center [1298, 367] width 164 height 21
select select "Concullega"
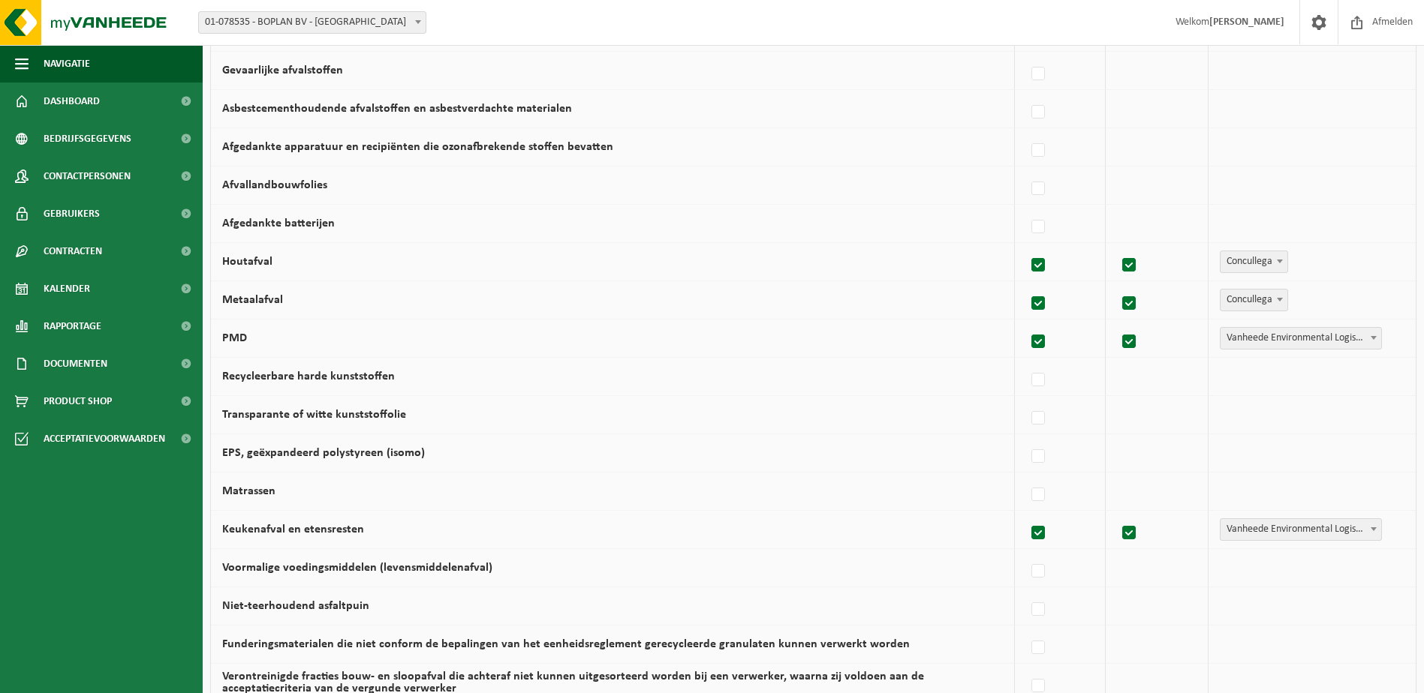
scroll to position [675, 0]
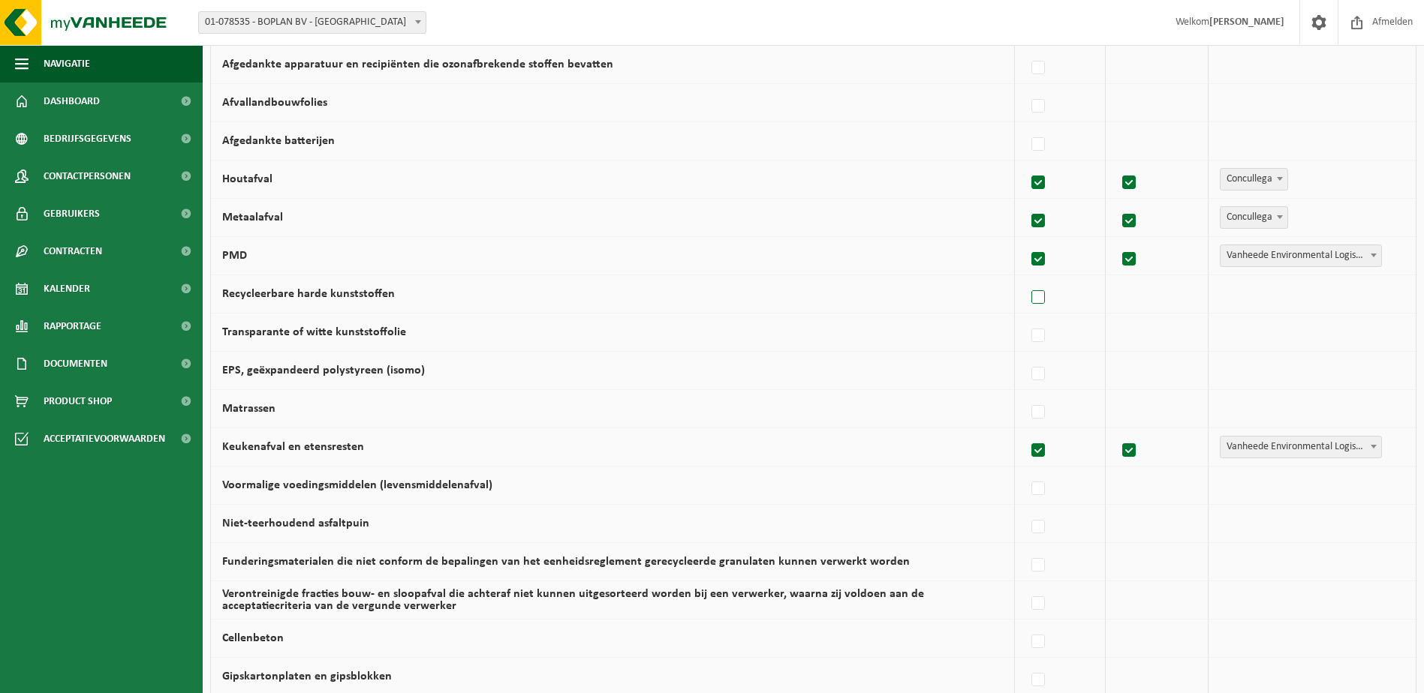
click at [1044, 299] on label at bounding box center [1038, 298] width 21 height 23
click at [1026, 279] on input "Recycleerbare harde kunststoffen" at bounding box center [1025, 278] width 1 height 1
checkbox input "true"
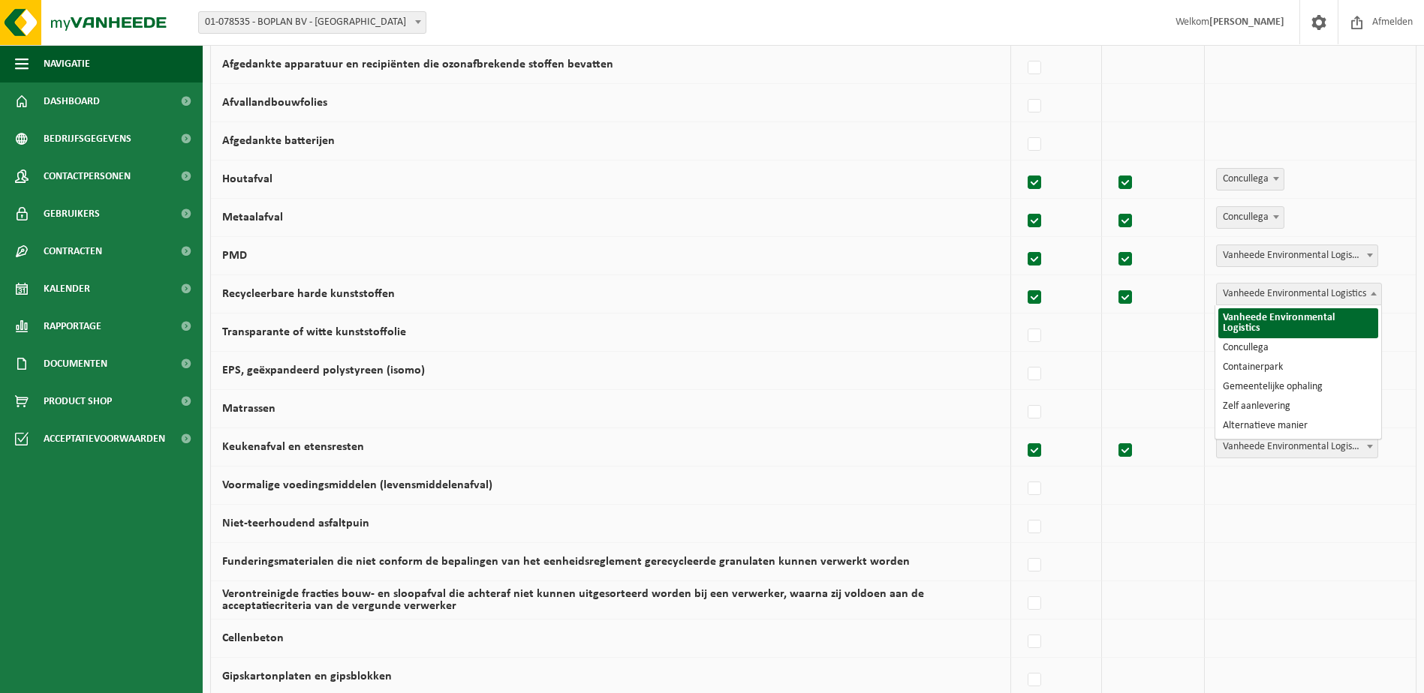
click at [1273, 299] on span "Vanheede Environmental Logistics" at bounding box center [1298, 294] width 164 height 21
select select "Concullega"
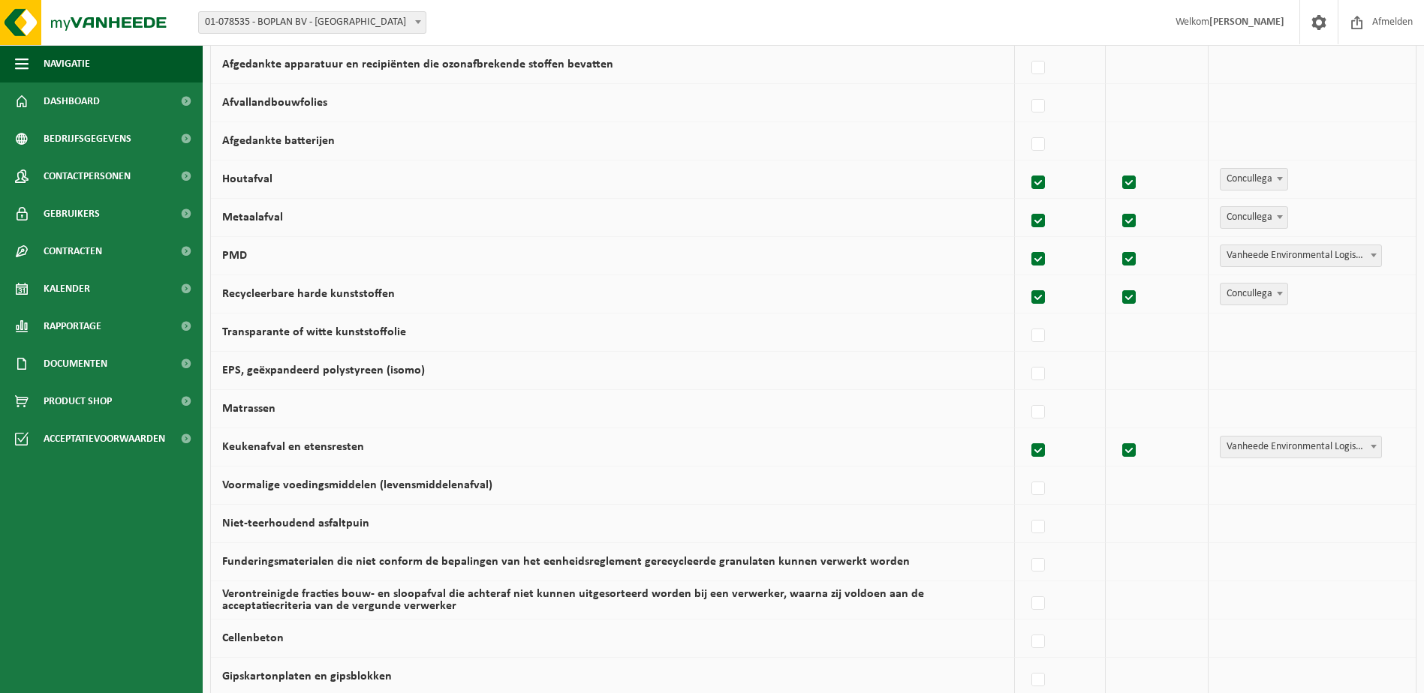
click at [1054, 330] on div at bounding box center [1060, 332] width 68 height 30
click at [1042, 337] on label at bounding box center [1038, 336] width 21 height 23
click at [1026, 317] on input "Transparante of witte kunststoffolie" at bounding box center [1025, 317] width 1 height 1
checkbox input "true"
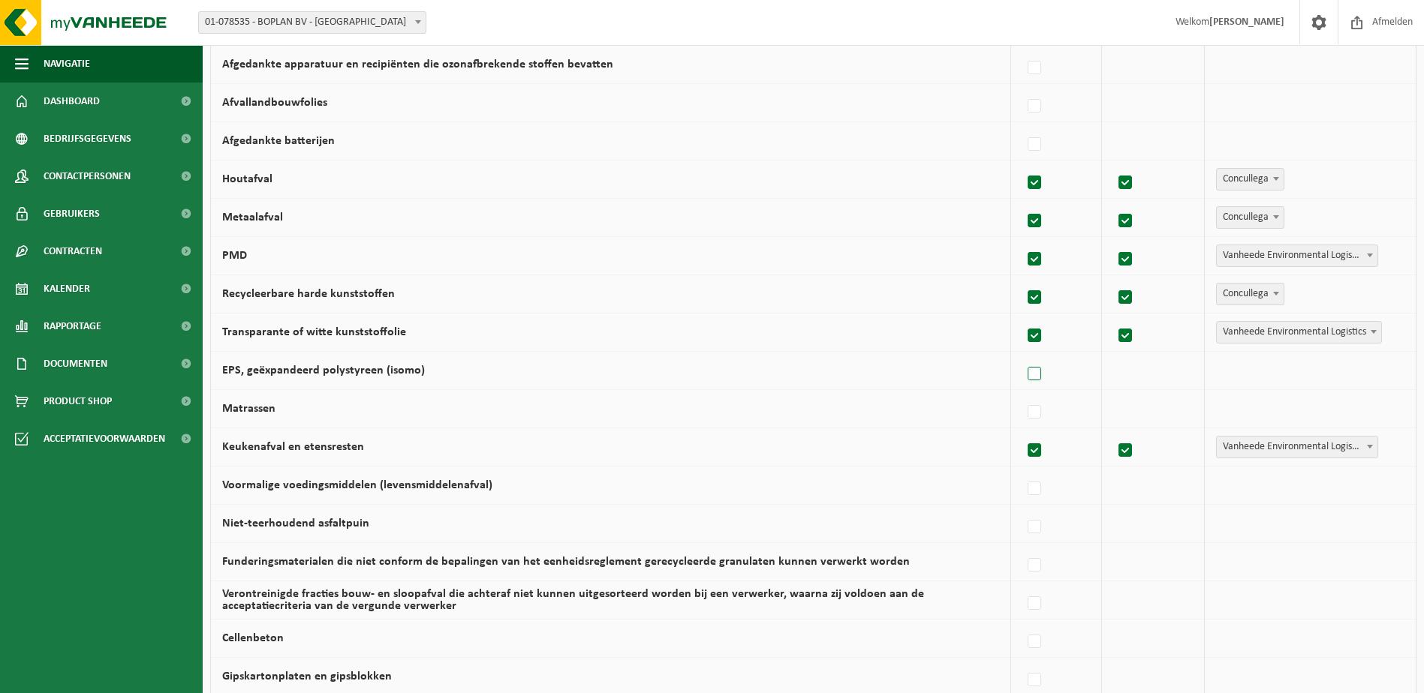
click at [1042, 378] on label at bounding box center [1034, 374] width 21 height 23
click at [1022, 356] on input "EPS, geëxpandeerd polystyreen (isomo)" at bounding box center [1021, 355] width 1 height 1
checkbox input "true"
click at [1276, 329] on span "Vanheede Environmental Logistics" at bounding box center [1298, 332] width 164 height 21
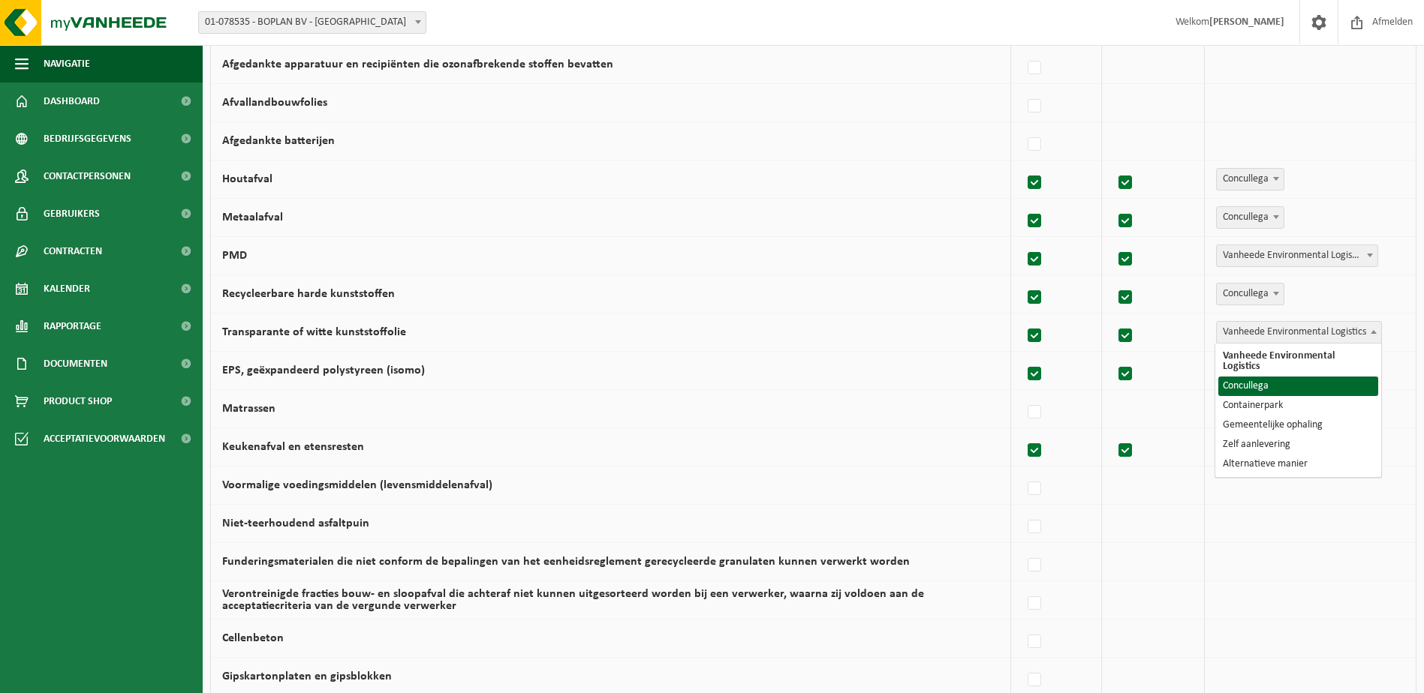
select select "Concullega"
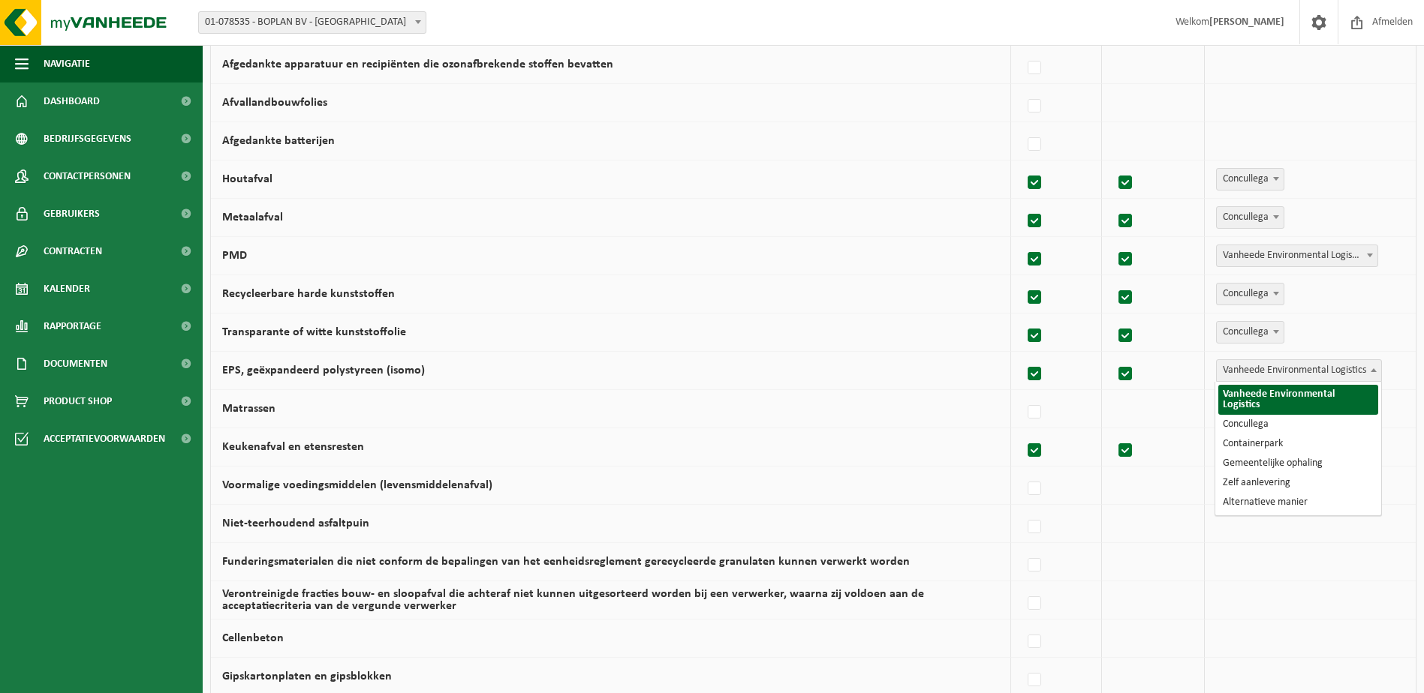
click at [1270, 362] on span "Vanheede Environmental Logistics" at bounding box center [1298, 370] width 164 height 21
select select "Concullega"
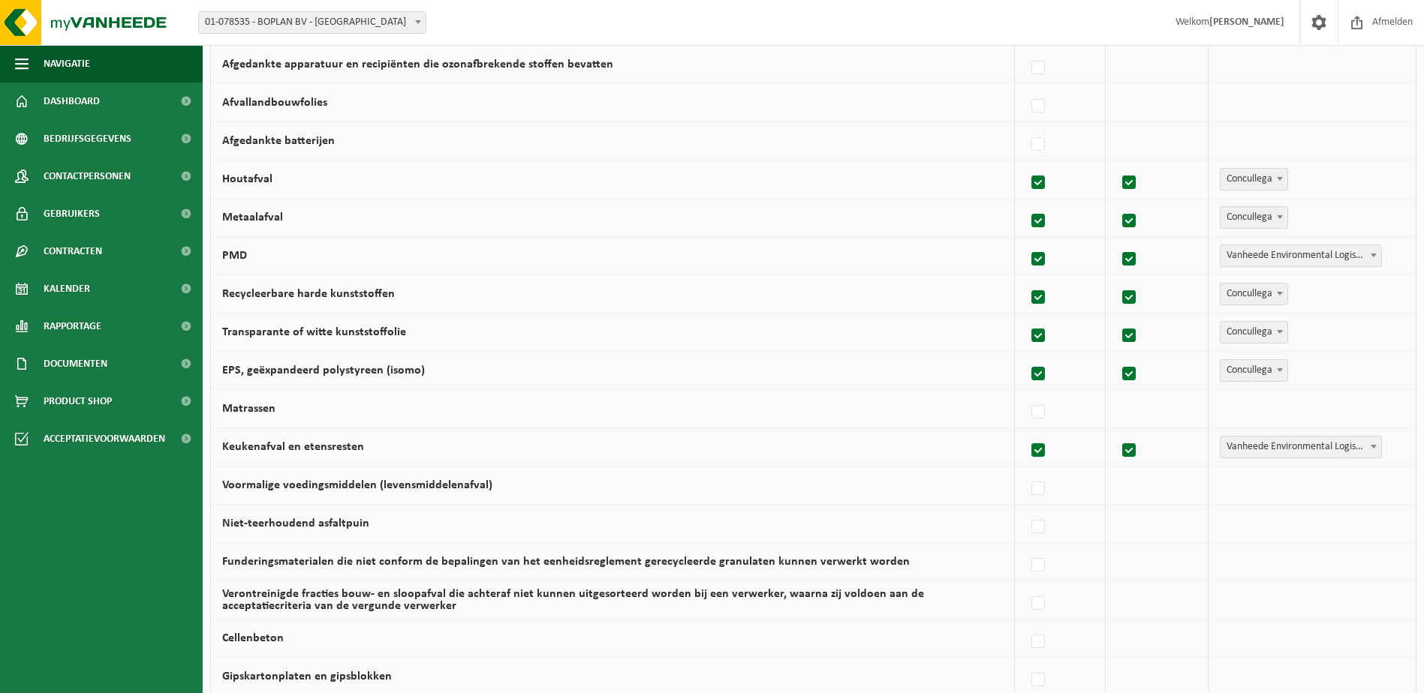
scroll to position [863, 0]
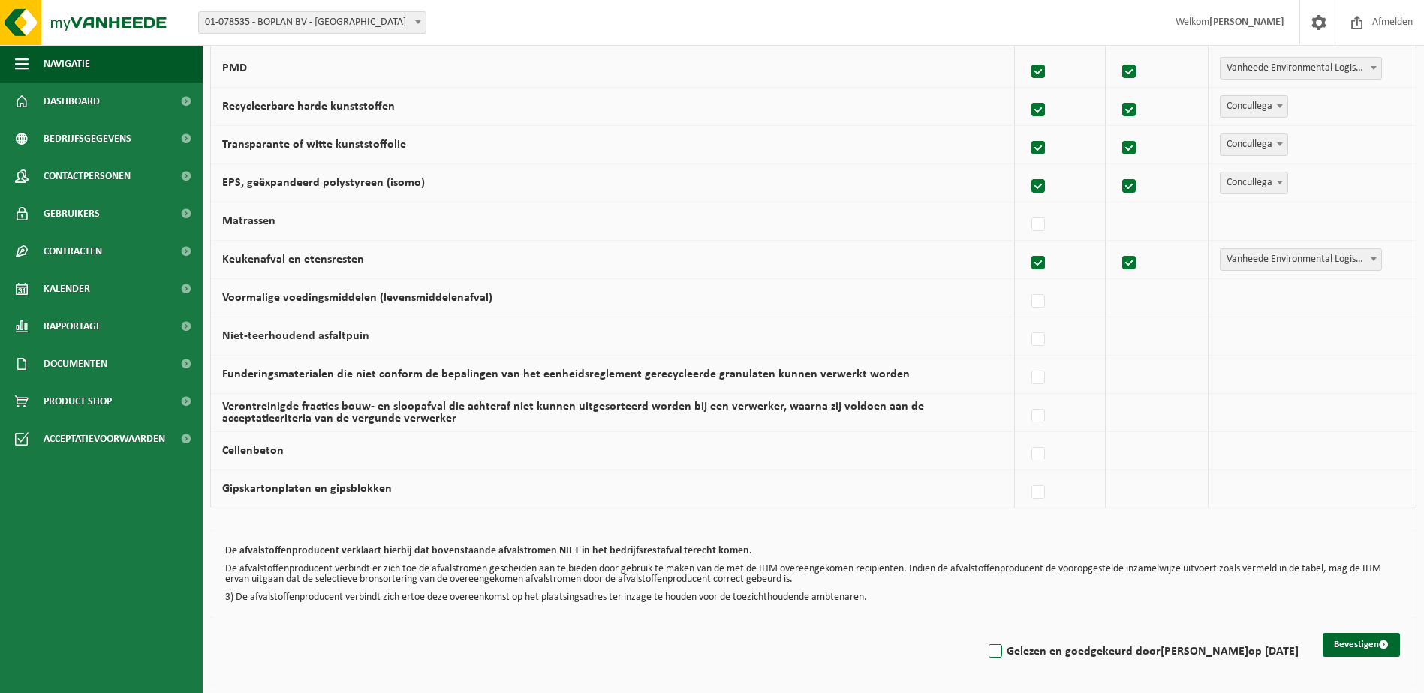
click at [1061, 646] on label "Gelezen en goedgekeurd door BERT PROVOOST op 04/09/25" at bounding box center [1141, 652] width 313 height 23
click at [983, 633] on input "Gelezen en goedgekeurd door BERT PROVOOST op 04/09/25" at bounding box center [982, 633] width 1 height 1
checkbox input "true"
click at [1381, 648] on span "submit" at bounding box center [1383, 645] width 10 height 10
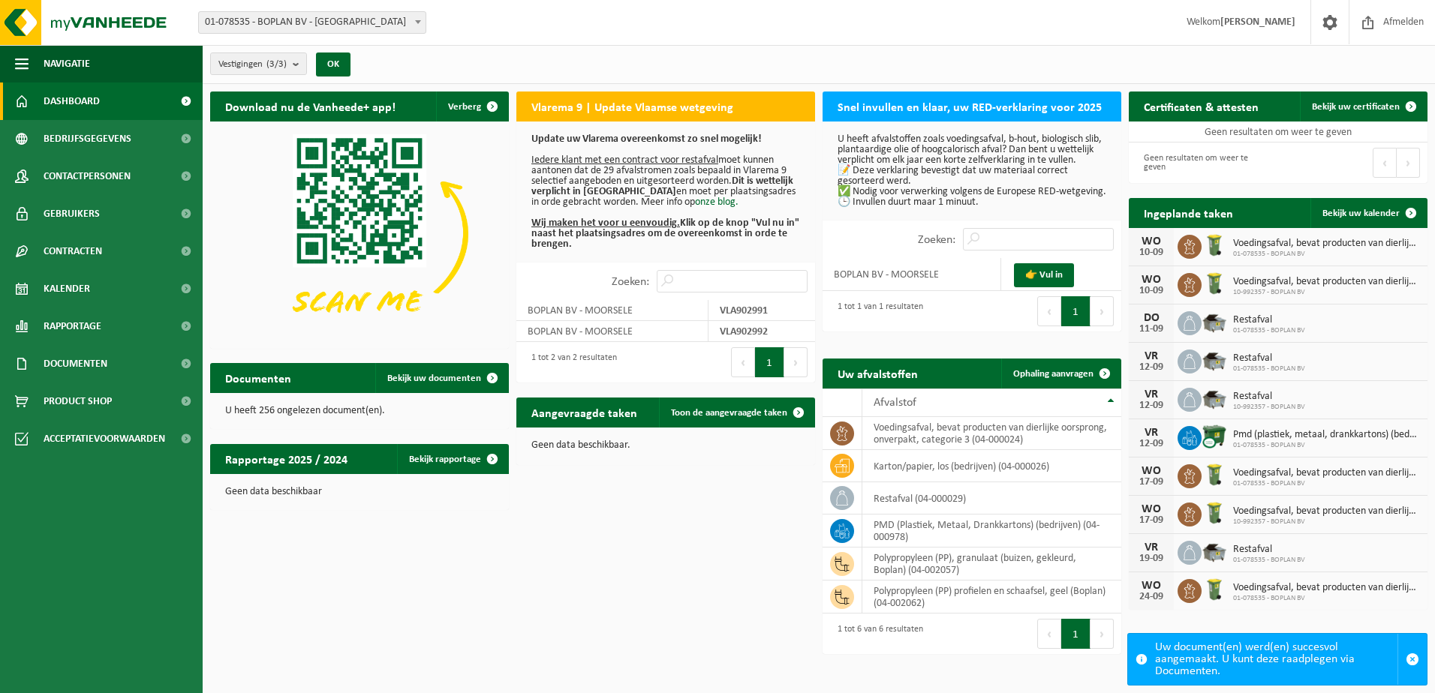
click at [715, 529] on div "Download nu de Vanheede+ app! Verberg Vlarema 9 | Update Vlaamse wetgeving Upda…" at bounding box center [818, 373] width 1225 height 578
click at [1039, 287] on link "👉 Vul in" at bounding box center [1044, 275] width 60 height 24
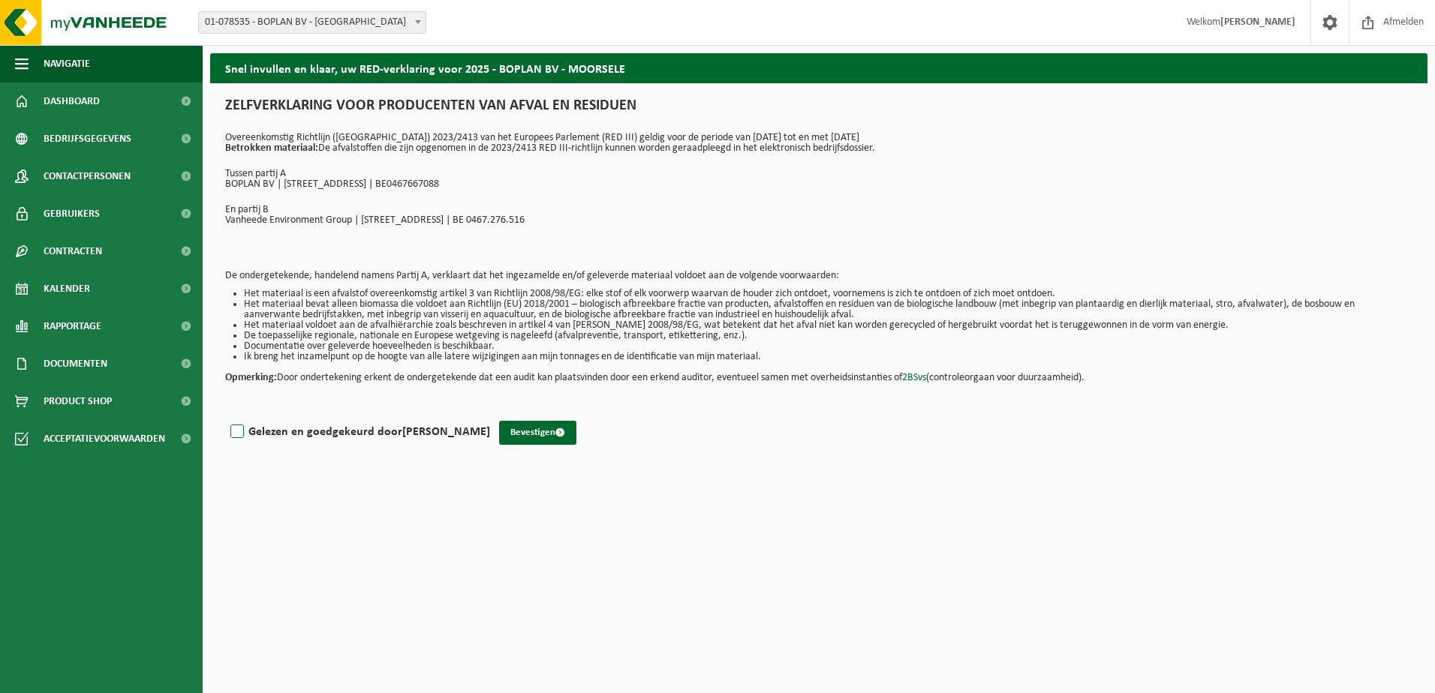
click at [281, 437] on label "Gelezen en goedgekeurd door [PERSON_NAME]" at bounding box center [358, 432] width 263 height 23
click at [490, 413] on input "Gelezen en goedgekeurd door [PERSON_NAME]" at bounding box center [490, 413] width 1 height 1
click at [281, 437] on label "Gelezen en goedgekeurd door BERT PROVOOST" at bounding box center [358, 432] width 263 height 23
click at [490, 413] on input "Gelezen en goedgekeurd door BERT PROVOOST" at bounding box center [490, 413] width 1 height 1
checkbox input "false"
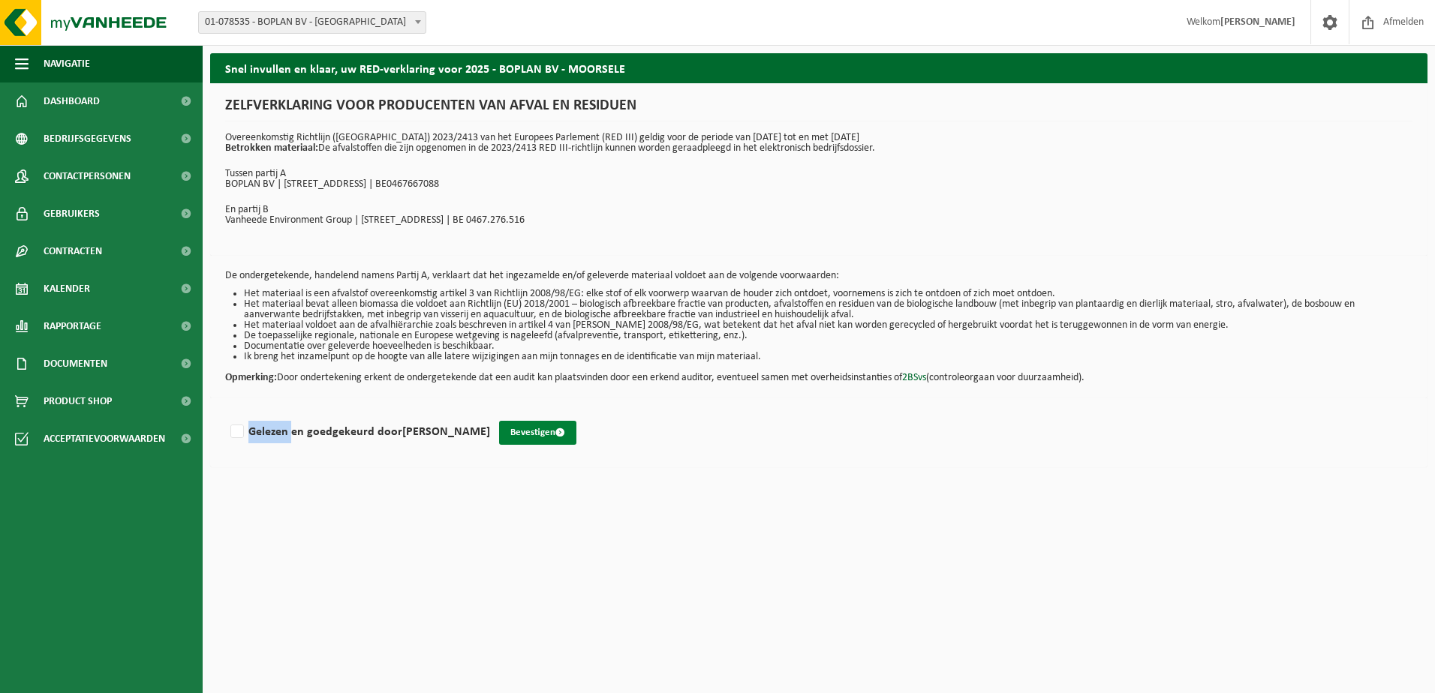
click at [520, 434] on button "Bevestigen" at bounding box center [537, 433] width 77 height 24
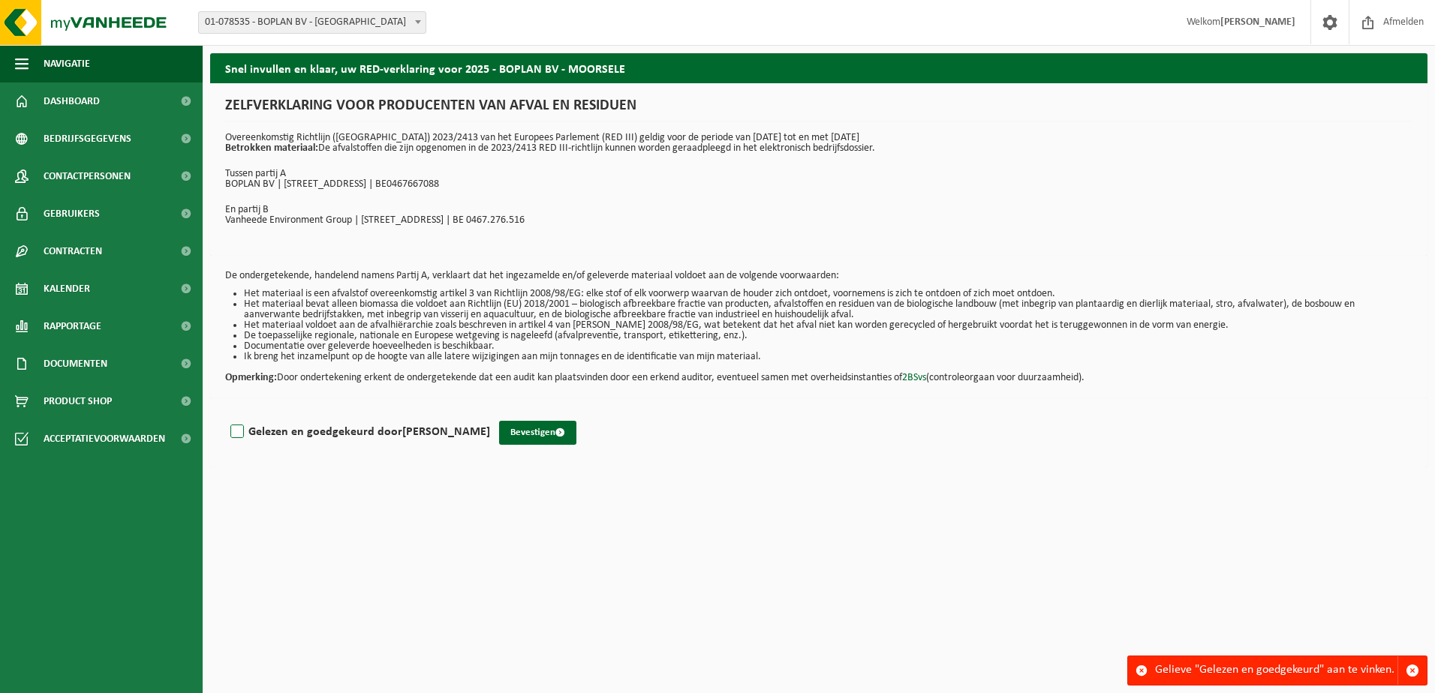
click at [395, 431] on label "Gelezen en goedgekeurd door [PERSON_NAME]" at bounding box center [358, 432] width 263 height 23
click at [490, 413] on input "Gelezen en goedgekeurd door [PERSON_NAME]" at bounding box center [490, 413] width 1 height 1
checkbox input "true"
click at [523, 436] on button "Bevestigen" at bounding box center [537, 433] width 77 height 24
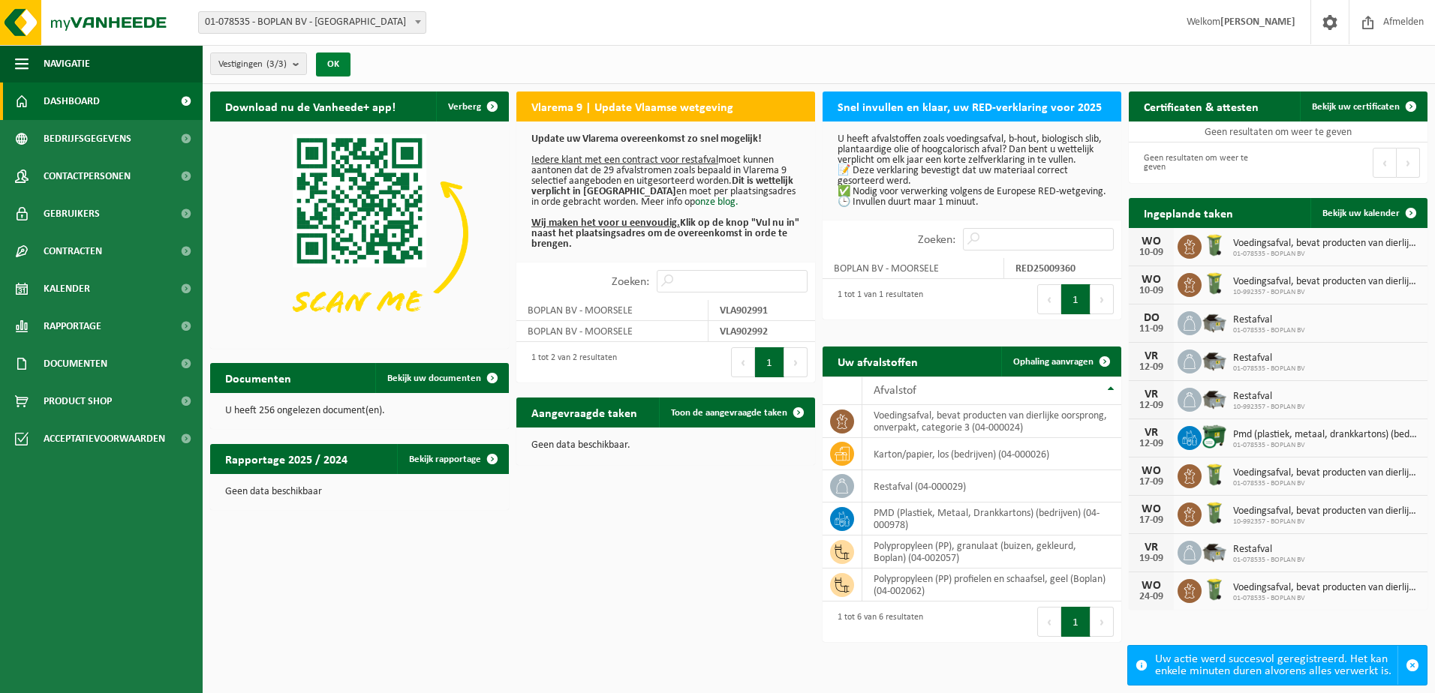
click at [339, 61] on button "OK" at bounding box center [333, 65] width 35 height 24
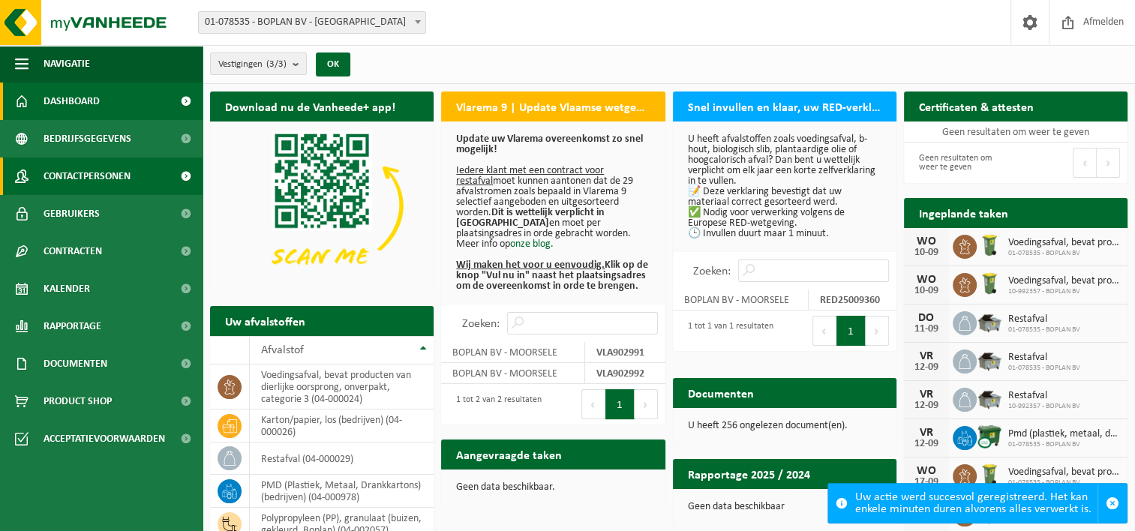
click at [104, 170] on span "Contactpersonen" at bounding box center [87, 177] width 87 height 38
